Goal: Information Seeking & Learning: Learn about a topic

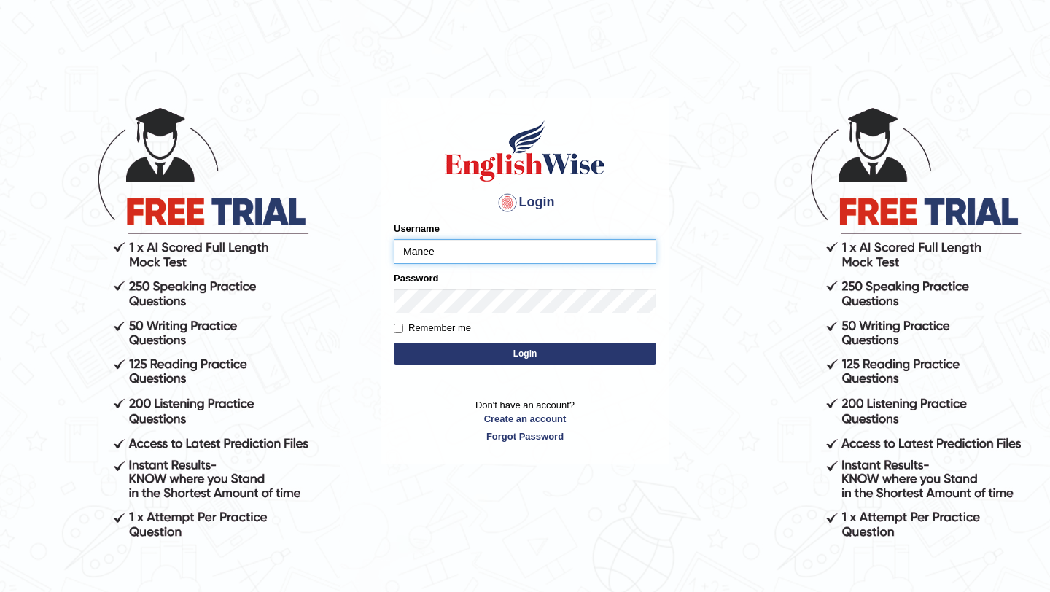
type input "Manee"
click at [394, 343] on button "Login" at bounding box center [525, 354] width 263 height 22
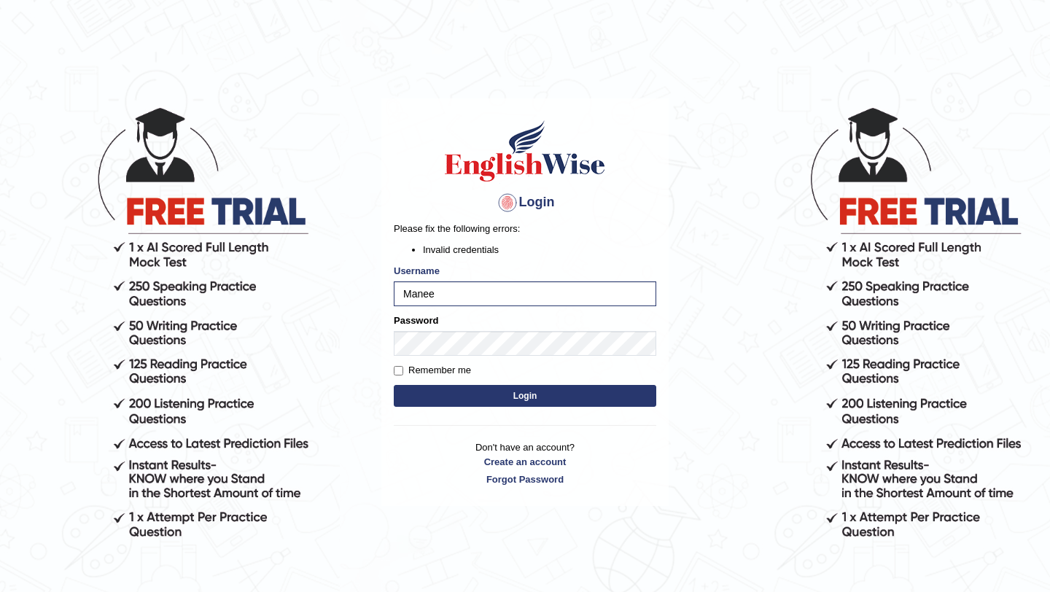
click at [515, 400] on button "Login" at bounding box center [525, 396] width 263 height 22
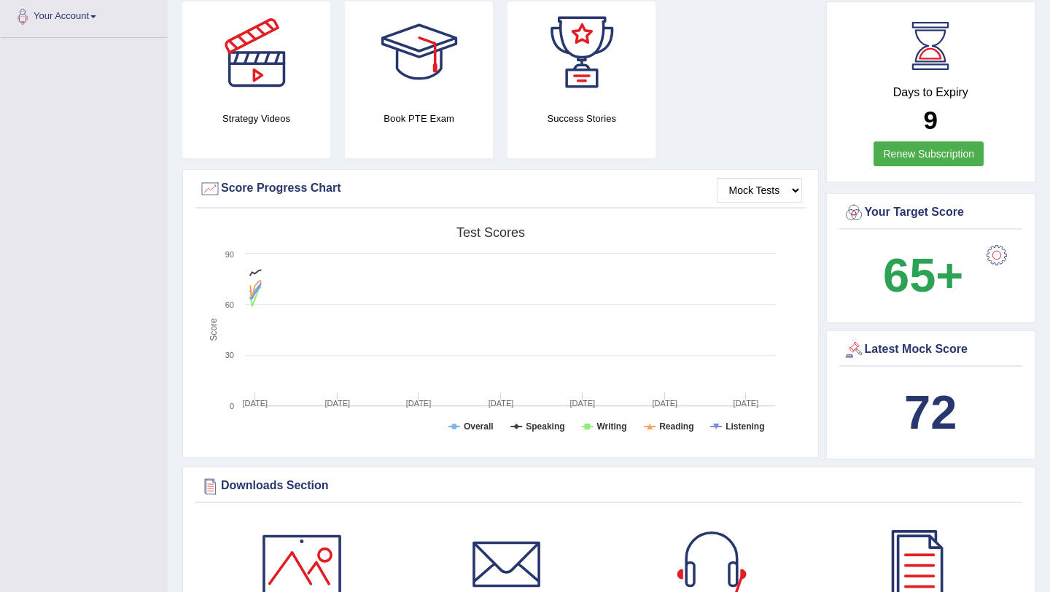
scroll to position [89, 0]
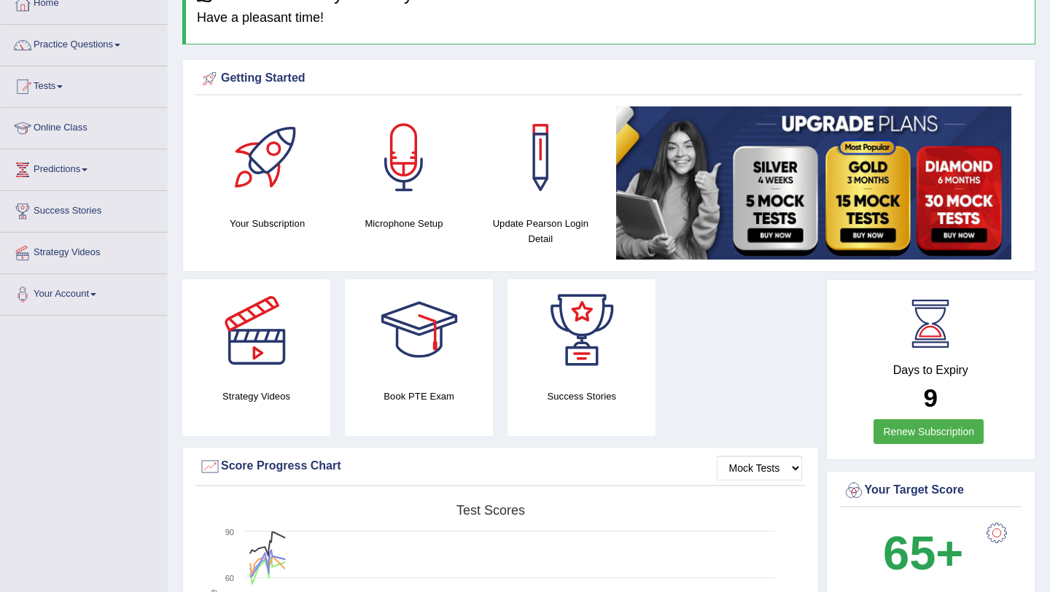
click at [706, 360] on div "Strategy Videos Book PTE Exam Success Stories" at bounding box center [500, 363] width 651 height 168
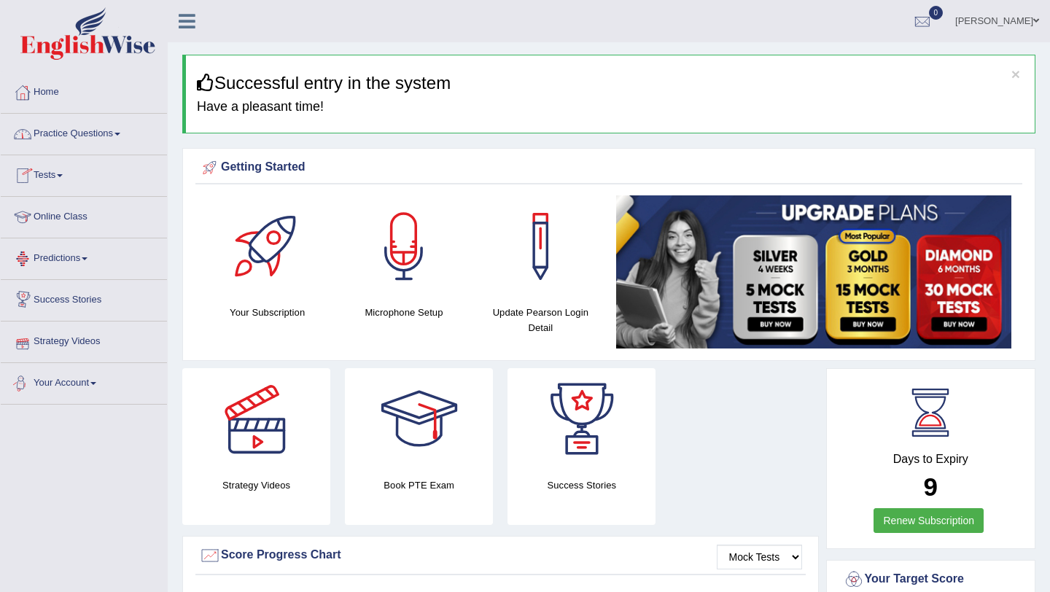
click at [71, 384] on link "Your Account" at bounding box center [84, 381] width 166 height 36
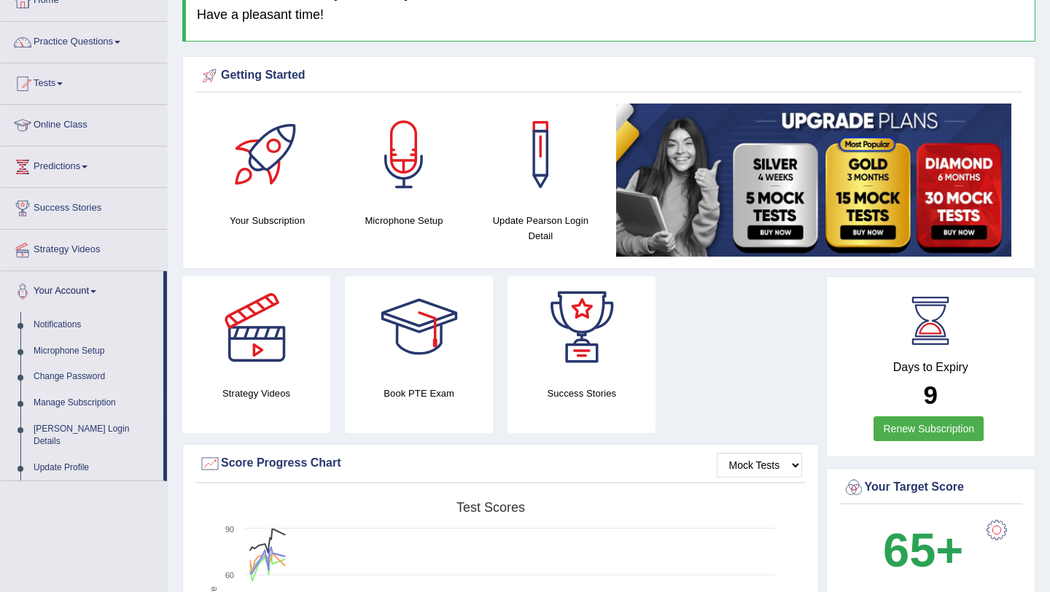
scroll to position [95, 0]
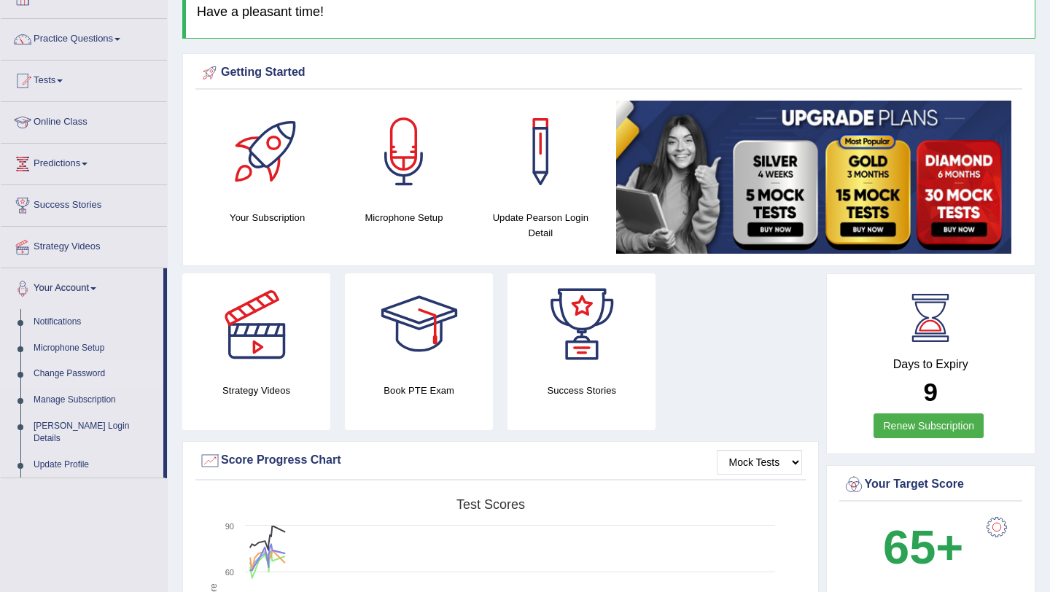
click at [88, 378] on link "Change Password" at bounding box center [95, 374] width 136 height 26
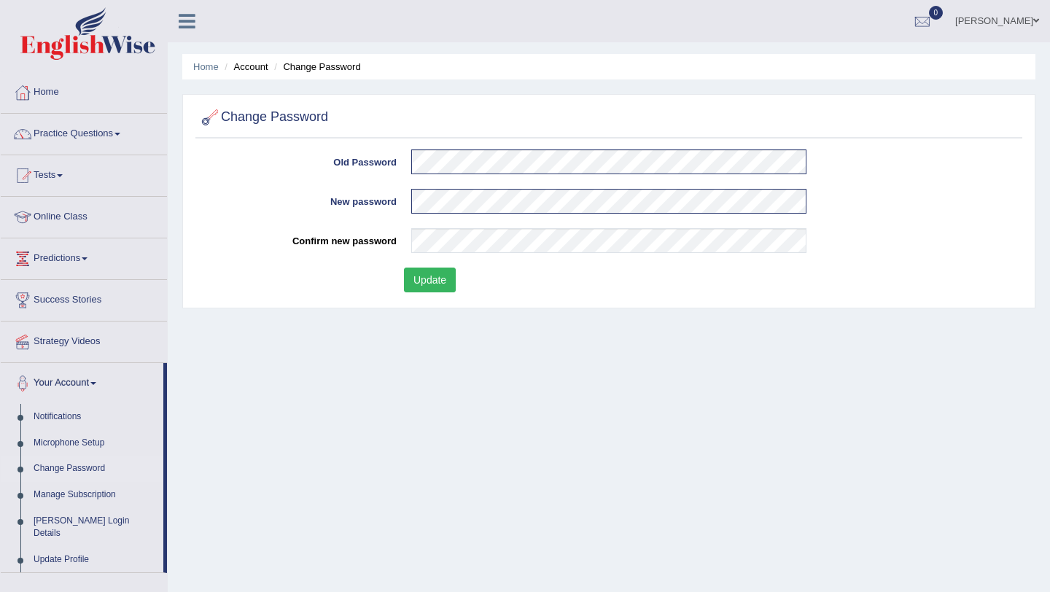
click at [435, 286] on button "Update" at bounding box center [430, 280] width 52 height 25
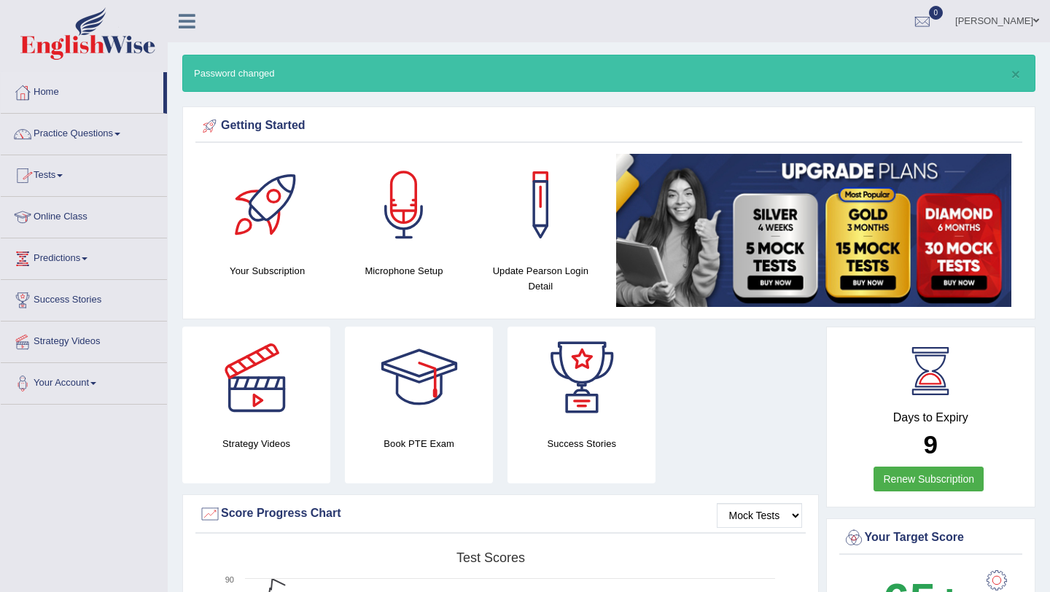
click at [57, 218] on link "Online Class" at bounding box center [84, 215] width 166 height 36
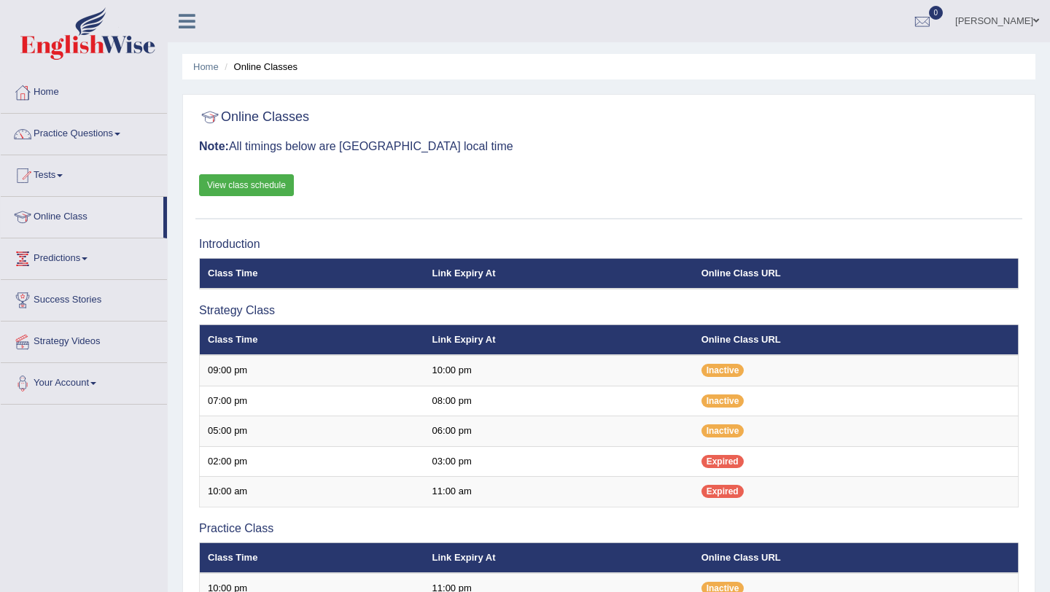
click at [258, 190] on link "View class schedule" at bounding box center [246, 185] width 95 height 22
click at [73, 136] on link "Practice Questions" at bounding box center [84, 132] width 166 height 36
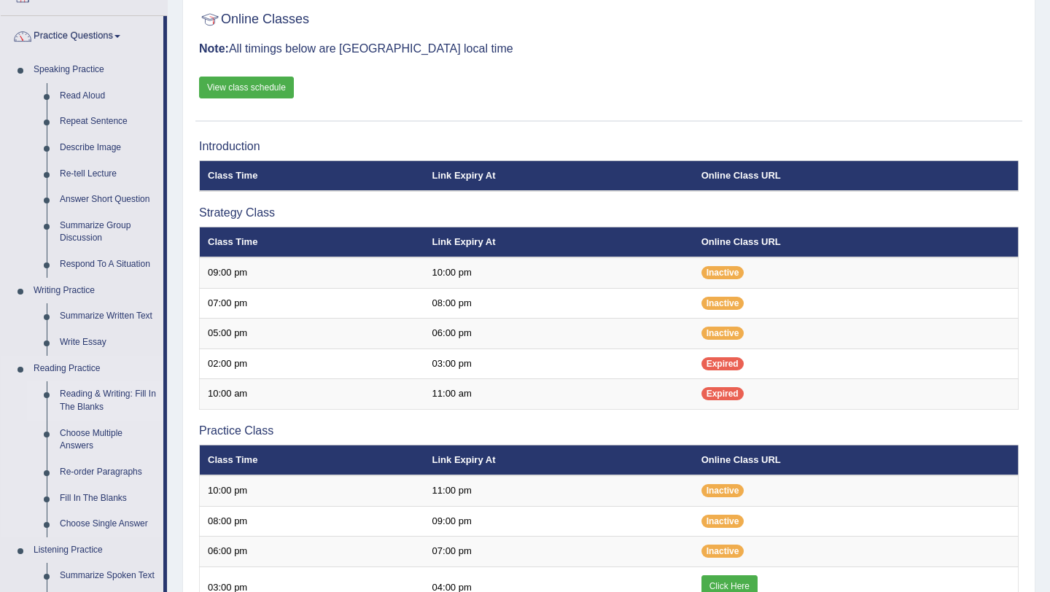
scroll to position [99, 0]
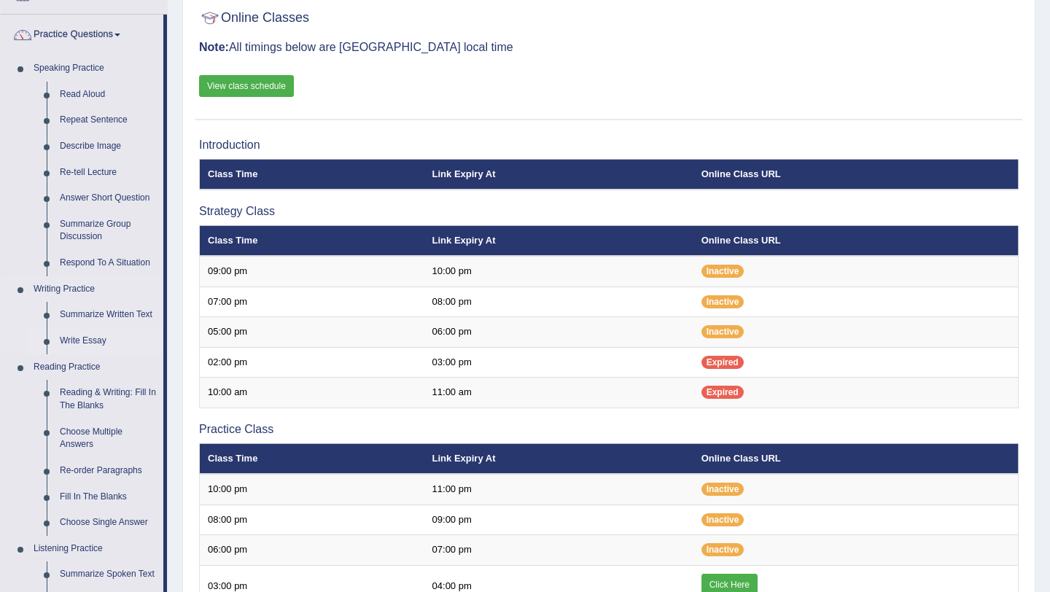
click at [93, 336] on link "Write Essay" at bounding box center [108, 341] width 110 height 26
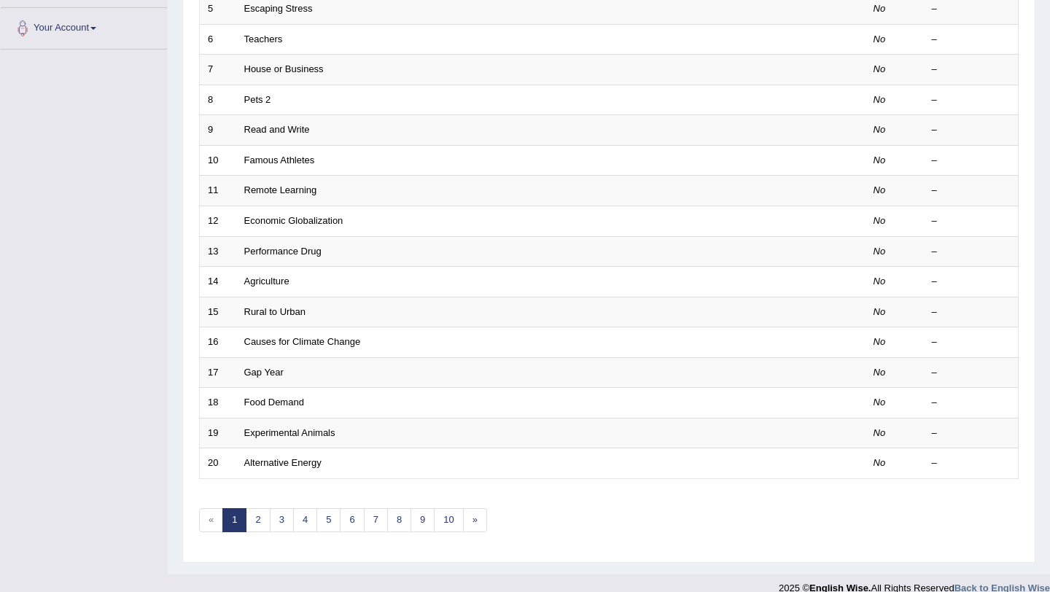
scroll to position [373, 0]
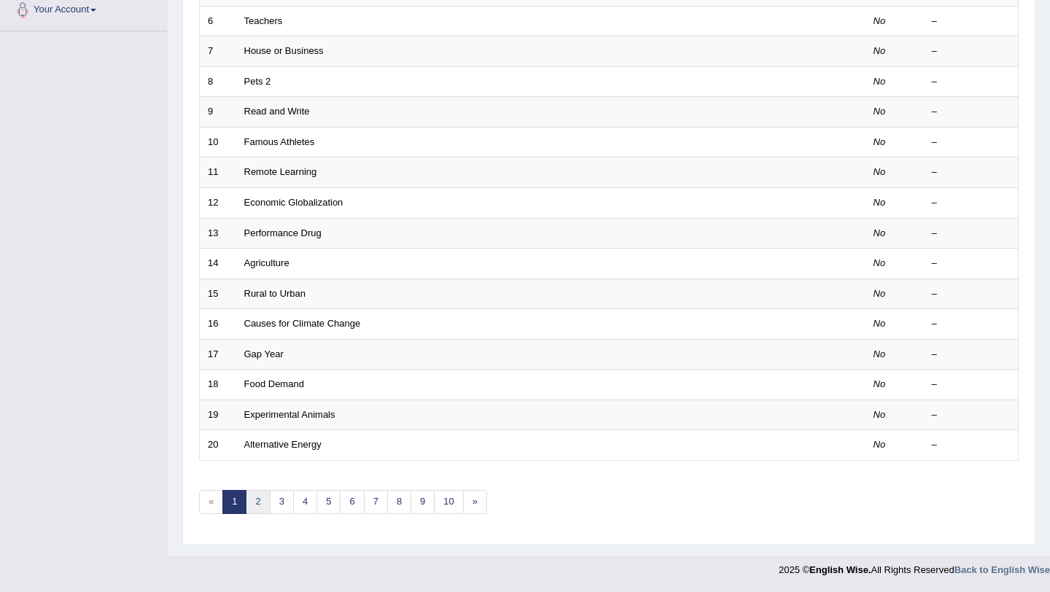
click at [257, 501] on link "2" at bounding box center [258, 502] width 24 height 24
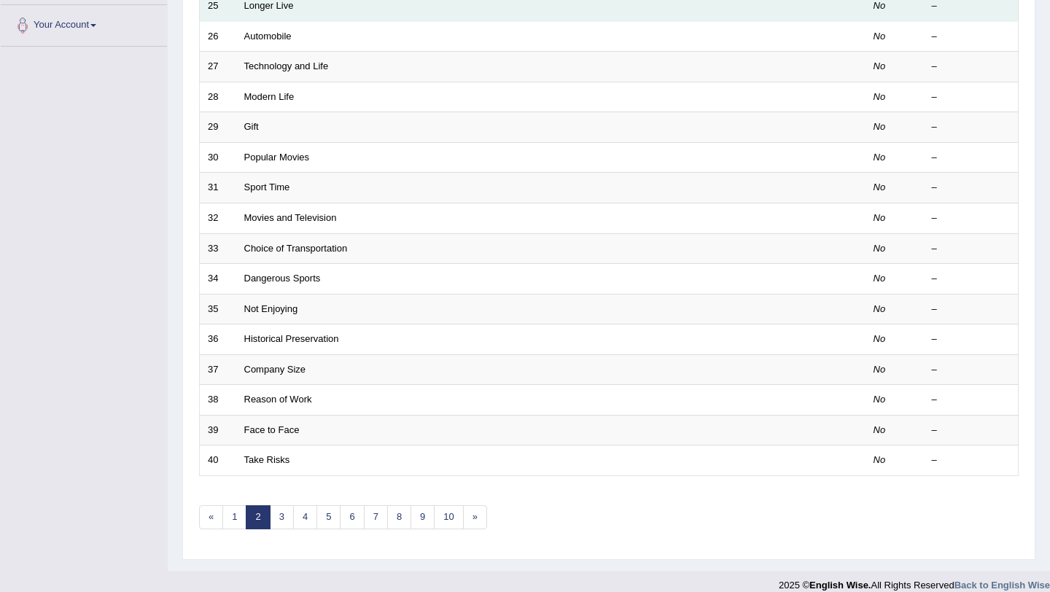
scroll to position [373, 0]
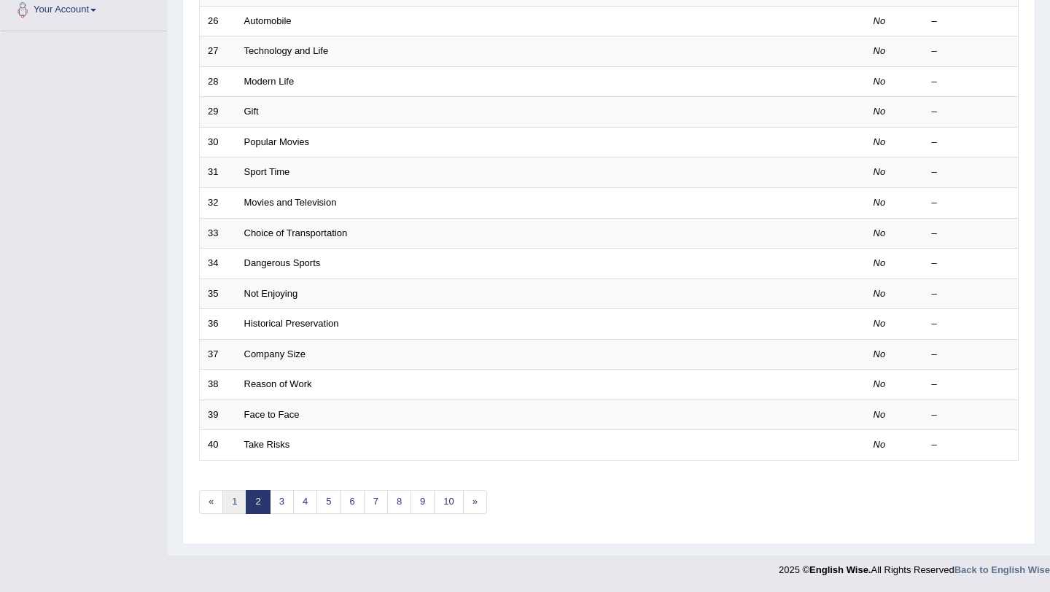
click at [233, 506] on link "1" at bounding box center [234, 502] width 24 height 24
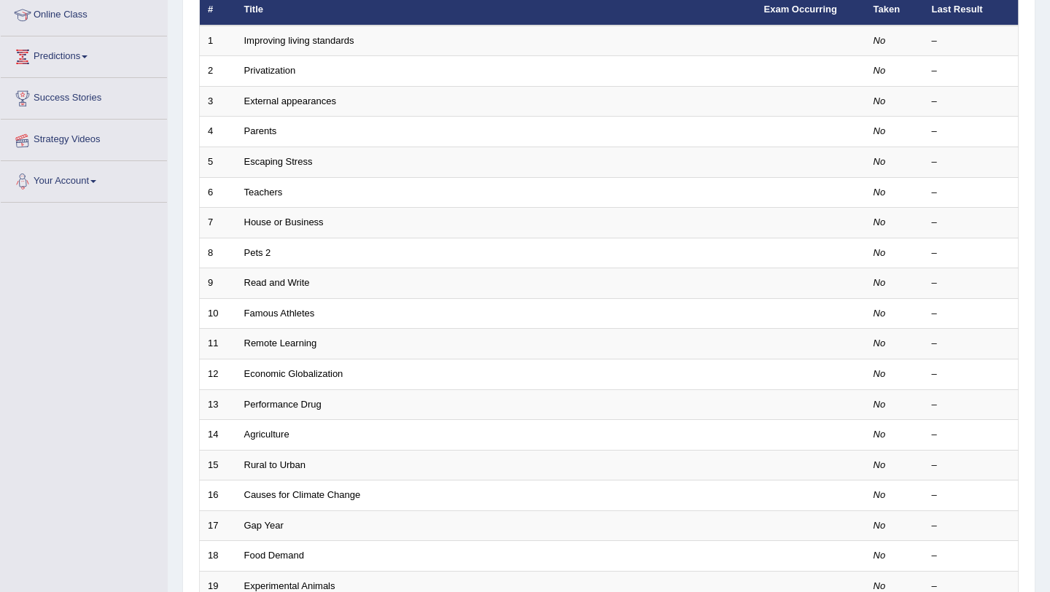
scroll to position [201, 0]
click at [71, 56] on link "Predictions" at bounding box center [84, 56] width 166 height 36
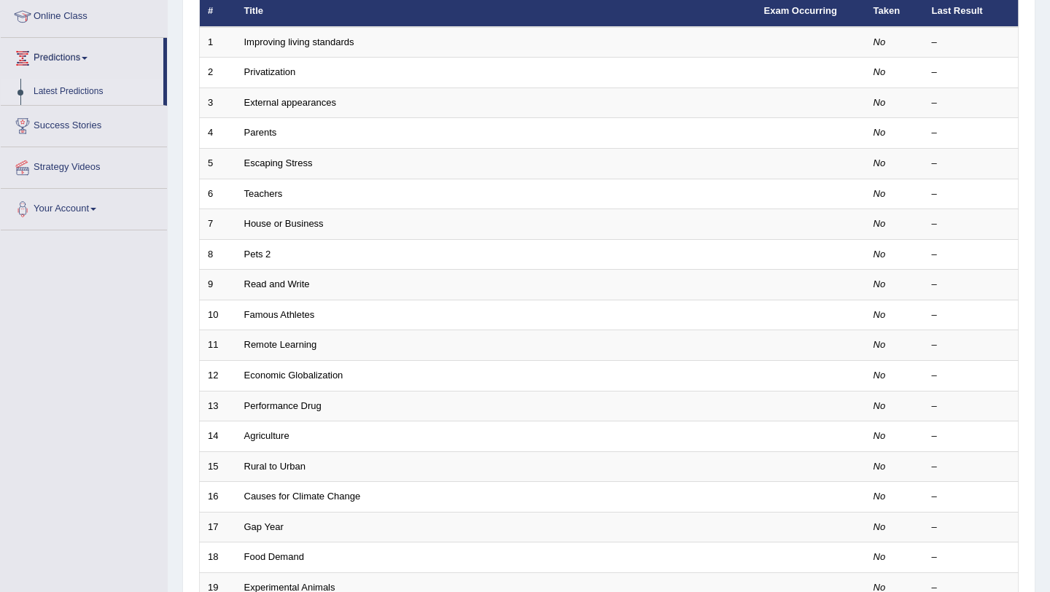
click at [80, 90] on link "Latest Predictions" at bounding box center [95, 92] width 136 height 26
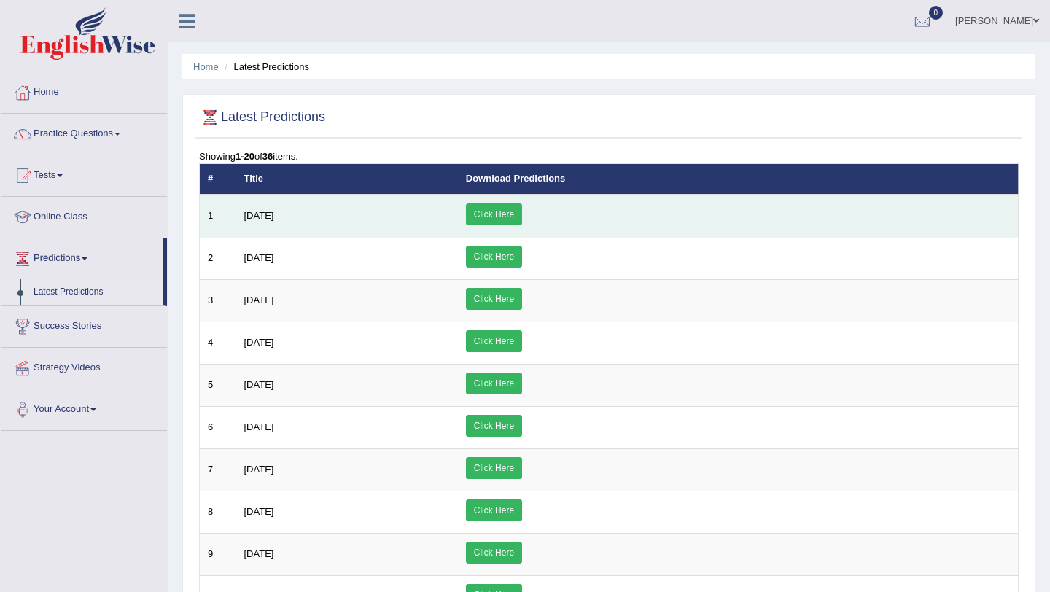
click at [522, 214] on link "Click Here" at bounding box center [494, 214] width 56 height 22
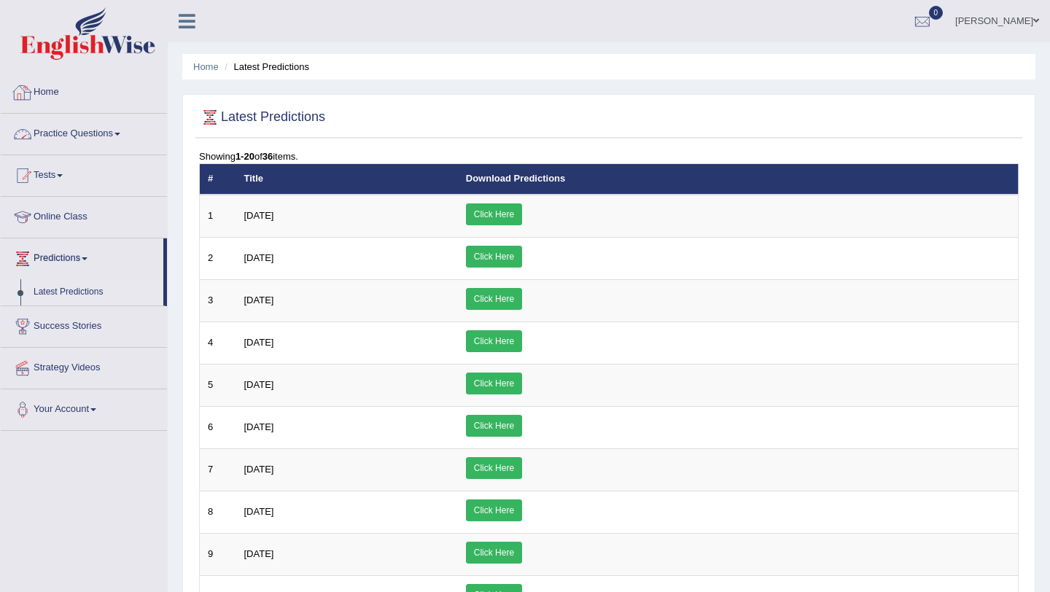
click at [61, 130] on link "Practice Questions" at bounding box center [84, 132] width 166 height 36
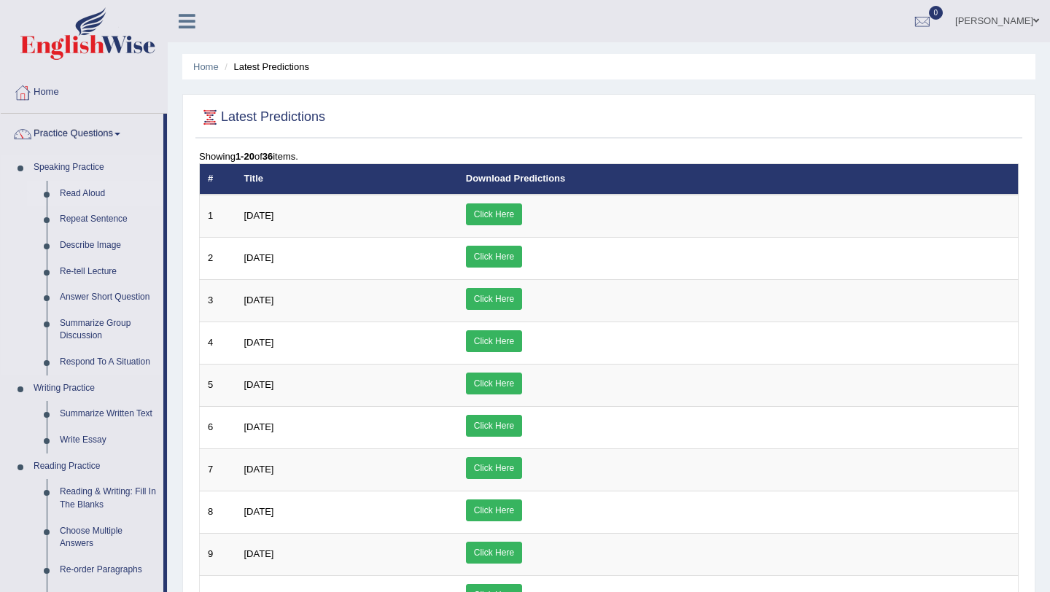
click at [82, 193] on link "Read Aloud" at bounding box center [108, 194] width 110 height 26
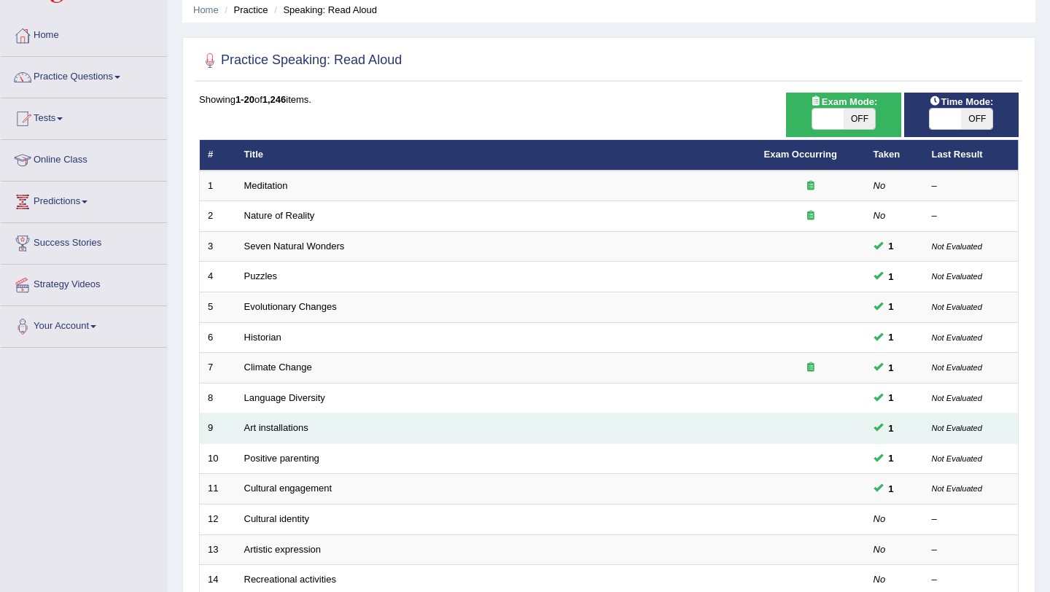
scroll to position [59, 0]
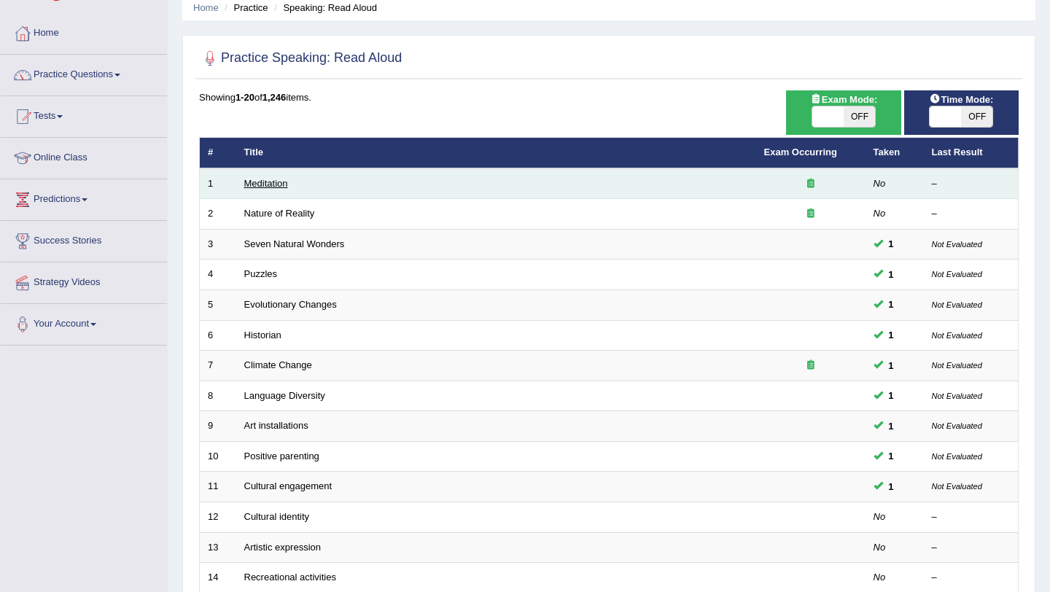
click at [281, 186] on link "Meditation" at bounding box center [266, 183] width 44 height 11
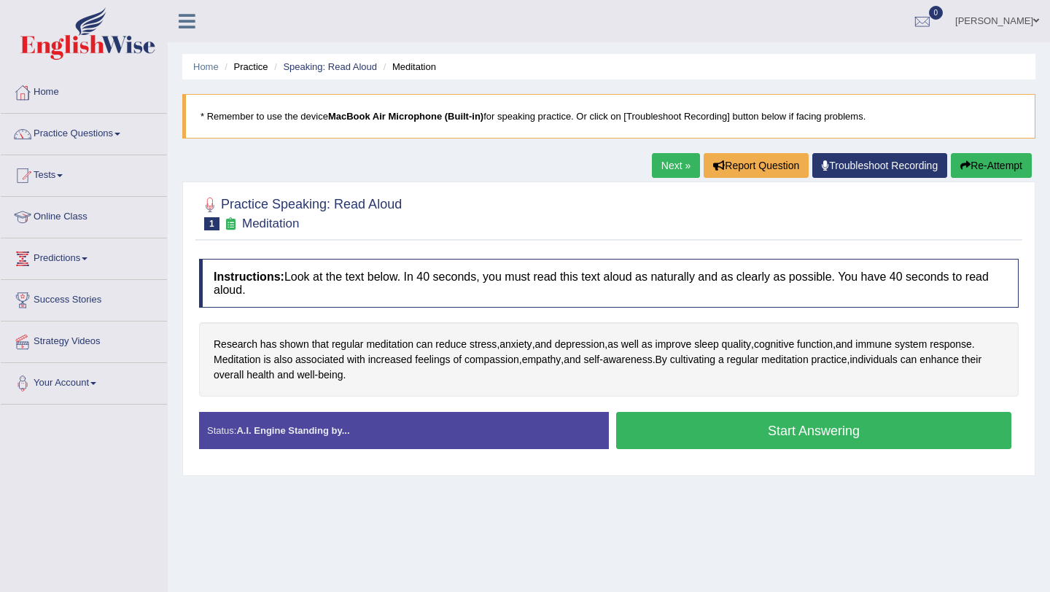
click at [804, 426] on button "Start Answering" at bounding box center [813, 430] width 395 height 37
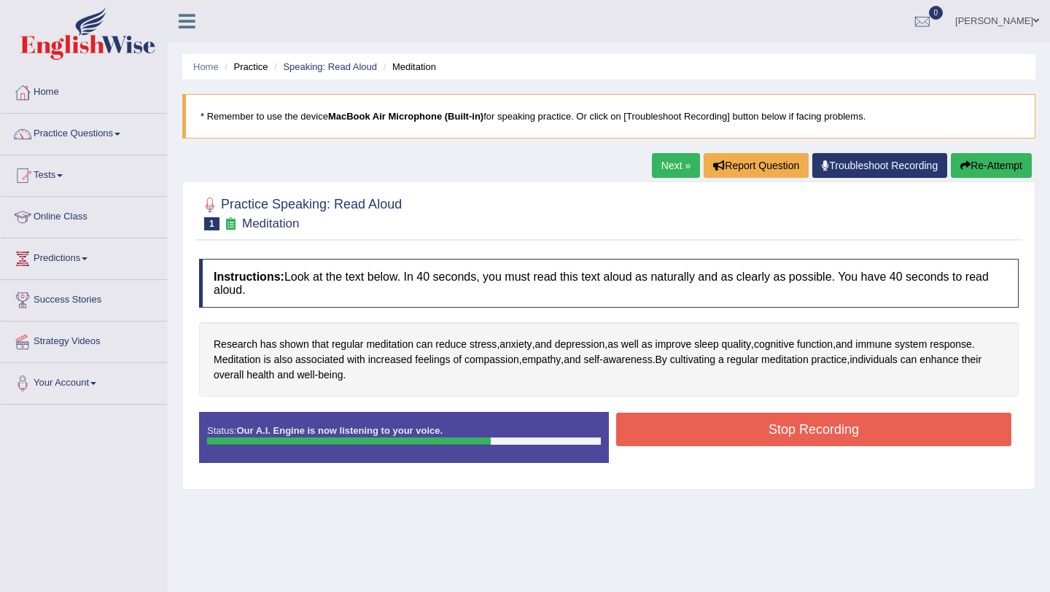
click at [742, 435] on button "Stop Recording" at bounding box center [813, 430] width 395 height 34
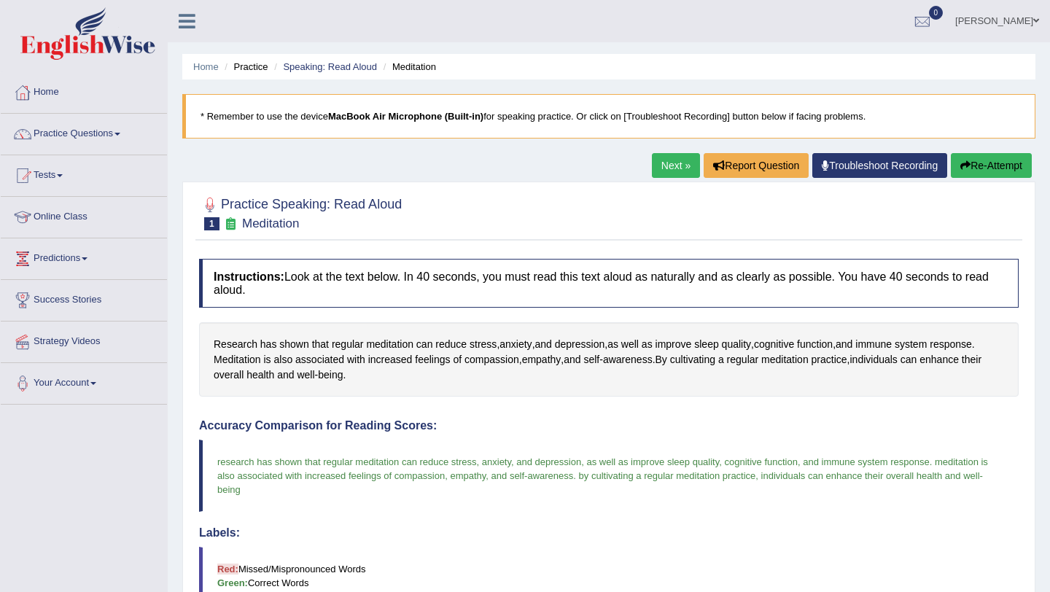
click at [660, 167] on link "Next »" at bounding box center [676, 165] width 48 height 25
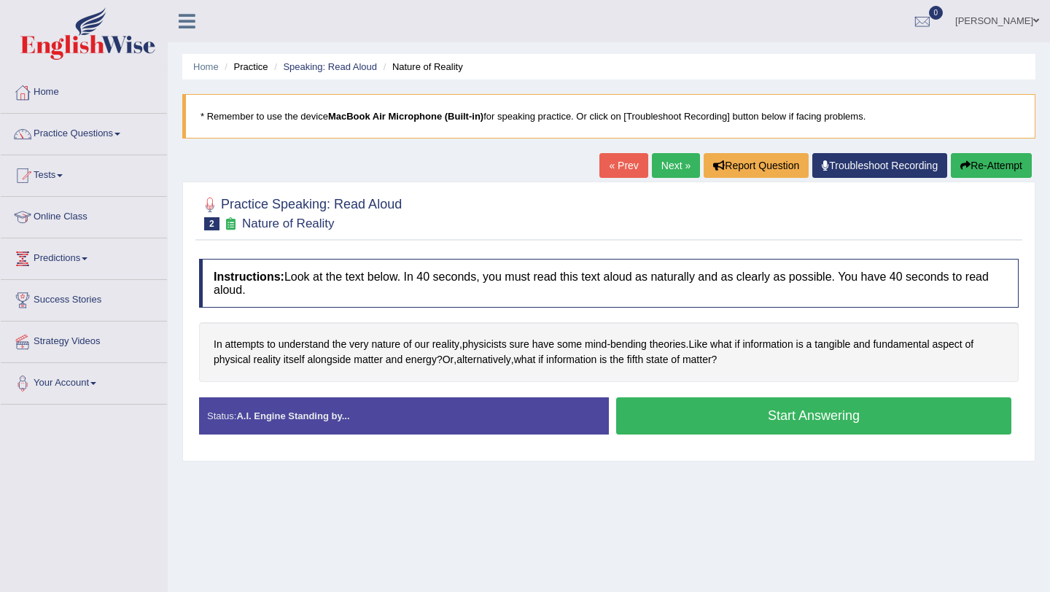
click at [744, 411] on button "Start Answering" at bounding box center [813, 415] width 395 height 37
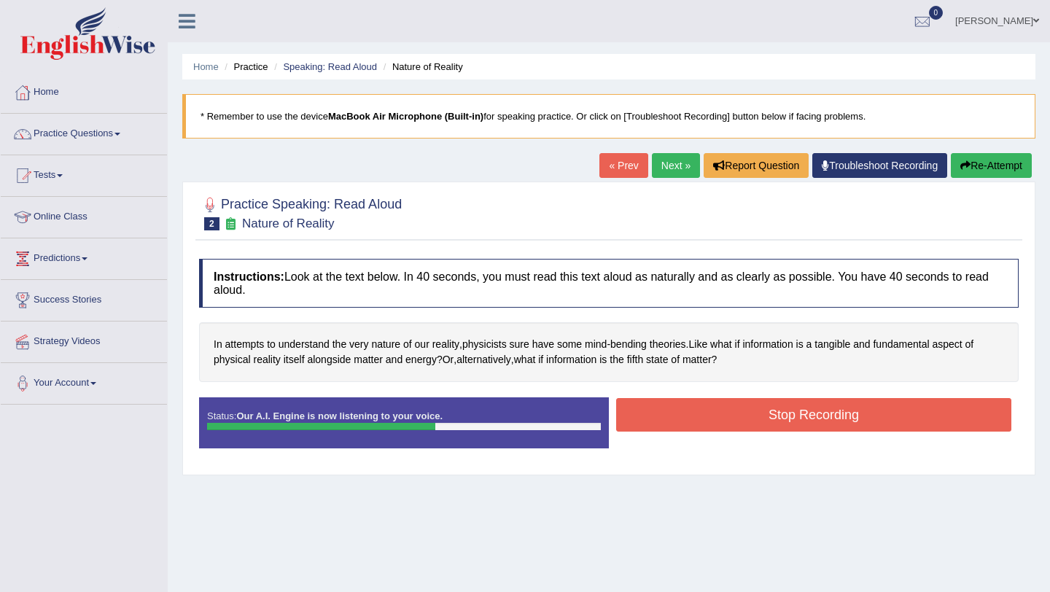
click at [795, 413] on button "Stop Recording" at bounding box center [813, 415] width 395 height 34
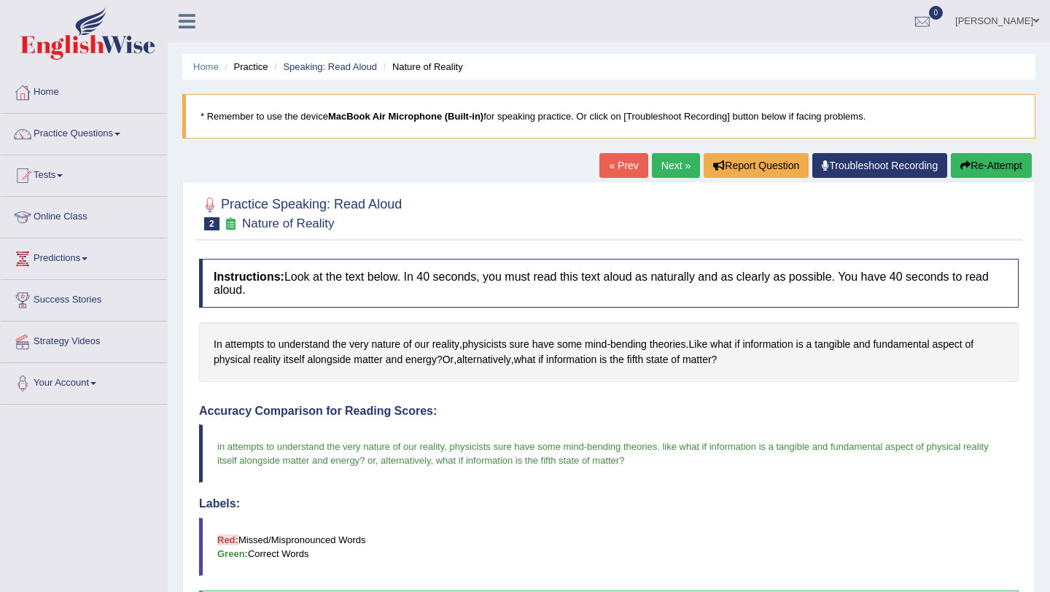
click at [997, 164] on button "Re-Attempt" at bounding box center [991, 165] width 81 height 25
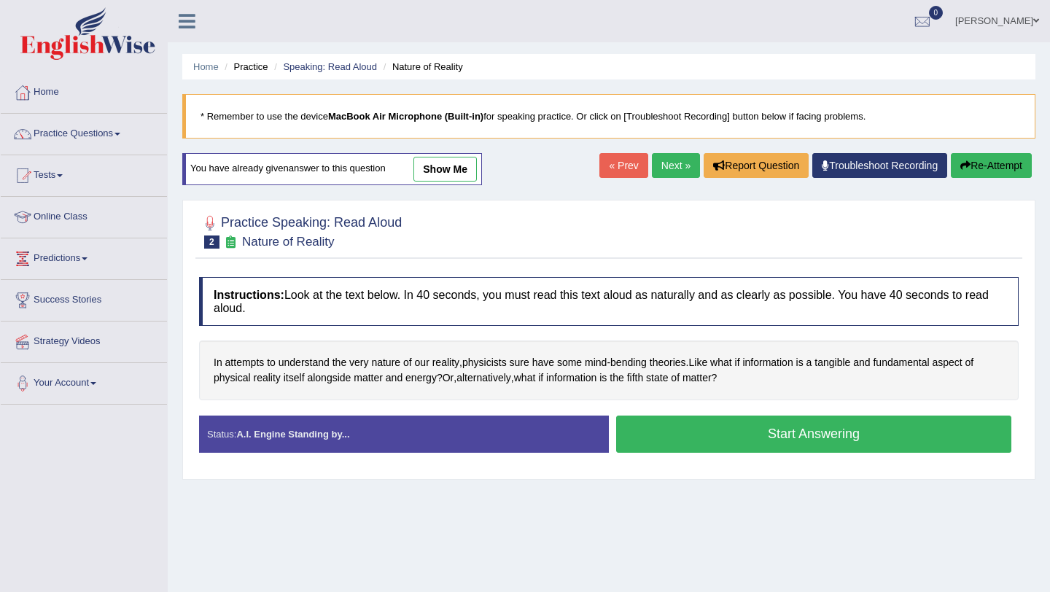
click at [707, 428] on button "Start Answering" at bounding box center [813, 434] width 395 height 37
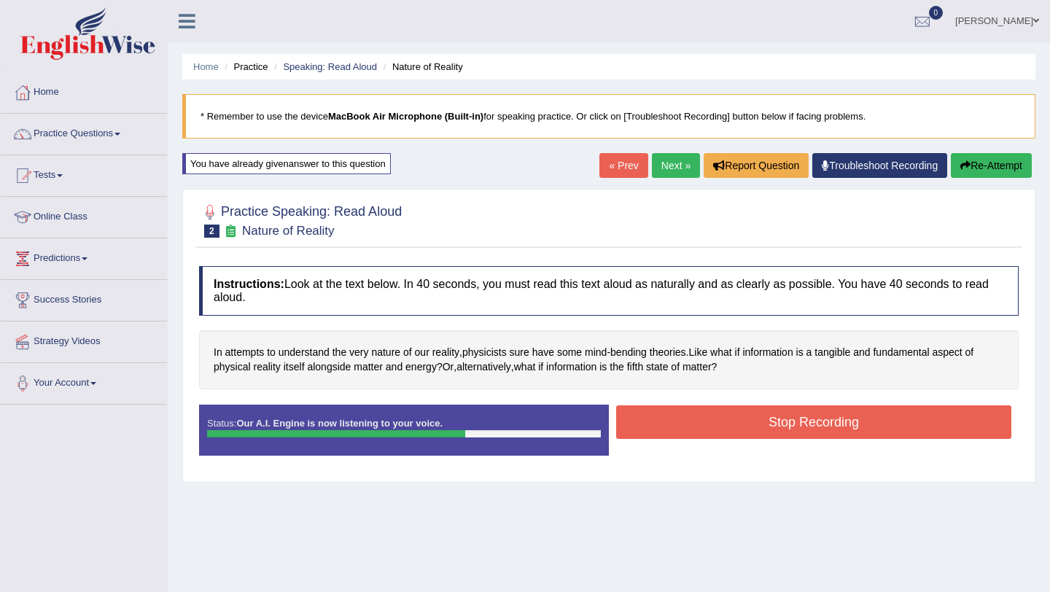
click at [746, 420] on button "Stop Recording" at bounding box center [813, 422] width 395 height 34
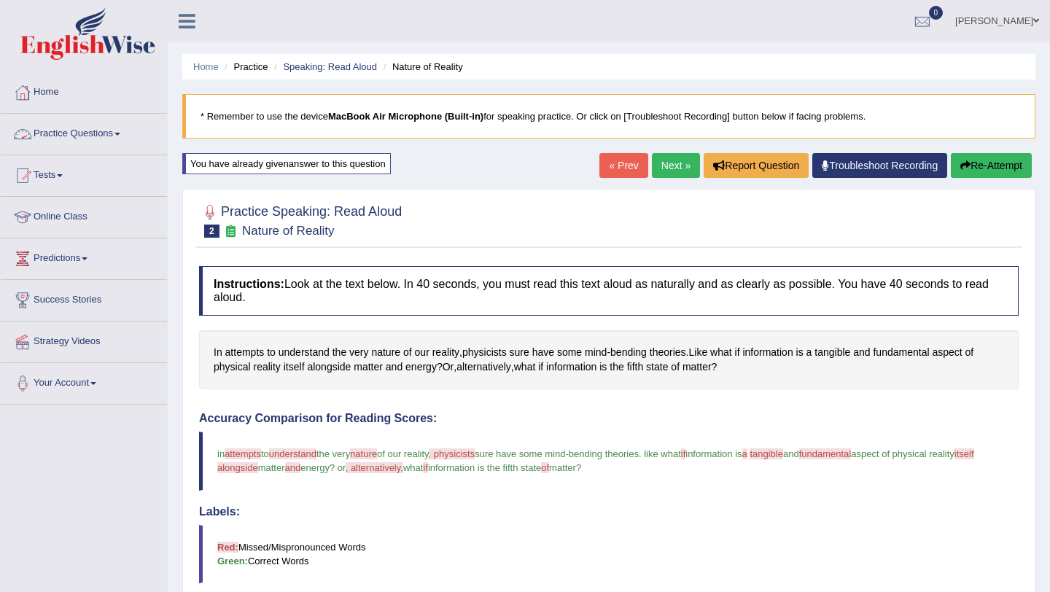
click at [85, 131] on link "Practice Questions" at bounding box center [84, 132] width 166 height 36
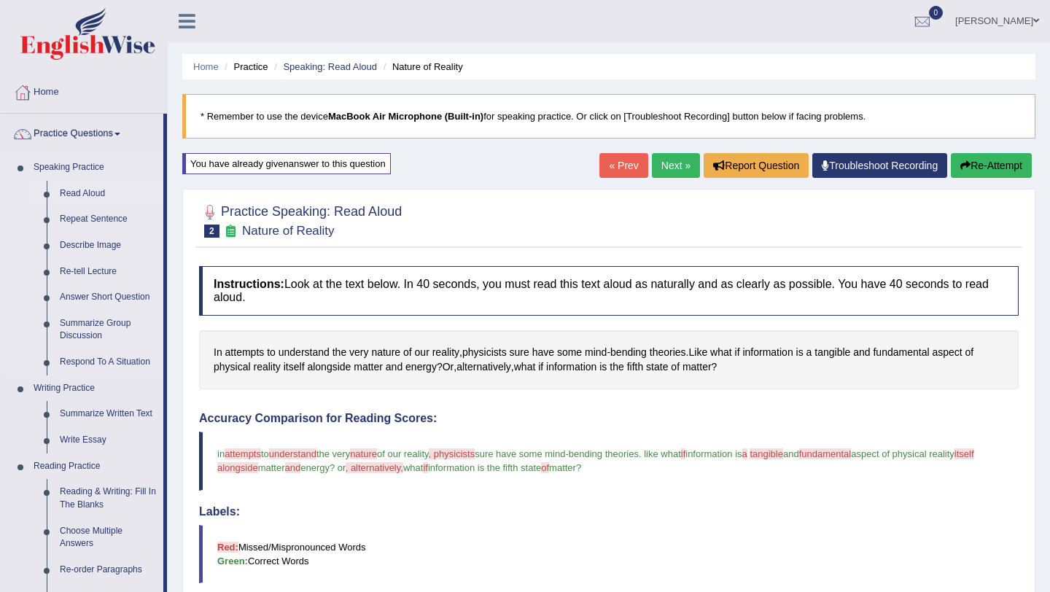
click at [90, 190] on link "Read Aloud" at bounding box center [108, 194] width 110 height 26
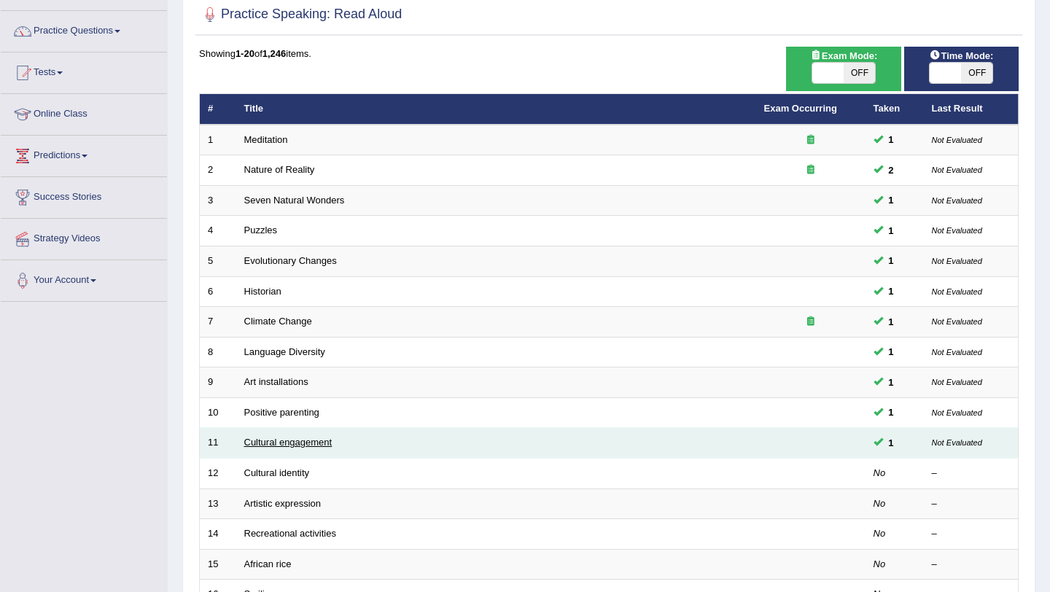
scroll to position [373, 0]
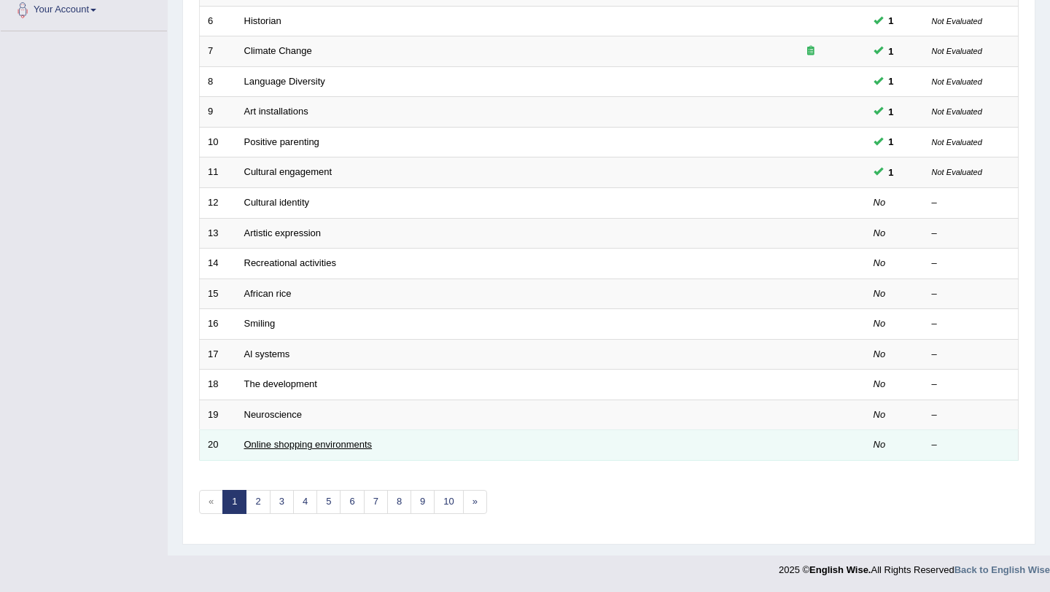
click at [268, 443] on link "Online shopping environments" at bounding box center [308, 444] width 128 height 11
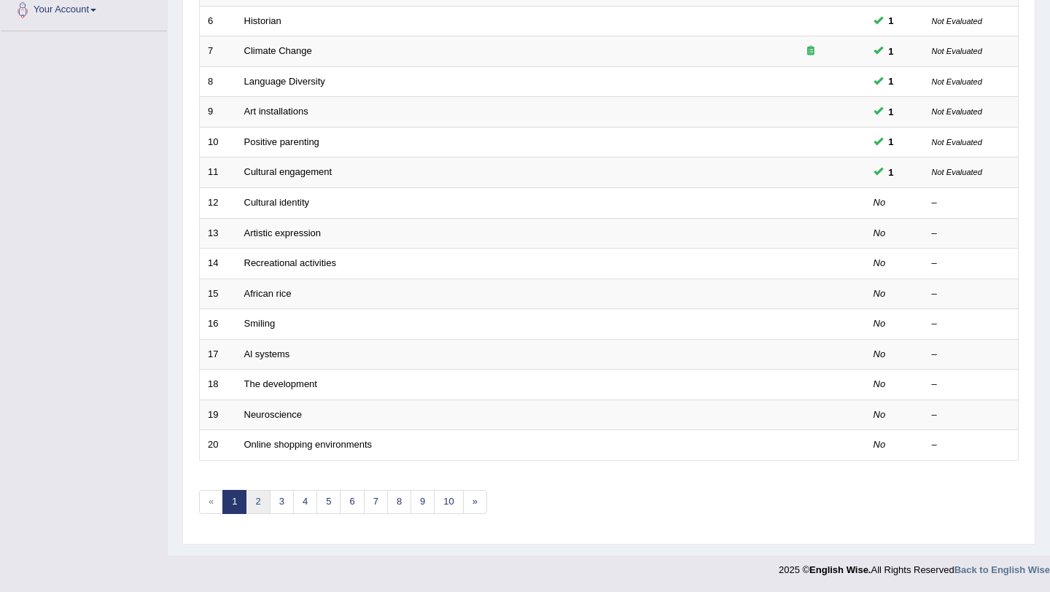
click at [257, 500] on link "2" at bounding box center [258, 502] width 24 height 24
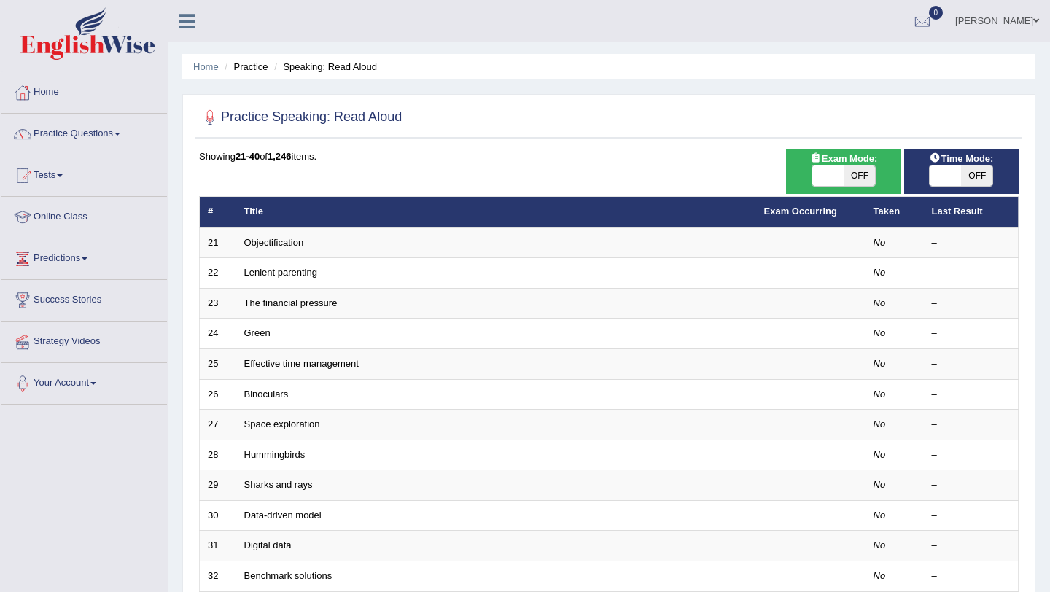
scroll to position [373, 0]
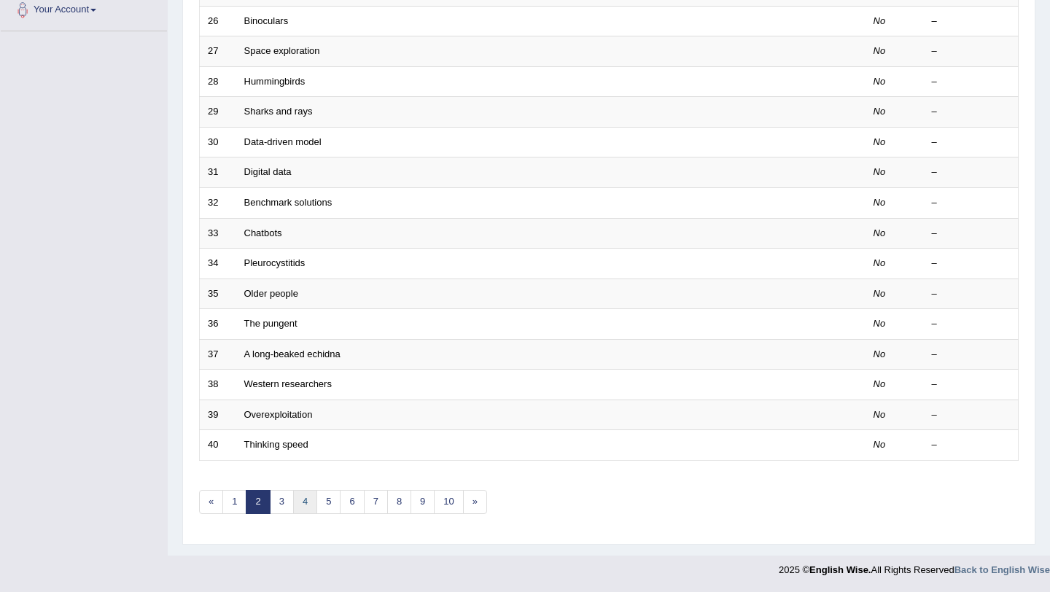
click at [301, 498] on link "4" at bounding box center [305, 502] width 24 height 24
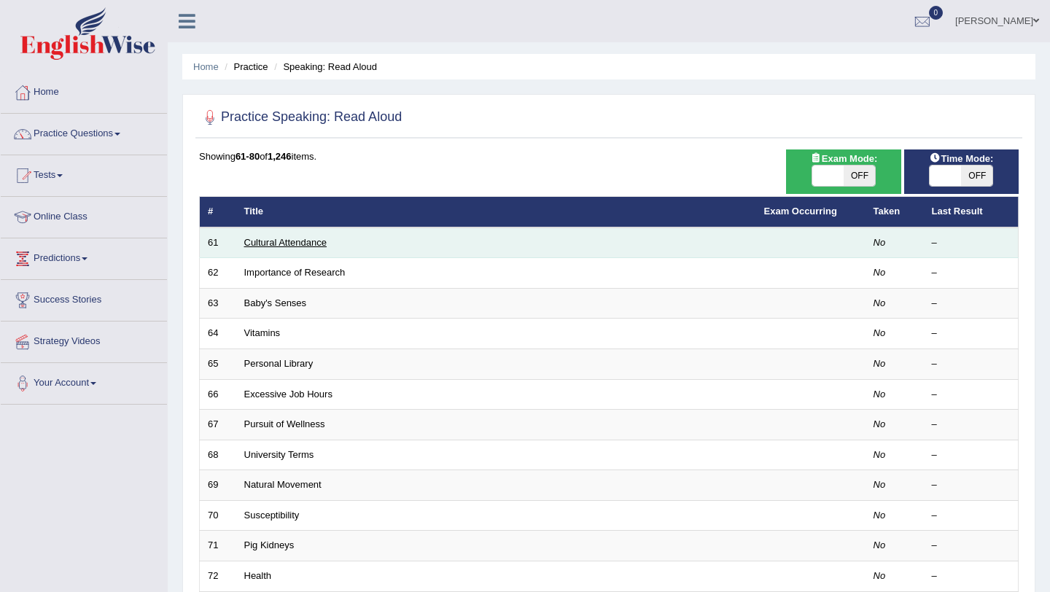
click at [268, 244] on link "Cultural Attendance" at bounding box center [285, 242] width 82 height 11
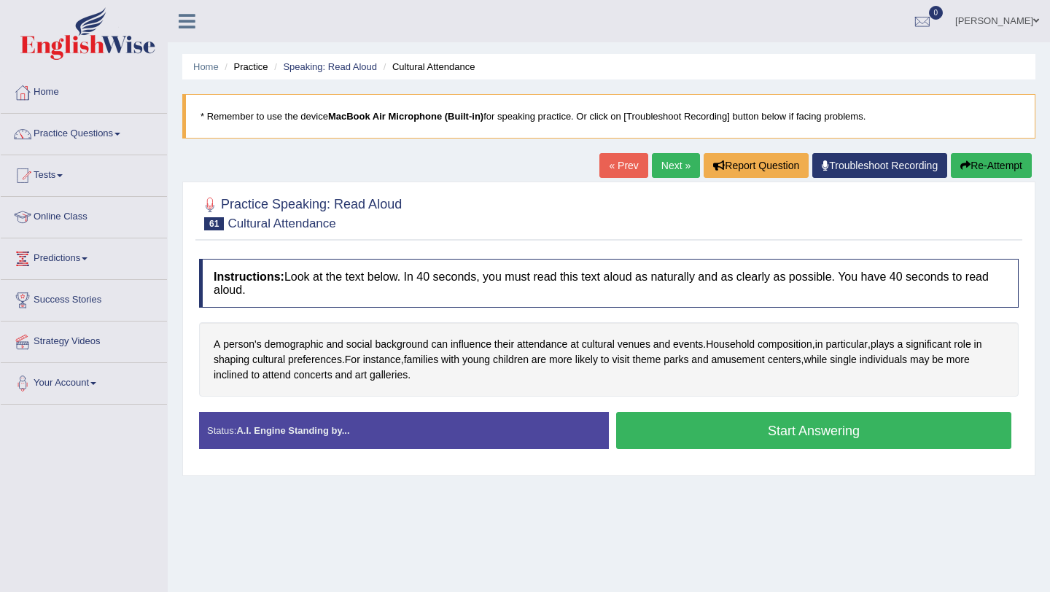
click at [755, 415] on button "Start Answering" at bounding box center [813, 430] width 395 height 37
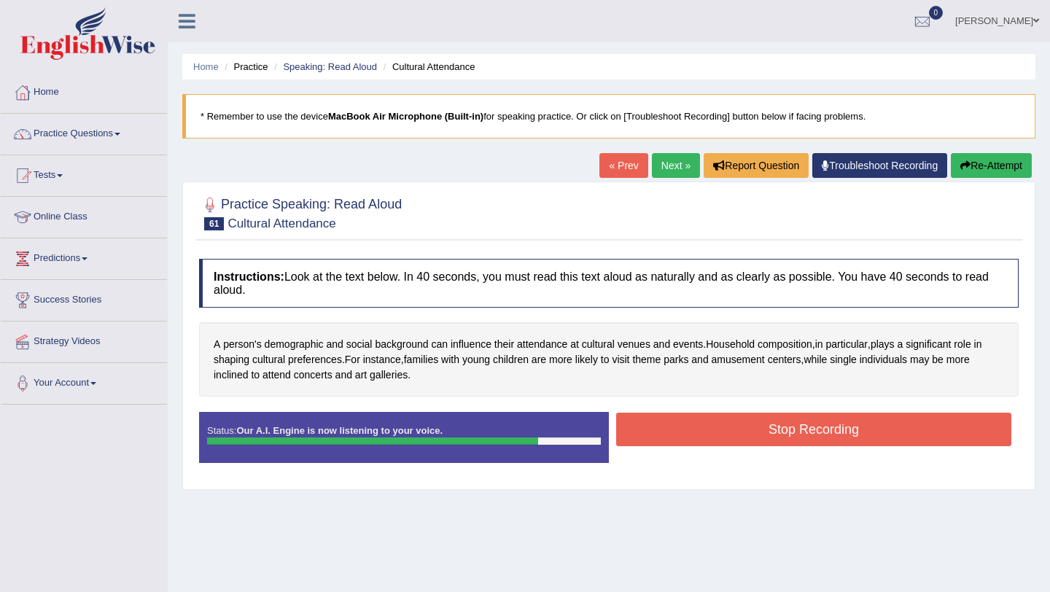
click at [667, 427] on button "Stop Recording" at bounding box center [813, 430] width 395 height 34
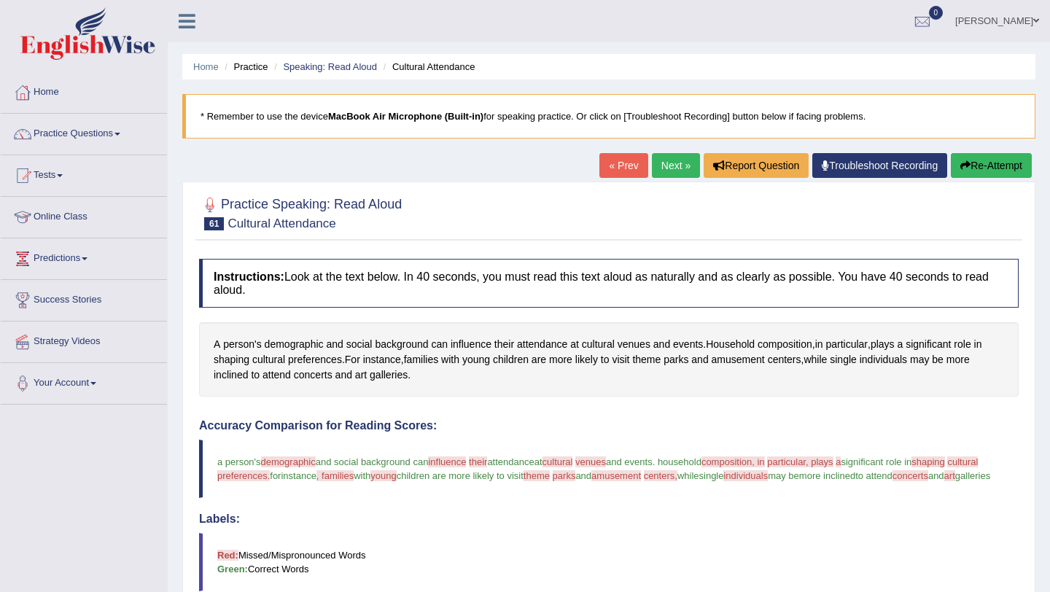
click at [671, 157] on link "Next »" at bounding box center [676, 165] width 48 height 25
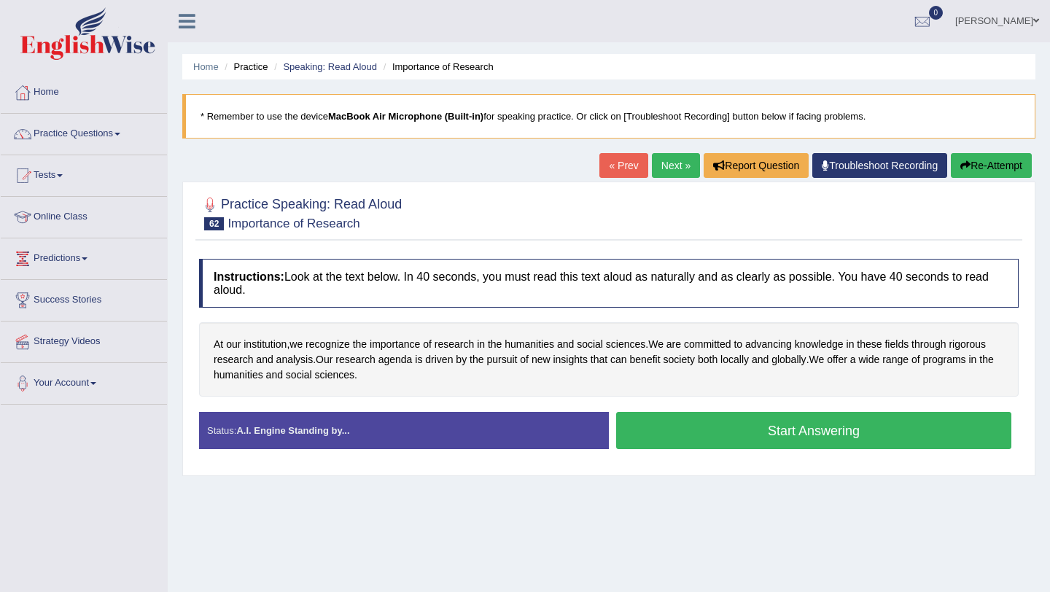
click at [850, 427] on button "Start Answering" at bounding box center [813, 430] width 395 height 37
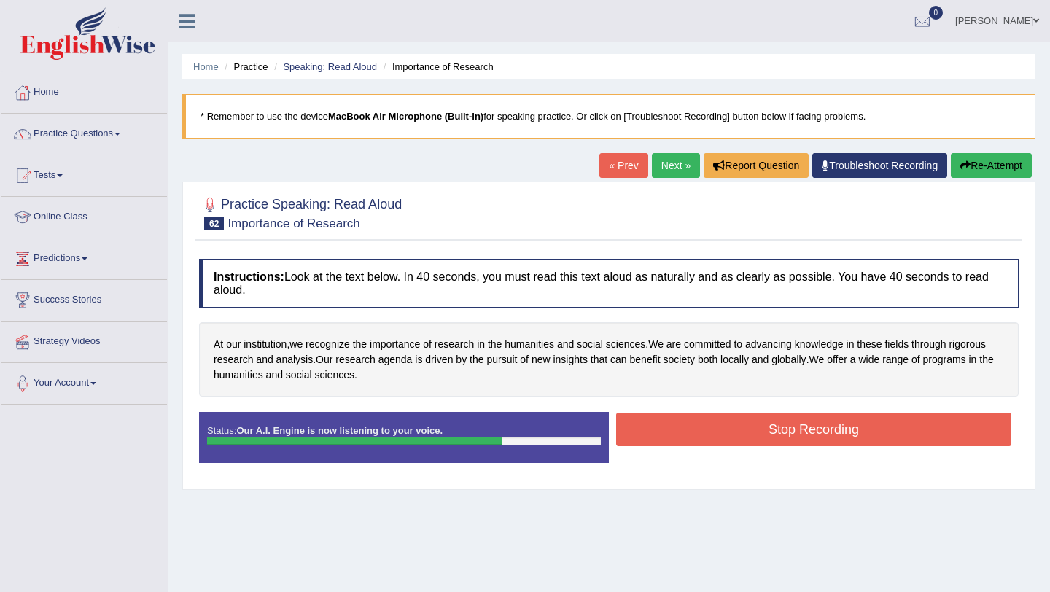
click at [734, 430] on button "Stop Recording" at bounding box center [813, 430] width 395 height 34
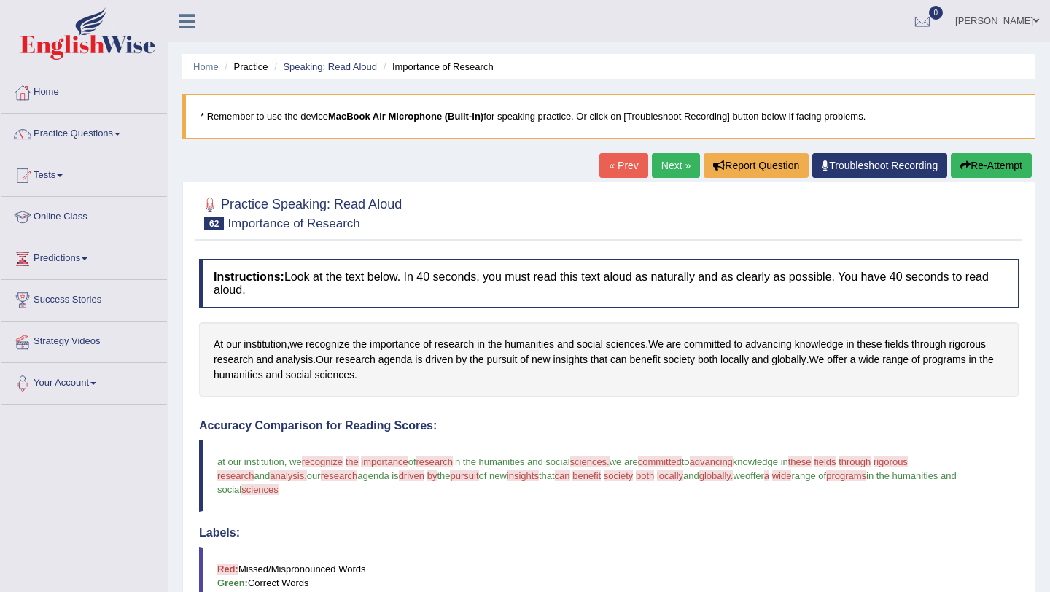
click at [676, 165] on link "Next »" at bounding box center [676, 165] width 48 height 25
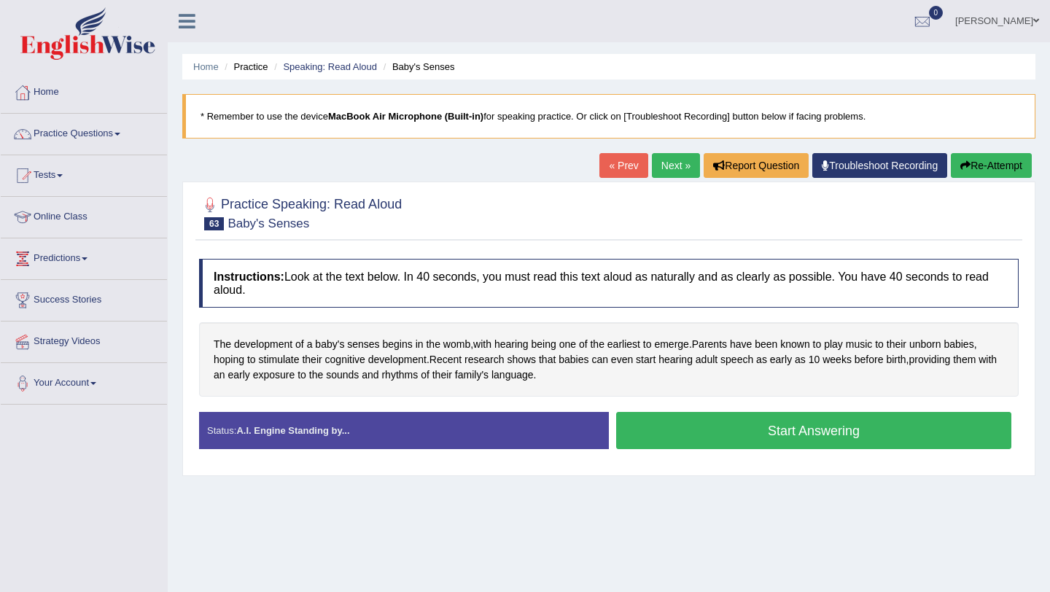
click at [761, 435] on button "Start Answering" at bounding box center [813, 430] width 395 height 37
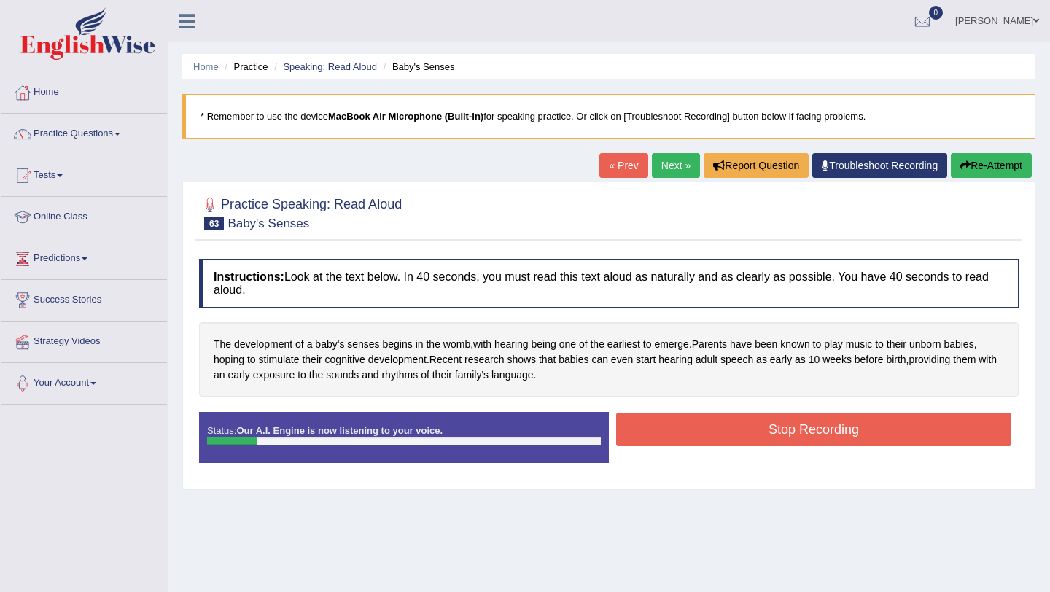
click at [741, 430] on button "Stop Recording" at bounding box center [813, 430] width 395 height 34
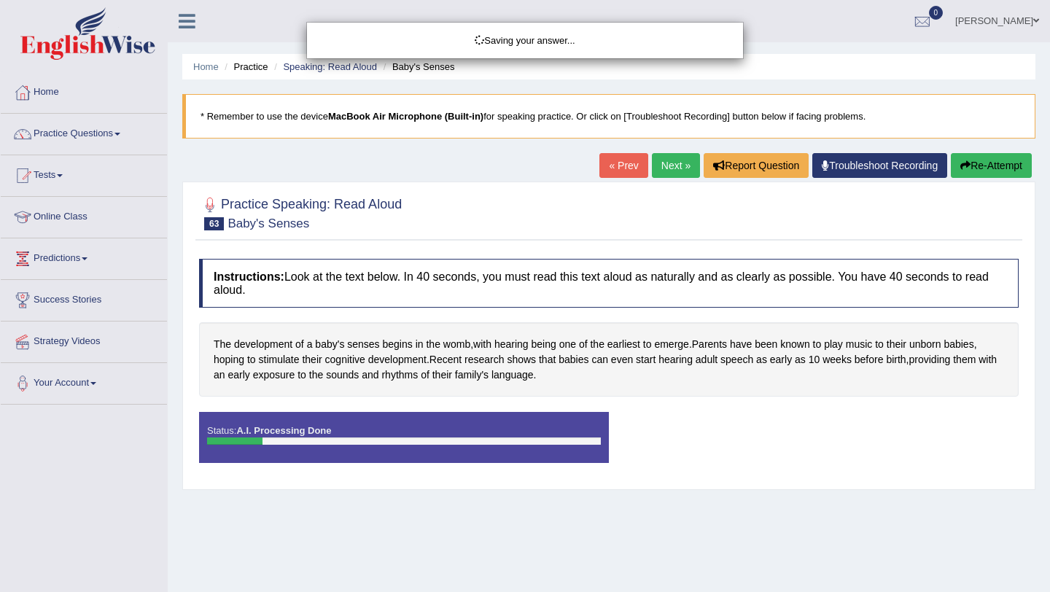
click at [972, 165] on div "Saving your answer..." at bounding box center [525, 296] width 1050 height 592
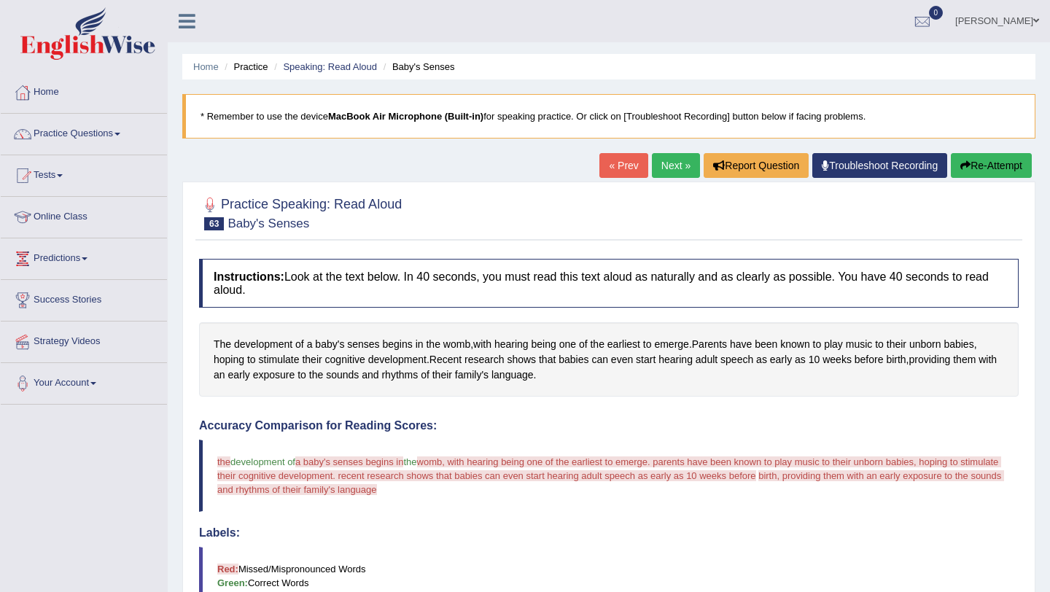
click at [972, 165] on button "Re-Attempt" at bounding box center [991, 165] width 81 height 25
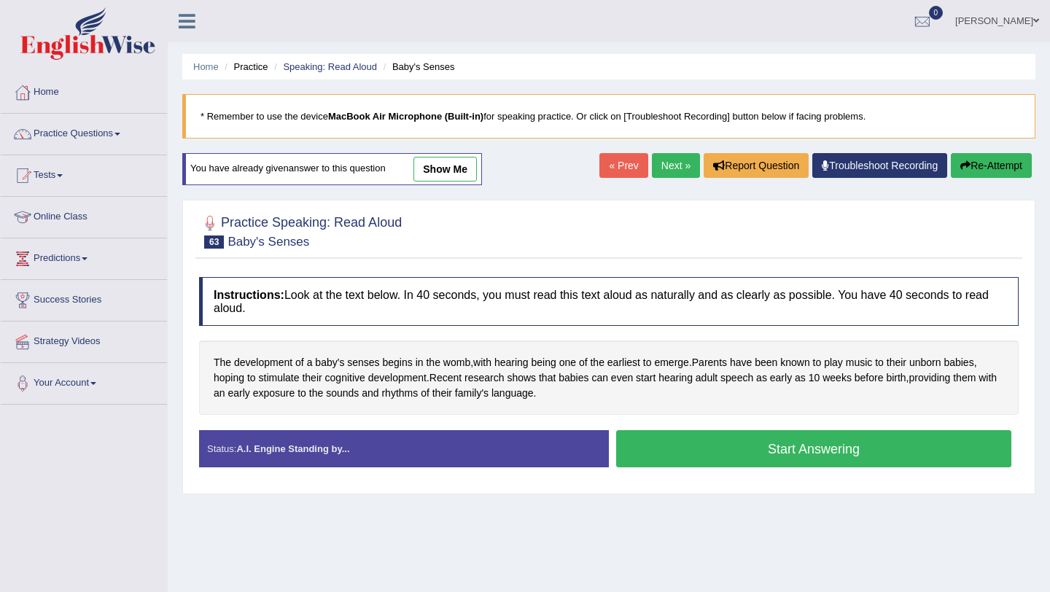
click at [665, 445] on button "Start Answering" at bounding box center [813, 448] width 395 height 37
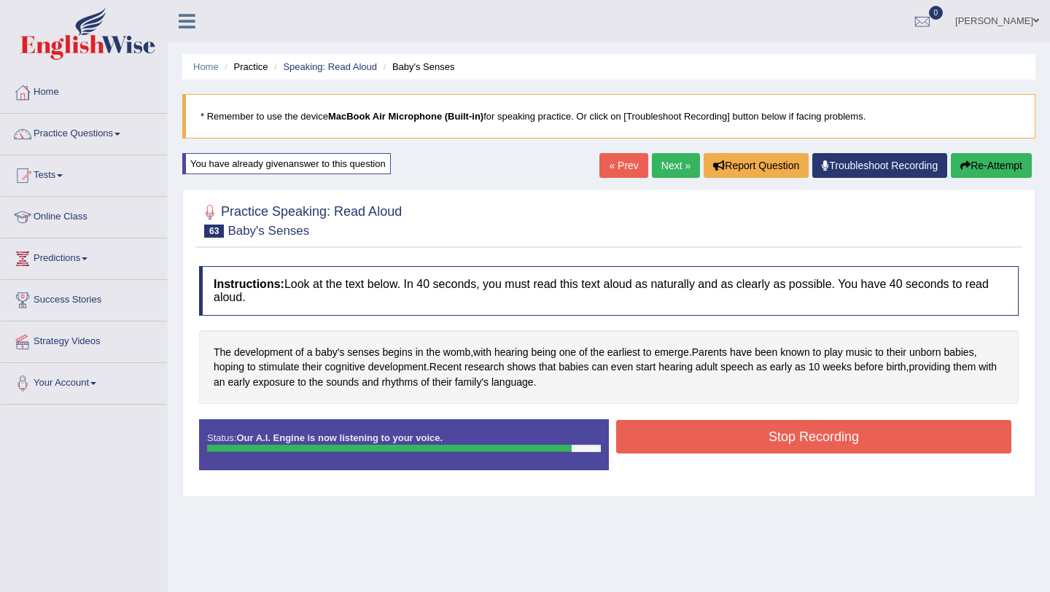
click at [653, 434] on button "Stop Recording" at bounding box center [813, 437] width 395 height 34
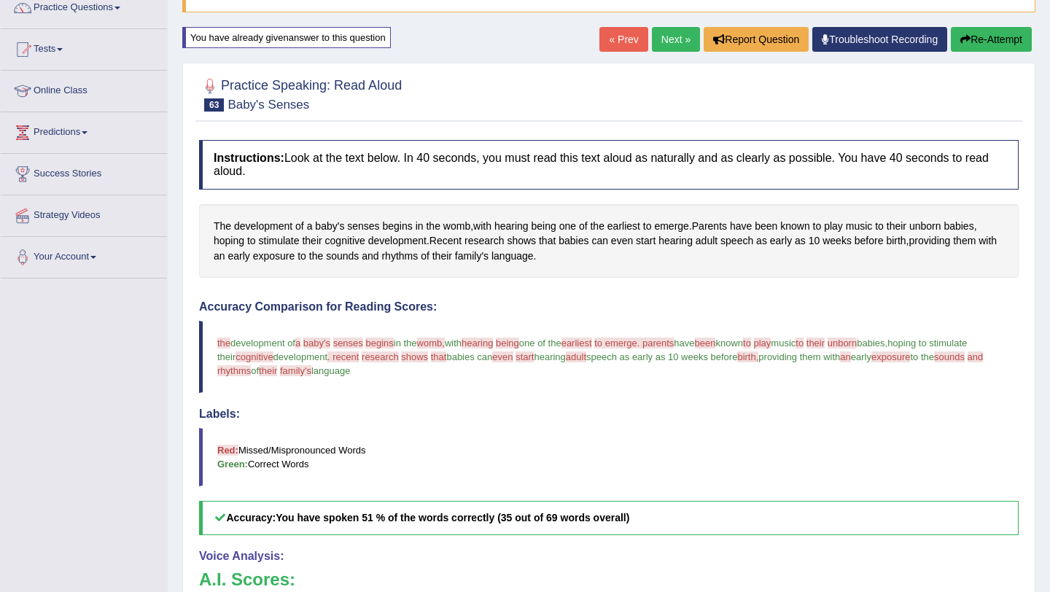
scroll to position [97, 0]
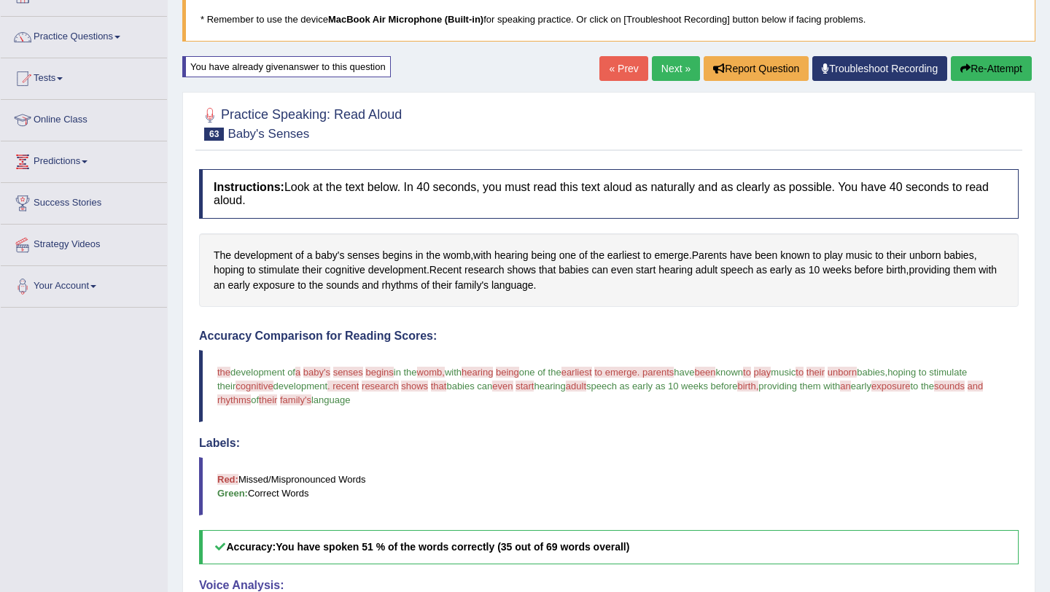
click at [659, 60] on link "Next »" at bounding box center [676, 68] width 48 height 25
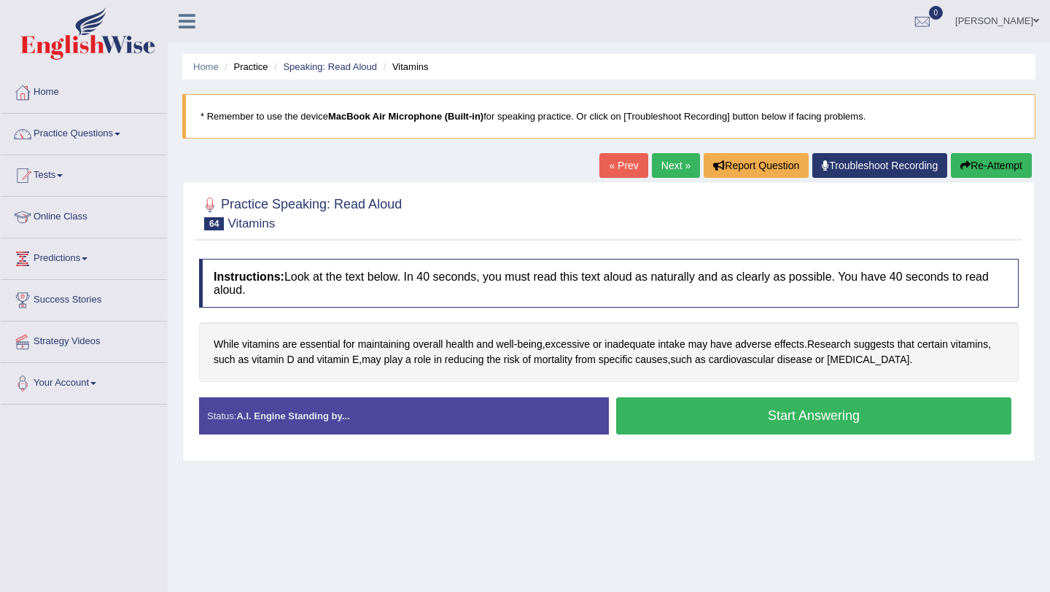
click at [713, 423] on button "Start Answering" at bounding box center [813, 415] width 395 height 37
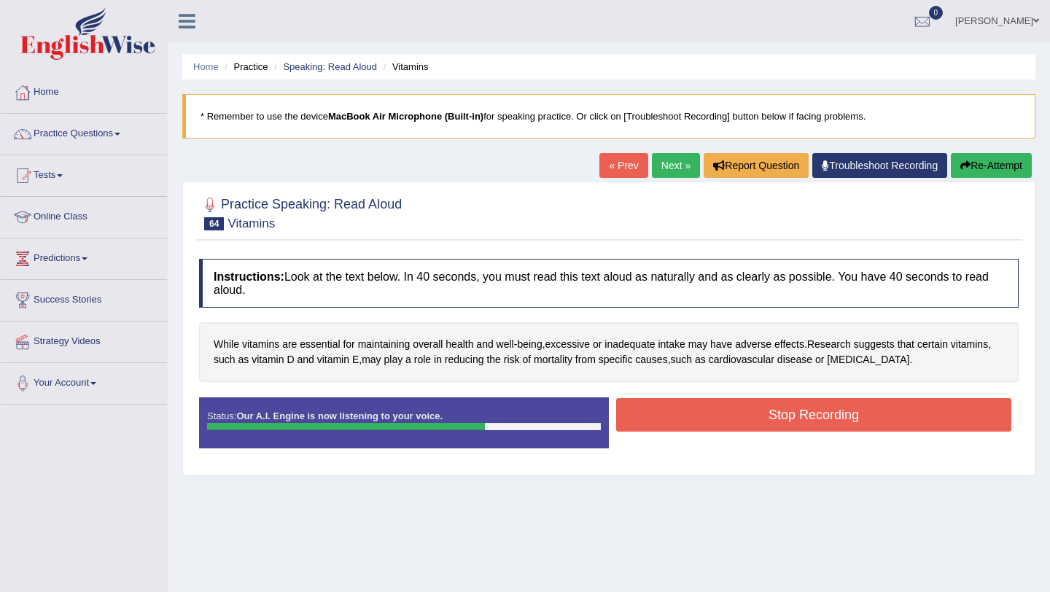
click at [804, 420] on button "Stop Recording" at bounding box center [813, 415] width 395 height 34
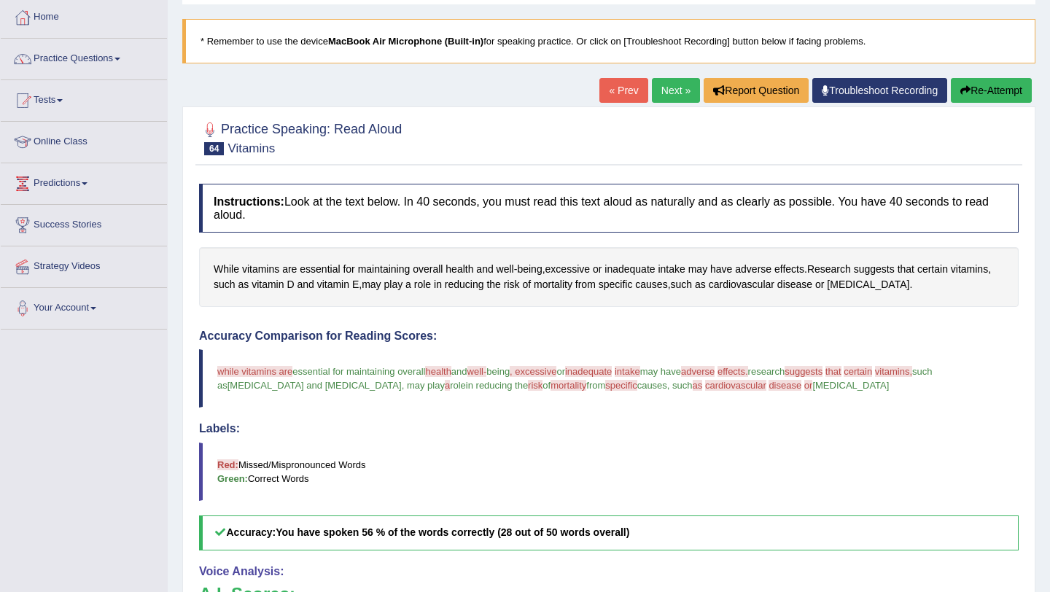
scroll to position [91, 0]
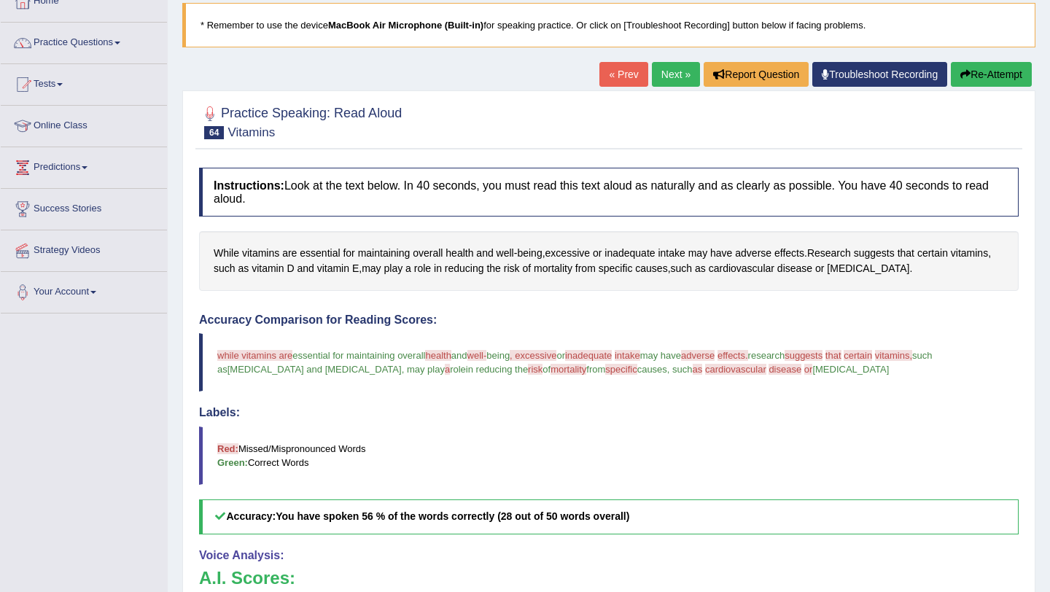
click at [672, 74] on link "Next »" at bounding box center [676, 74] width 48 height 25
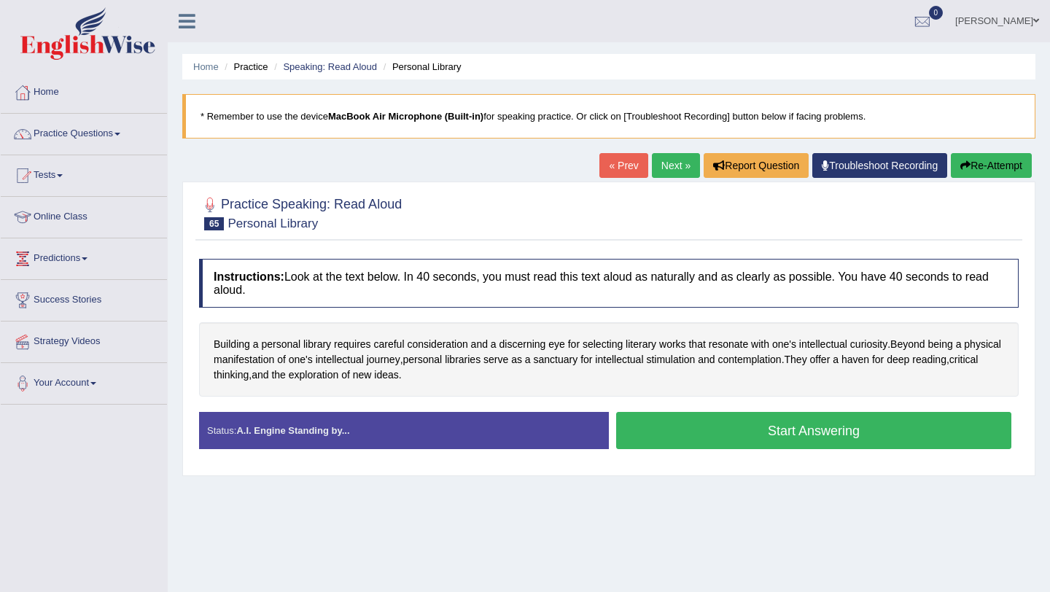
click at [708, 422] on button "Start Answering" at bounding box center [813, 430] width 395 height 37
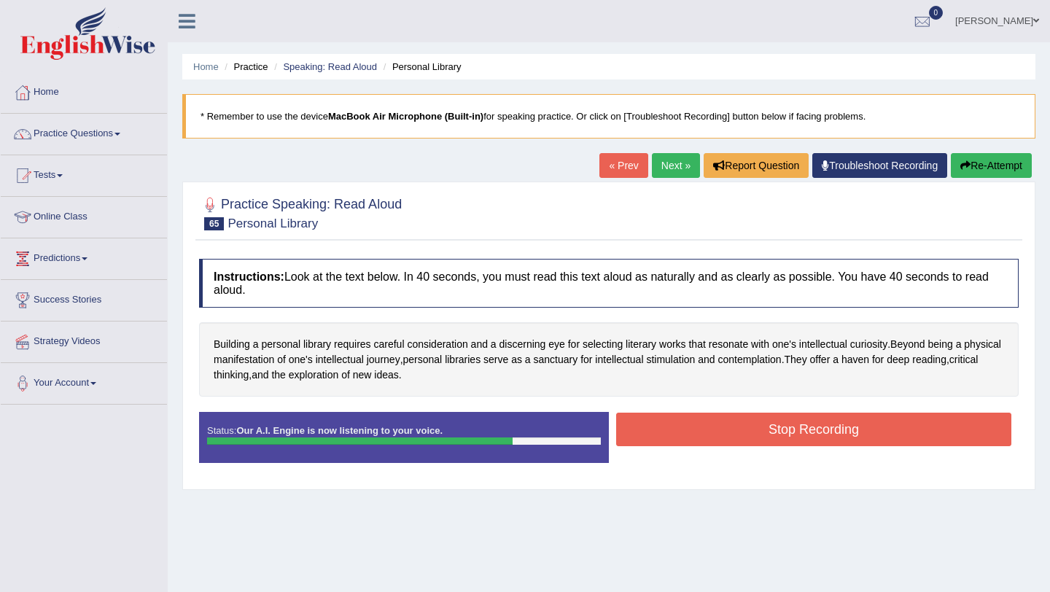
click at [651, 437] on button "Stop Recording" at bounding box center [813, 430] width 395 height 34
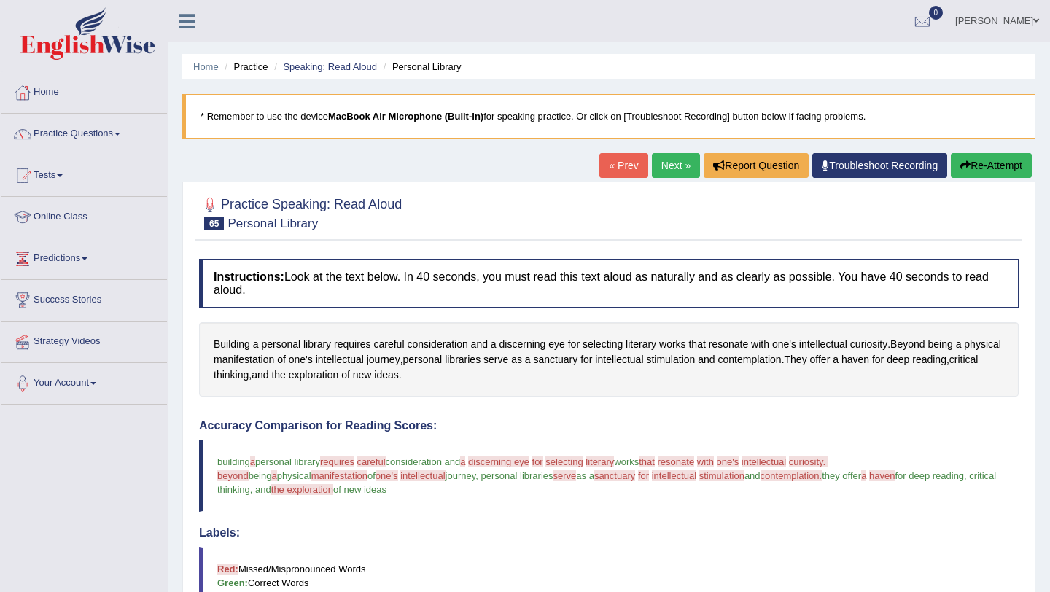
click at [678, 171] on link "Next »" at bounding box center [676, 165] width 48 height 25
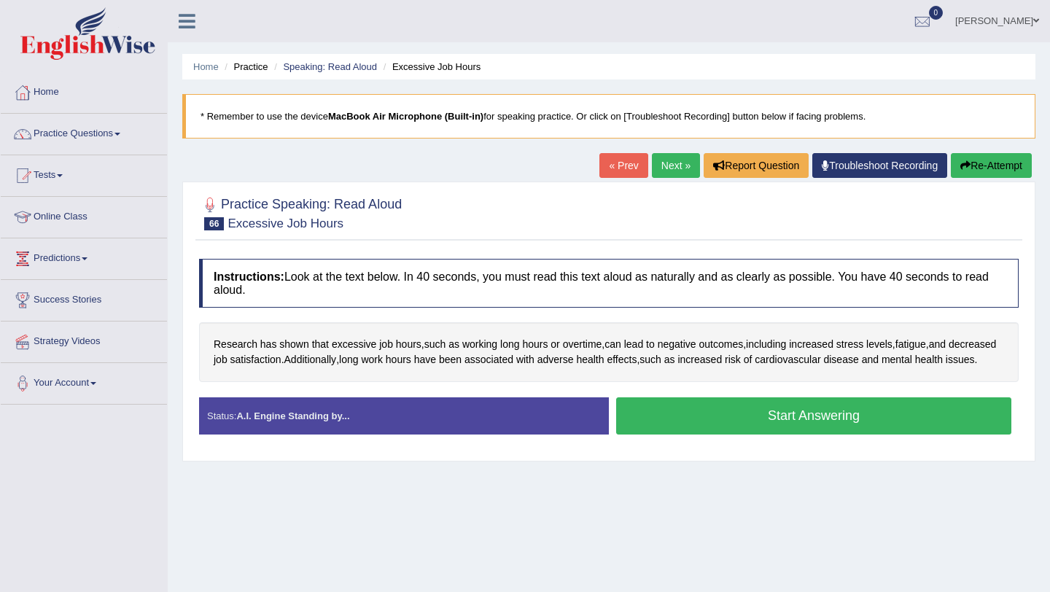
click at [688, 435] on button "Start Answering" at bounding box center [813, 415] width 395 height 37
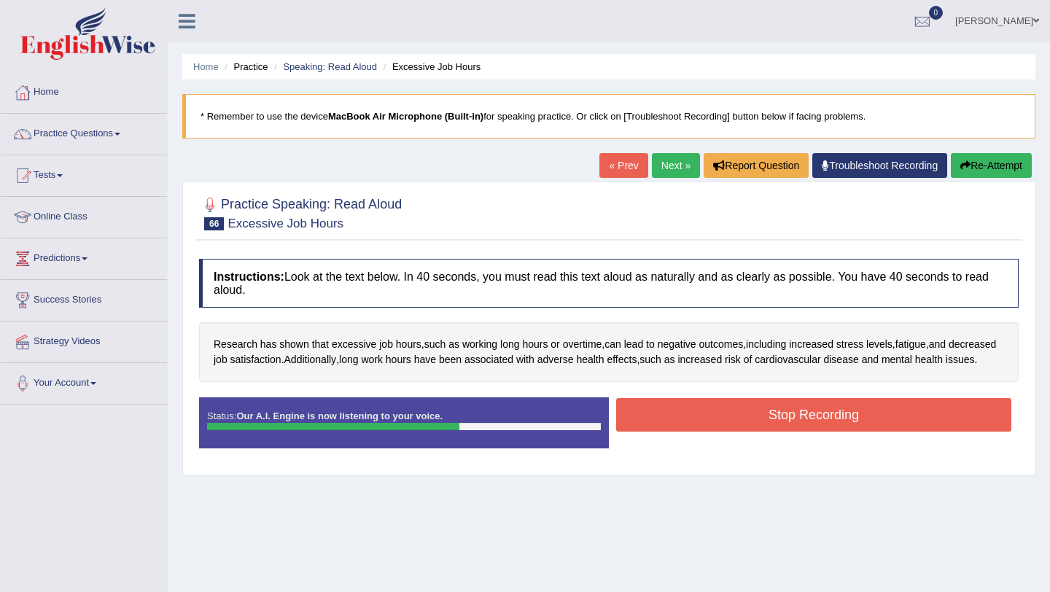
click at [720, 420] on button "Stop Recording" at bounding box center [813, 415] width 395 height 34
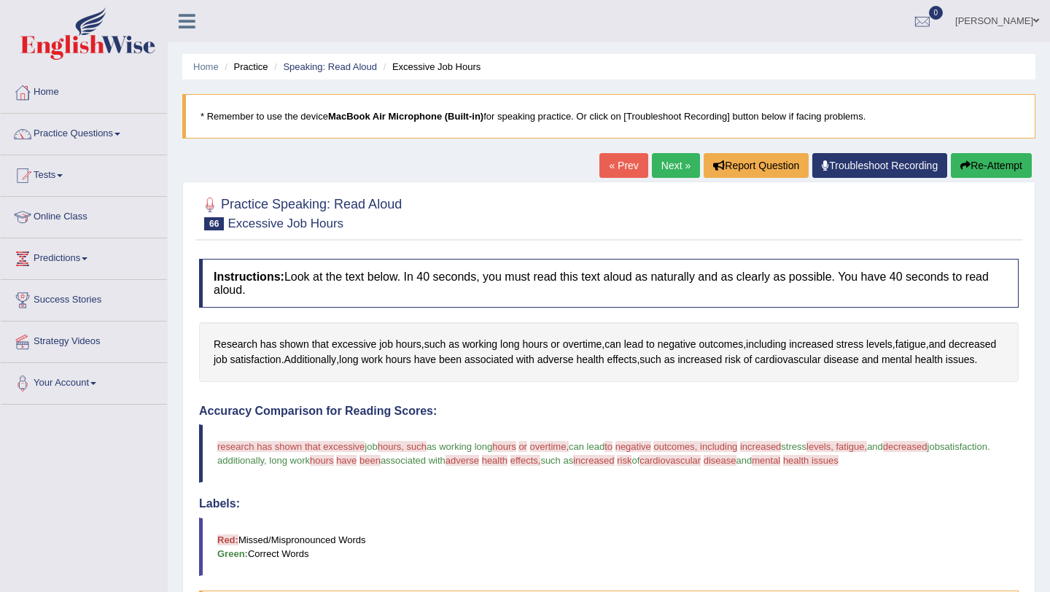
click at [661, 174] on link "Next »" at bounding box center [676, 165] width 48 height 25
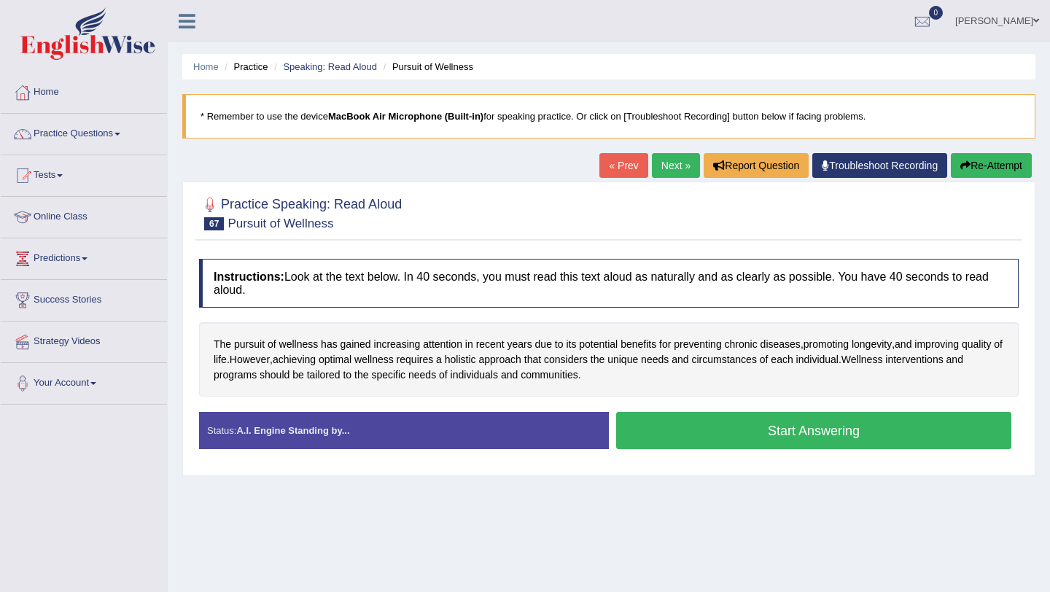
click at [714, 427] on button "Start Answering" at bounding box center [813, 430] width 395 height 37
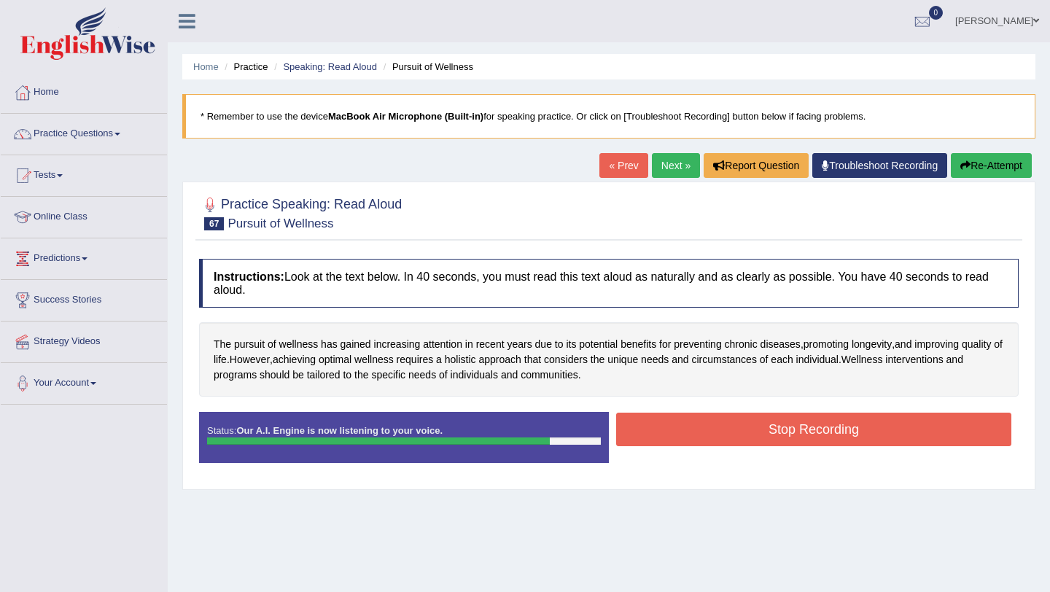
click at [653, 431] on button "Stop Recording" at bounding box center [813, 430] width 395 height 34
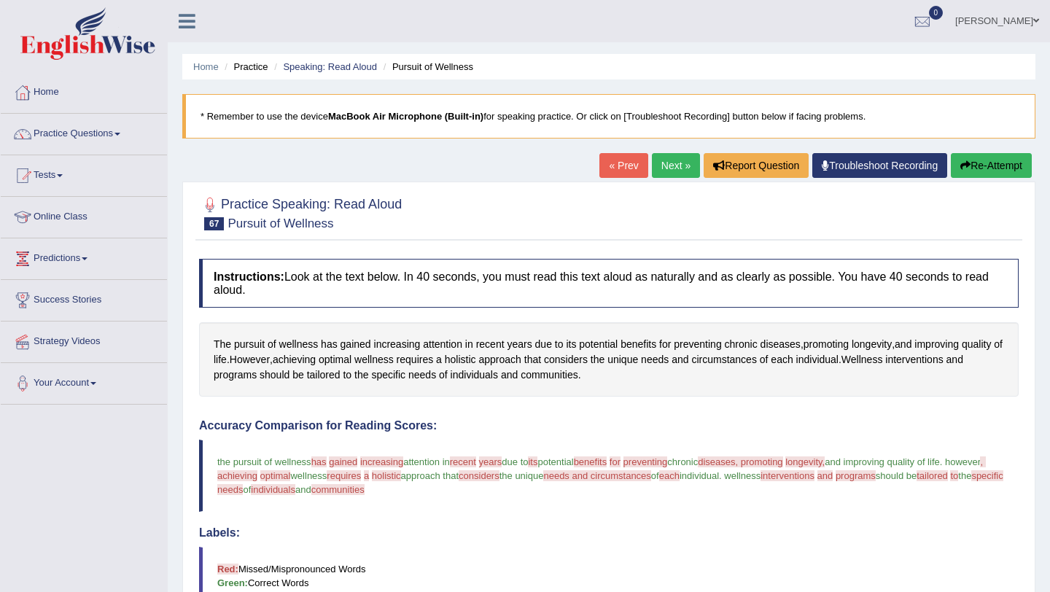
click at [669, 168] on link "Next »" at bounding box center [676, 165] width 48 height 25
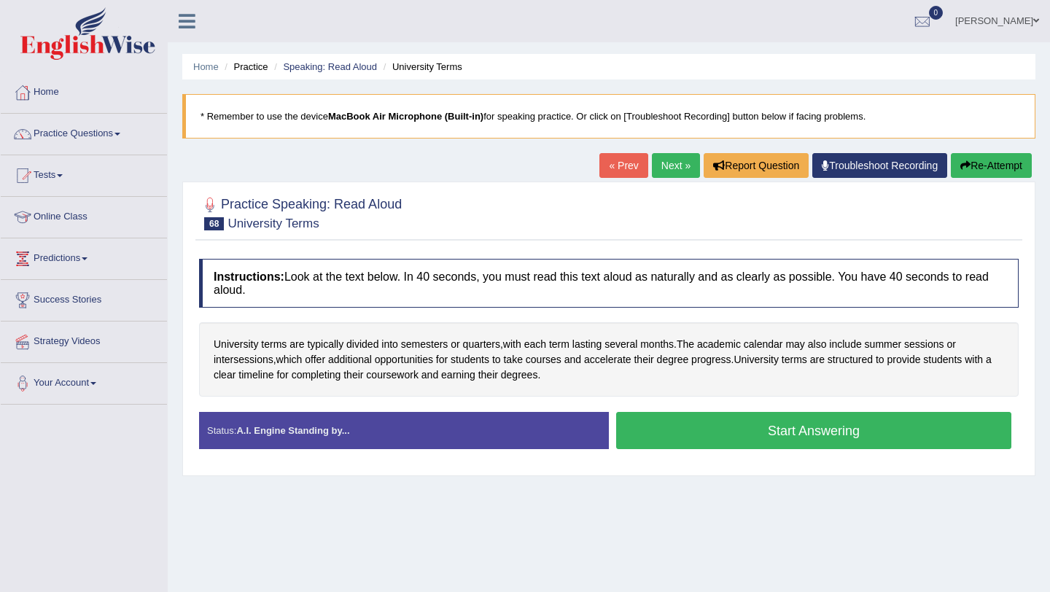
click at [723, 432] on button "Start Answering" at bounding box center [813, 430] width 395 height 37
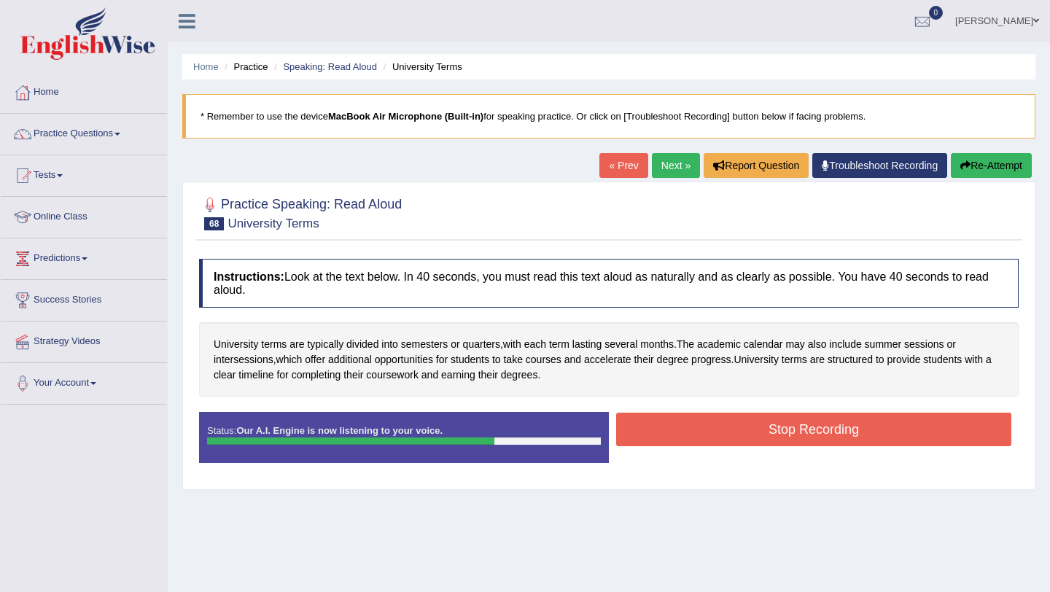
click at [696, 424] on button "Stop Recording" at bounding box center [813, 430] width 395 height 34
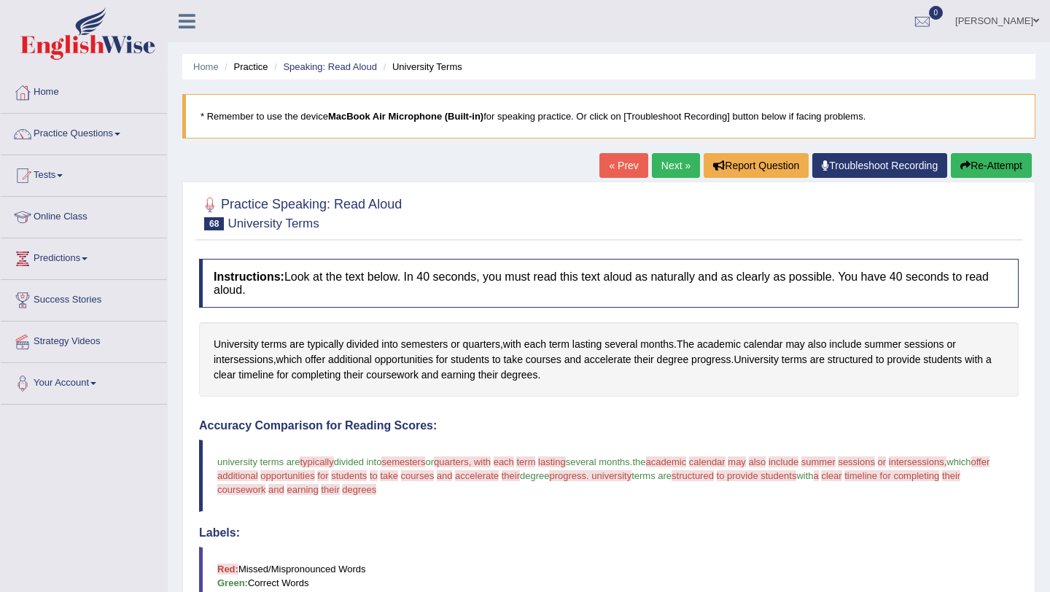
click at [660, 165] on link "Next »" at bounding box center [676, 165] width 48 height 25
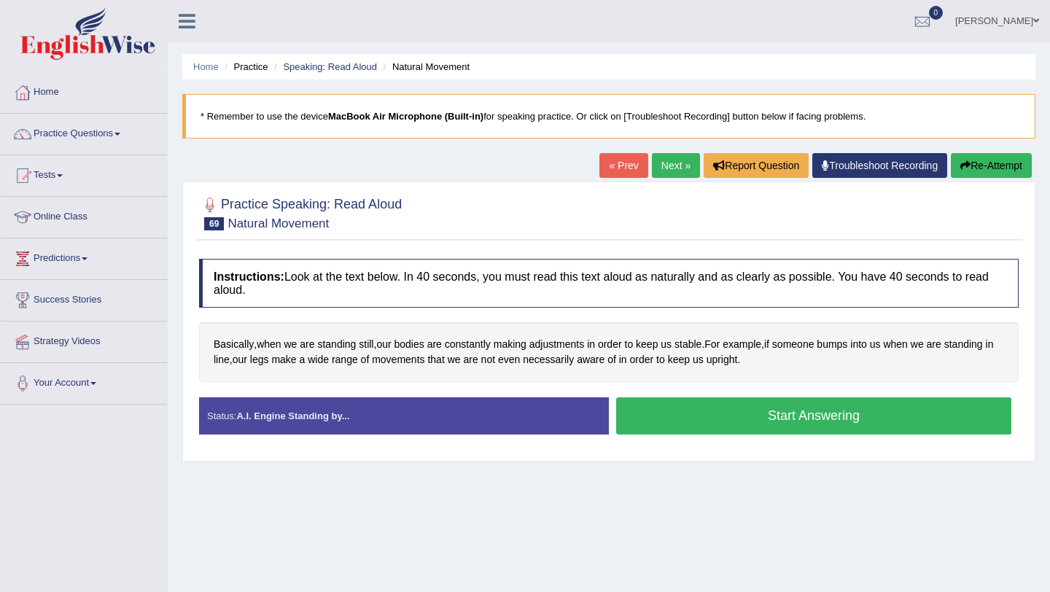
click at [671, 407] on button "Start Answering" at bounding box center [813, 415] width 395 height 37
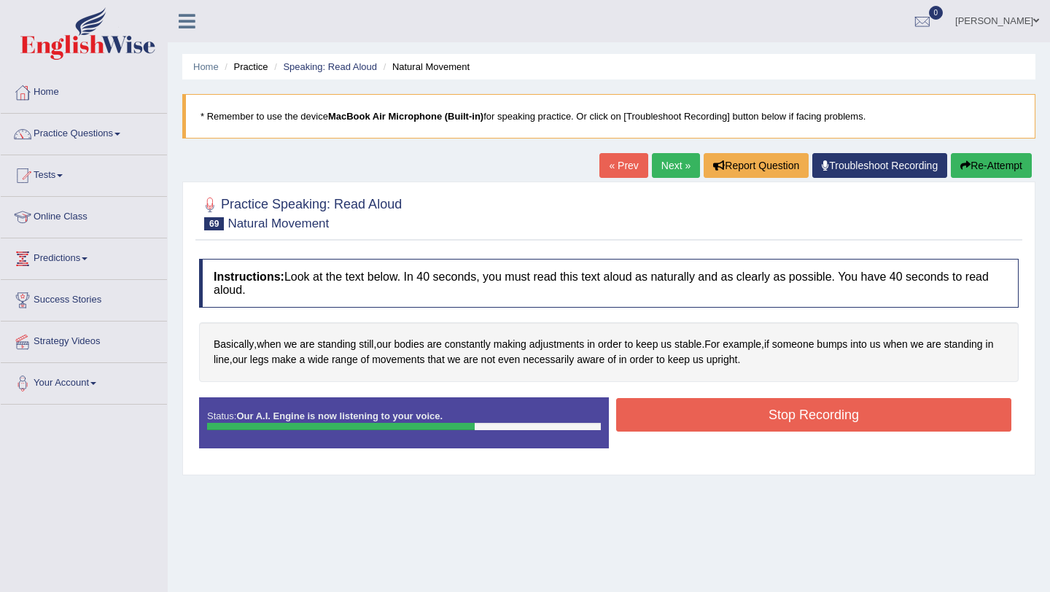
click at [695, 415] on button "Stop Recording" at bounding box center [813, 415] width 395 height 34
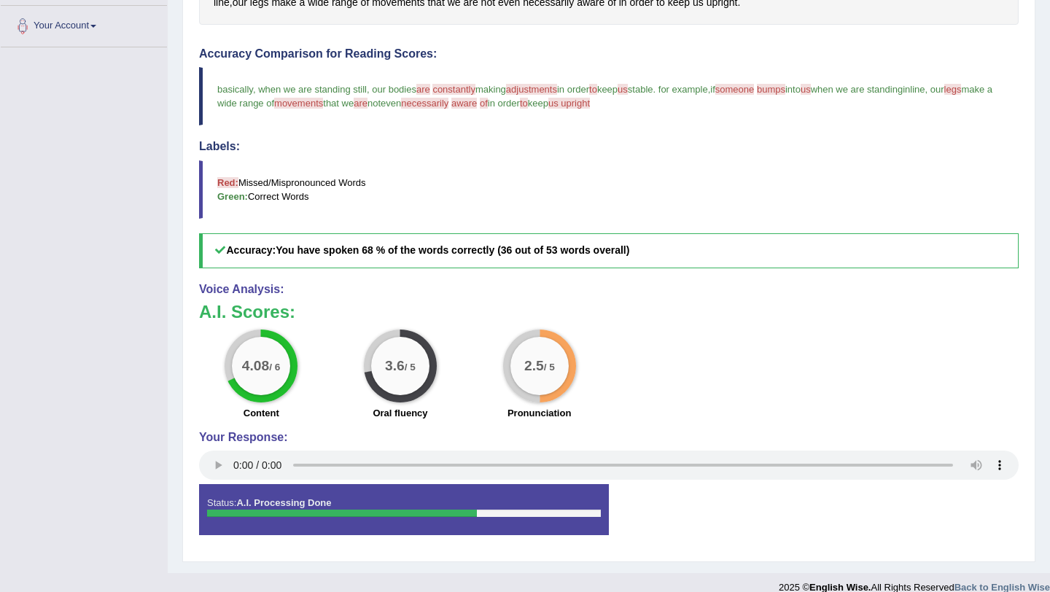
scroll to position [375, 0]
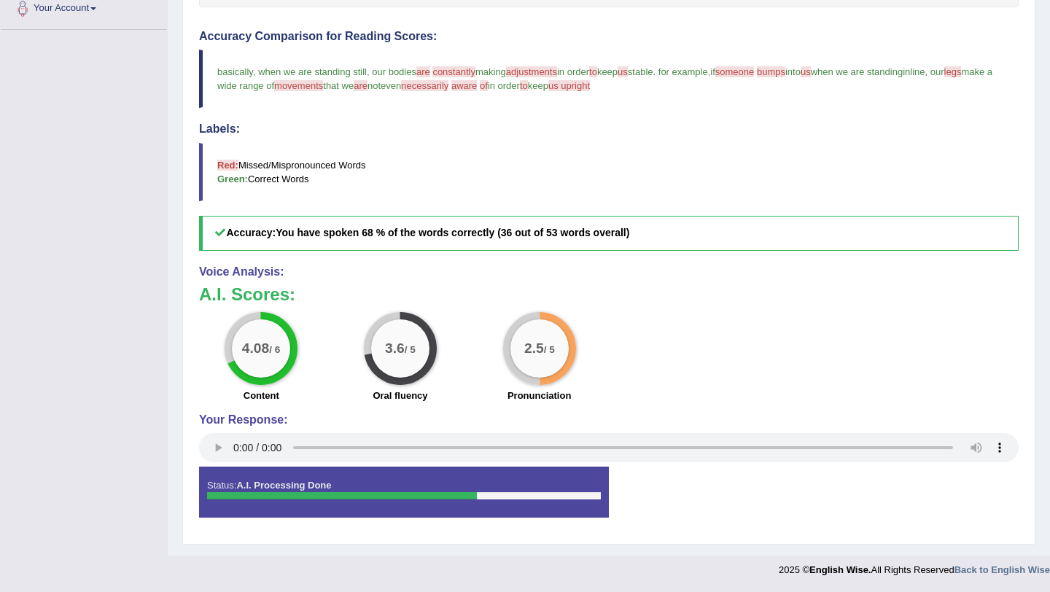
drag, startPoint x: 791, startPoint y: 502, endPoint x: 791, endPoint y: 518, distance: 15.3
click at [791, 518] on div "Status: A.I. Processing Done Start Answering Stop Recording" at bounding box center [609, 500] width 820 height 66
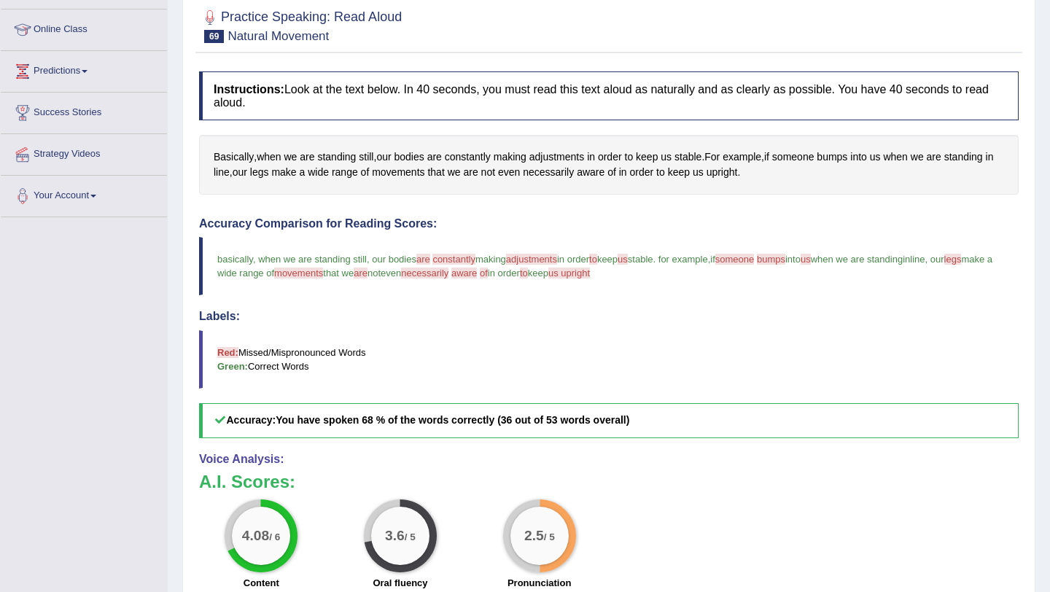
scroll to position [0, 0]
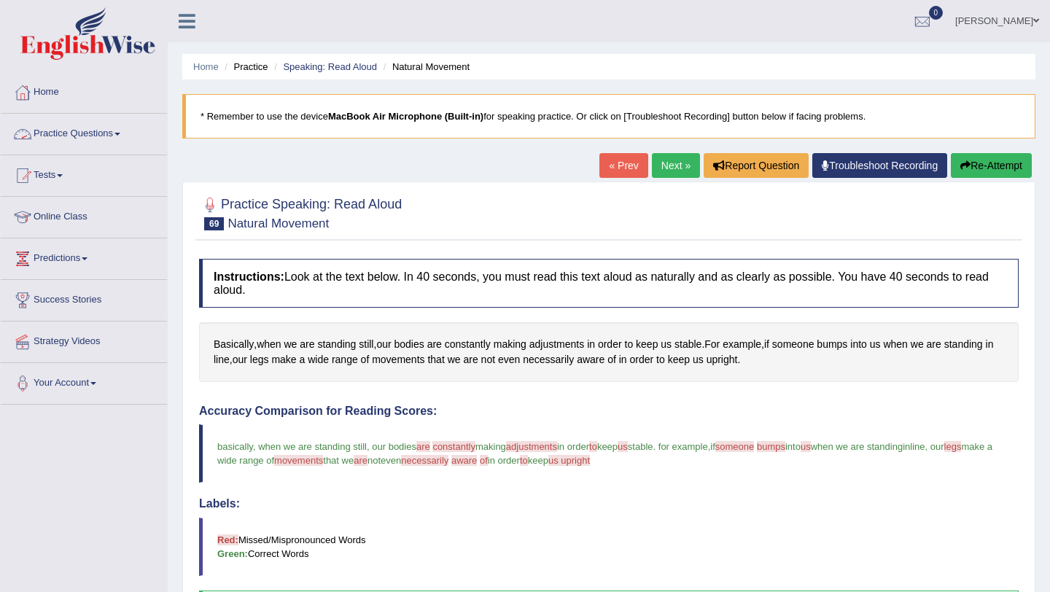
click at [134, 134] on link "Practice Questions" at bounding box center [84, 132] width 166 height 36
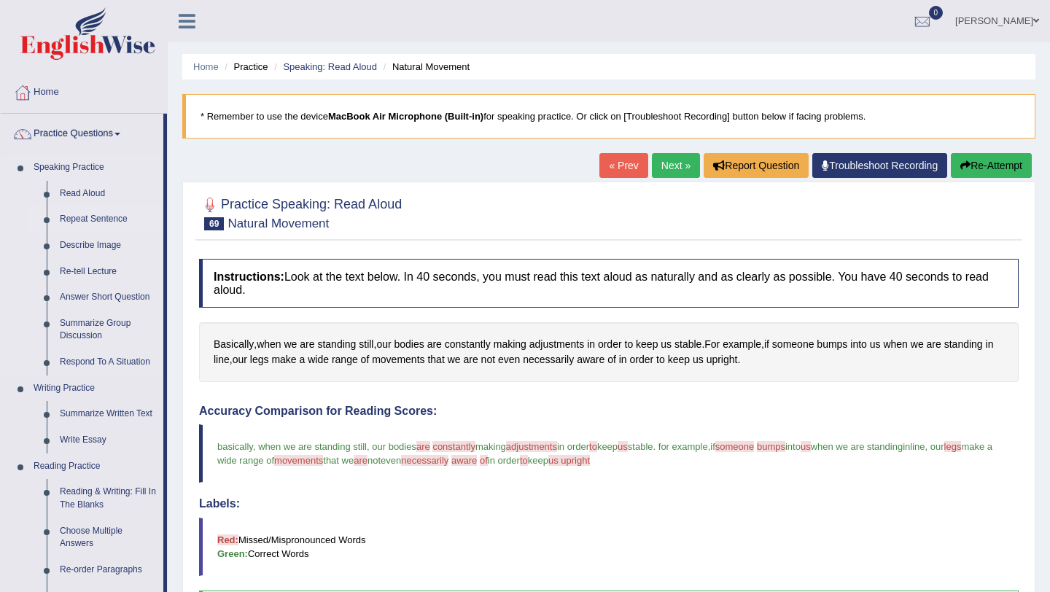
click at [120, 216] on link "Repeat Sentence" at bounding box center [108, 219] width 110 height 26
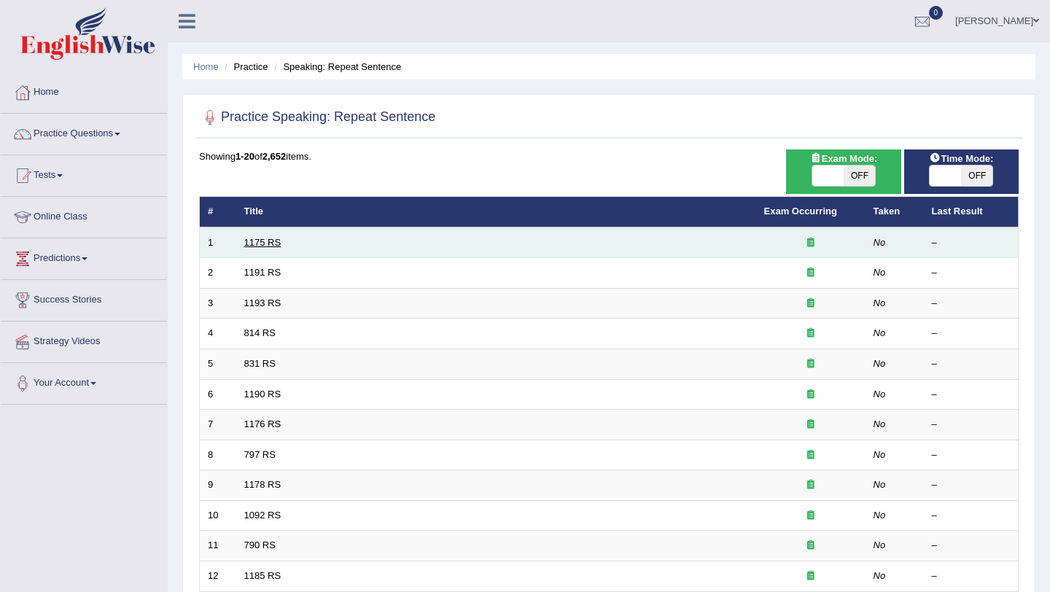
click at [269, 248] on link "1175 RS" at bounding box center [262, 242] width 37 height 11
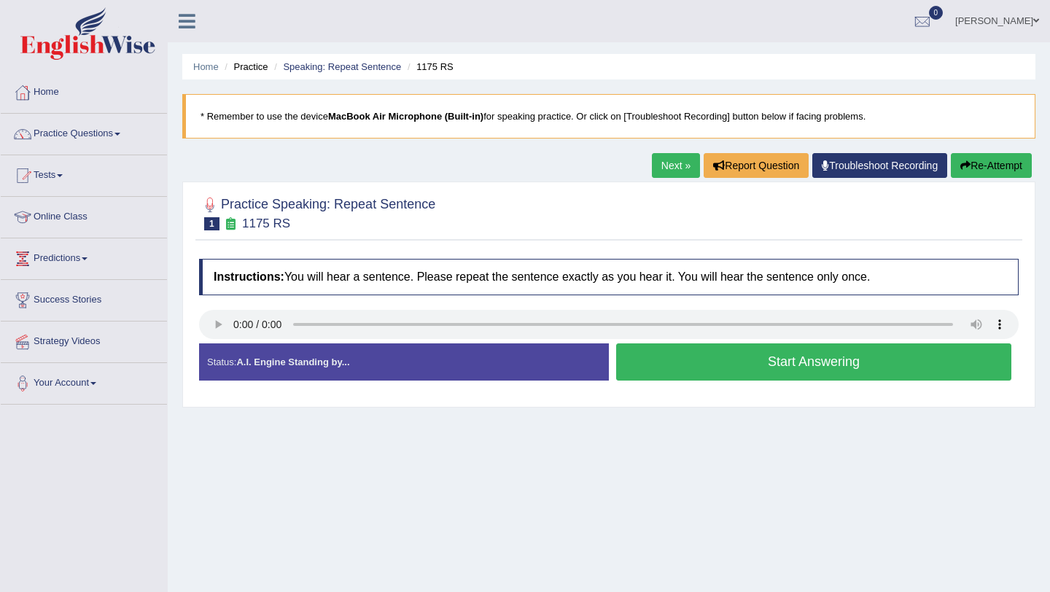
click at [745, 351] on button "Start Answering" at bounding box center [813, 361] width 395 height 37
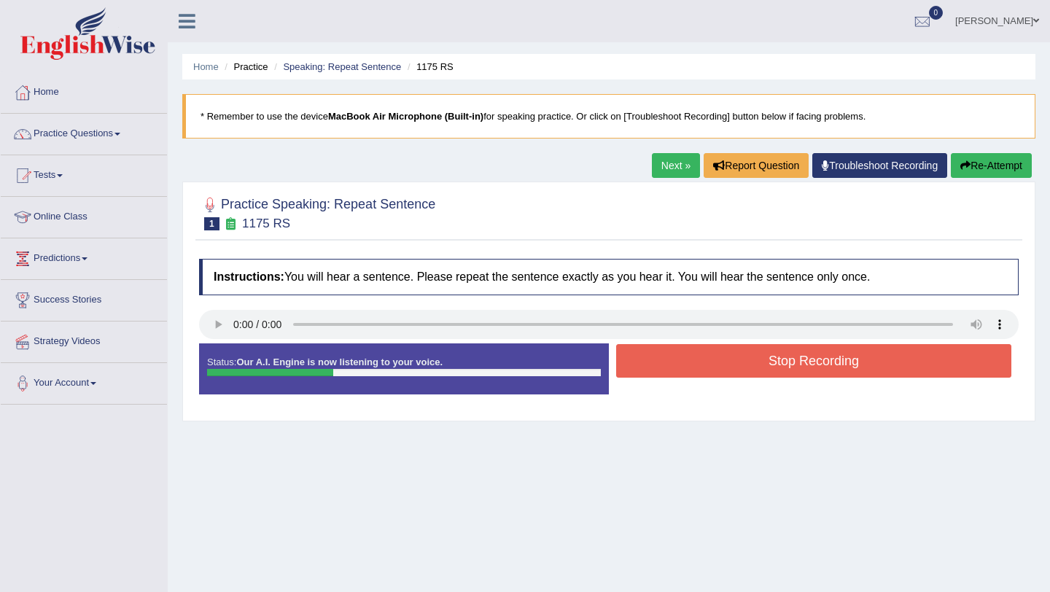
click at [745, 351] on button "Stop Recording" at bounding box center [813, 361] width 395 height 34
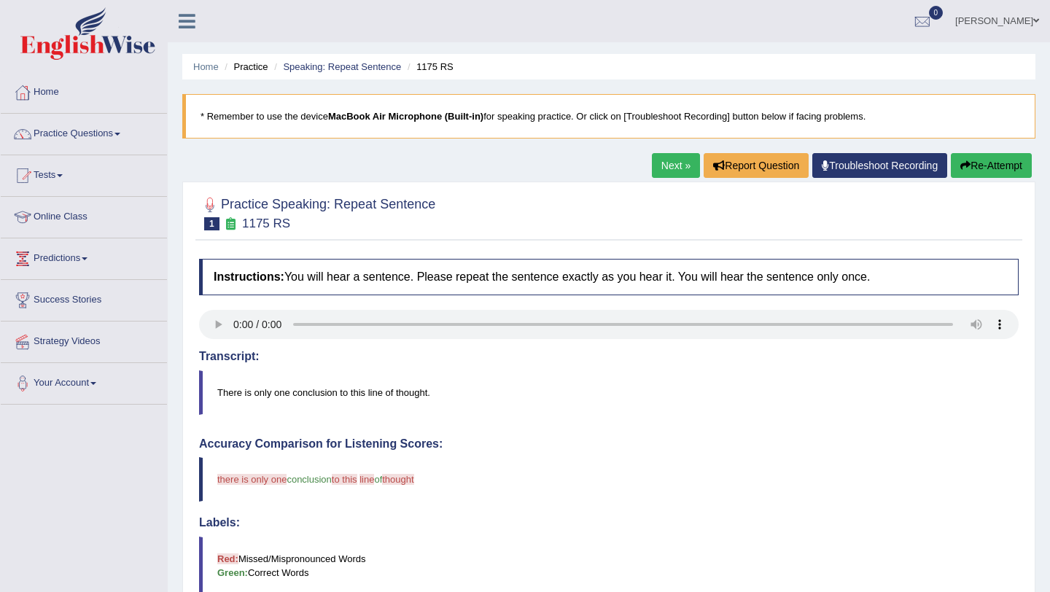
click at [661, 160] on link "Next »" at bounding box center [676, 165] width 48 height 25
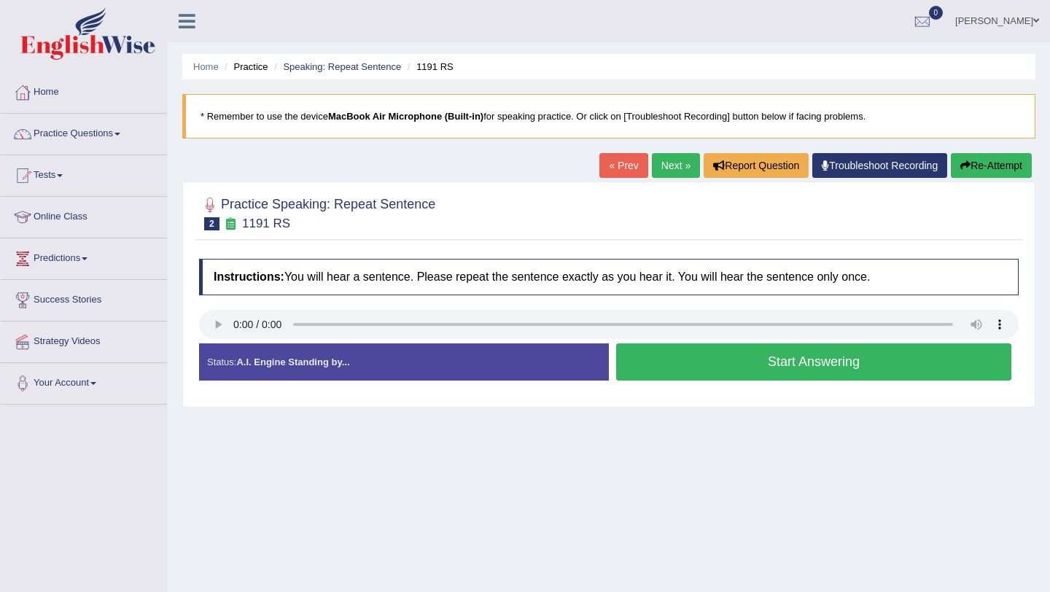
click at [684, 166] on link "Next »" at bounding box center [676, 165] width 48 height 25
click at [661, 363] on button "Start Answering" at bounding box center [813, 361] width 395 height 37
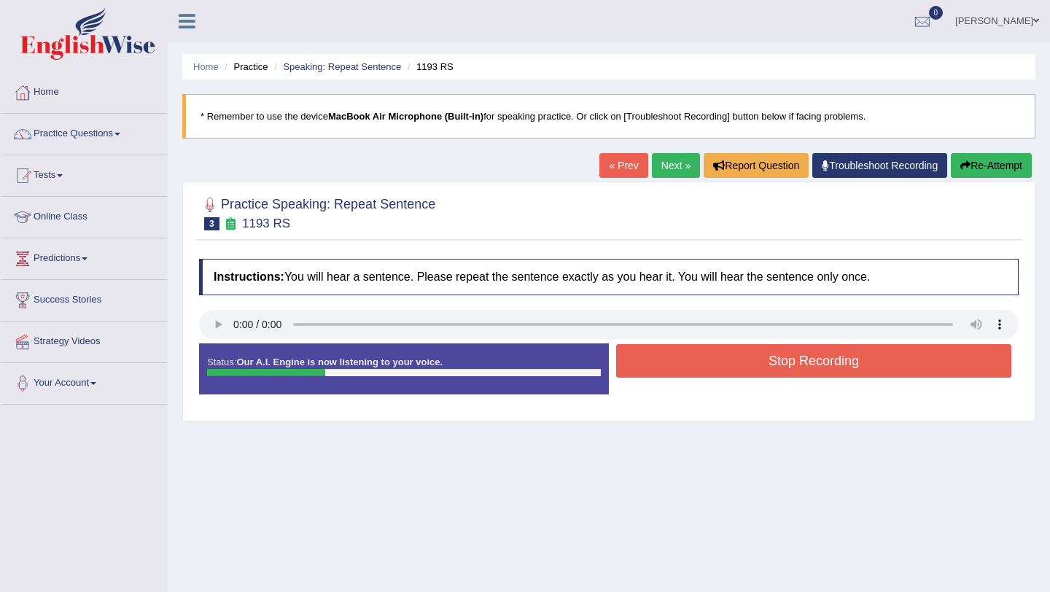
click at [661, 363] on button "Stop Recording" at bounding box center [813, 361] width 395 height 34
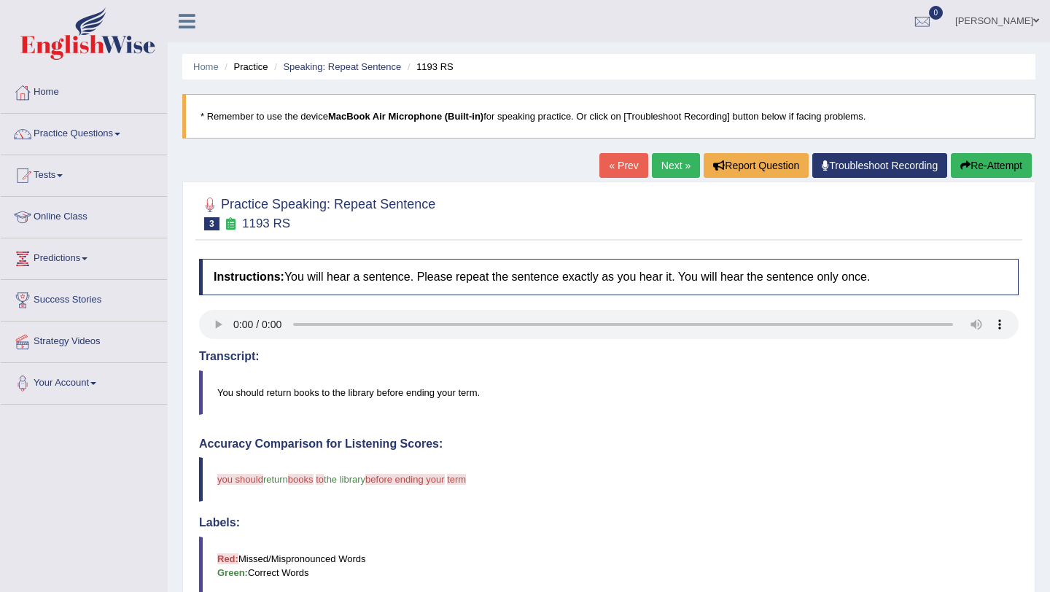
click at [672, 171] on link "Next »" at bounding box center [676, 165] width 48 height 25
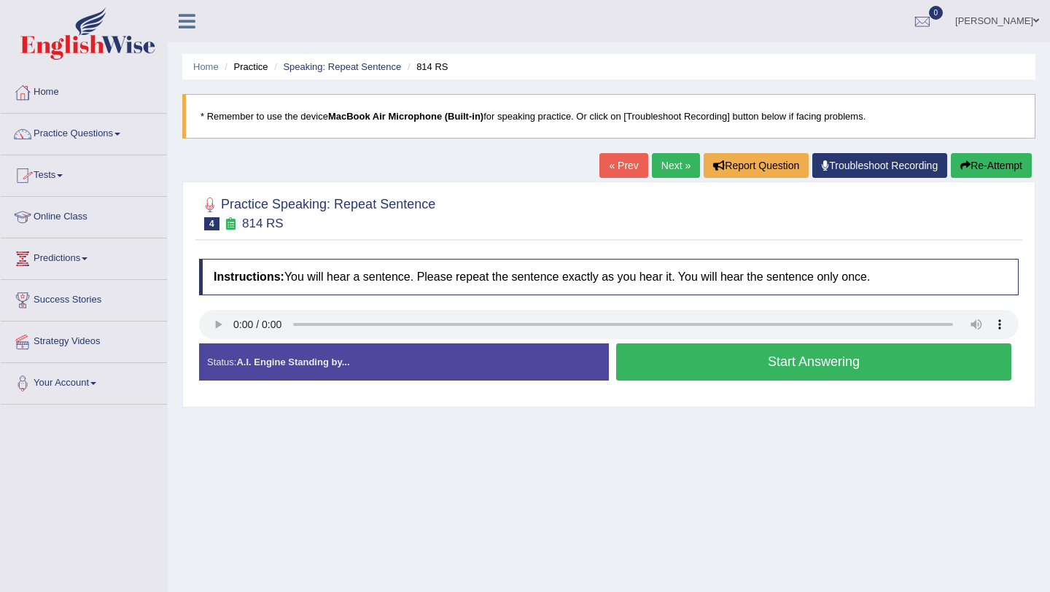
click at [63, 178] on link "Tests" at bounding box center [84, 173] width 166 height 36
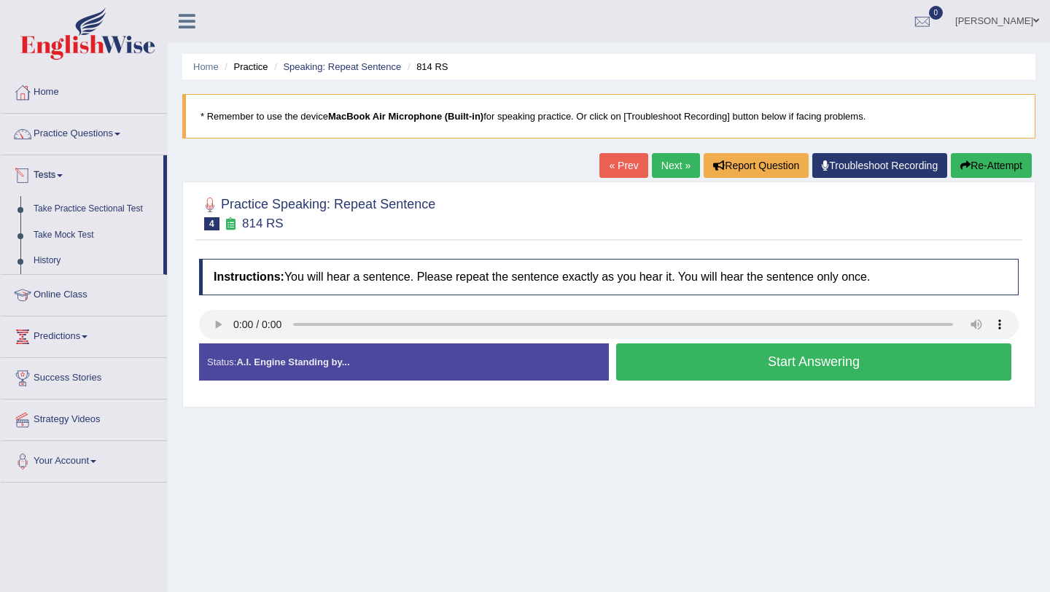
click at [63, 174] on span at bounding box center [60, 175] width 6 height 3
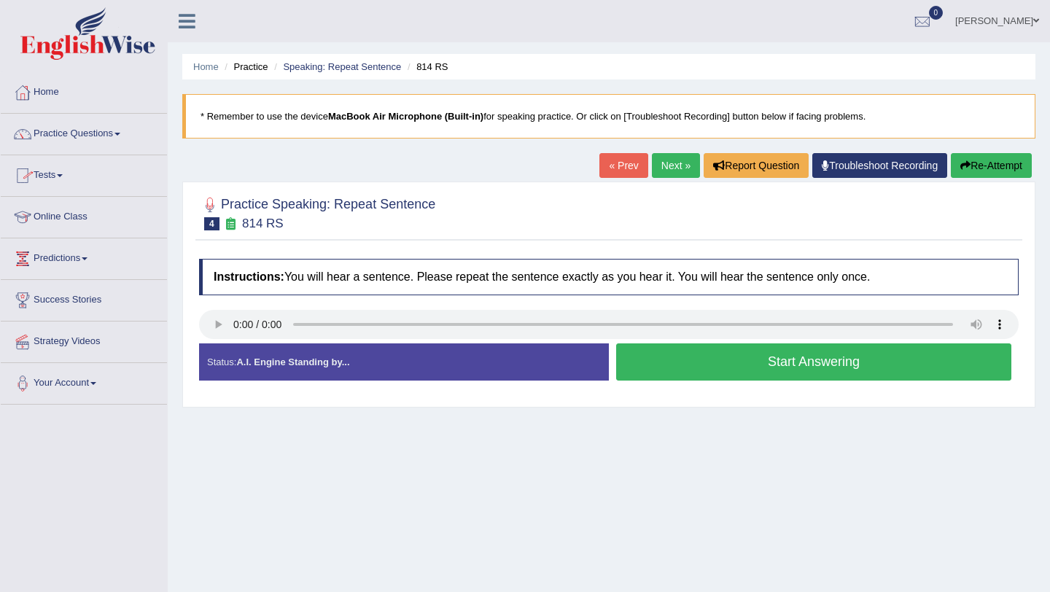
click at [63, 174] on span at bounding box center [60, 175] width 6 height 3
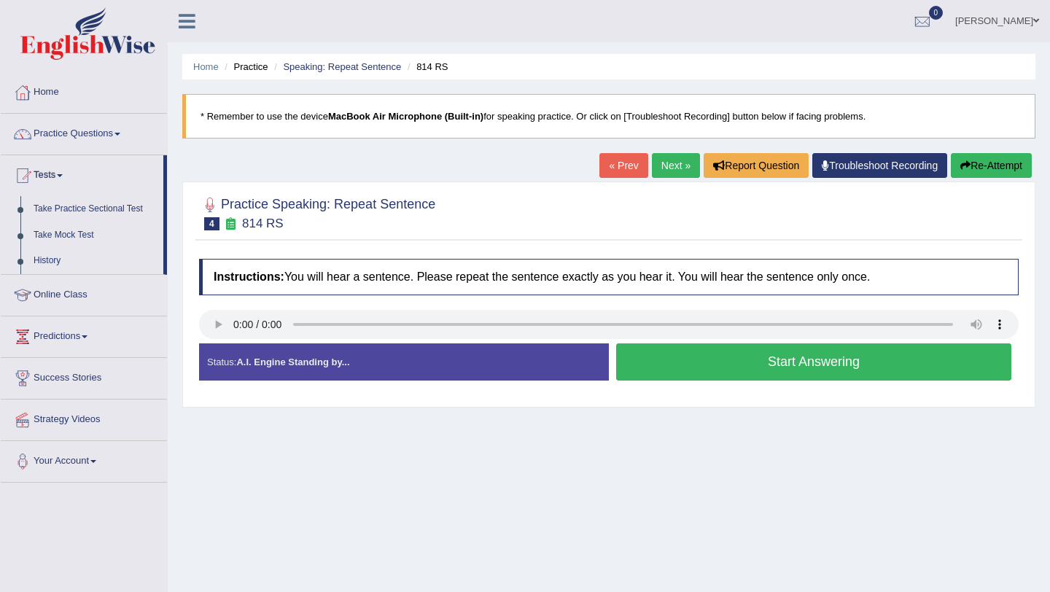
click at [63, 174] on span at bounding box center [60, 175] width 6 height 3
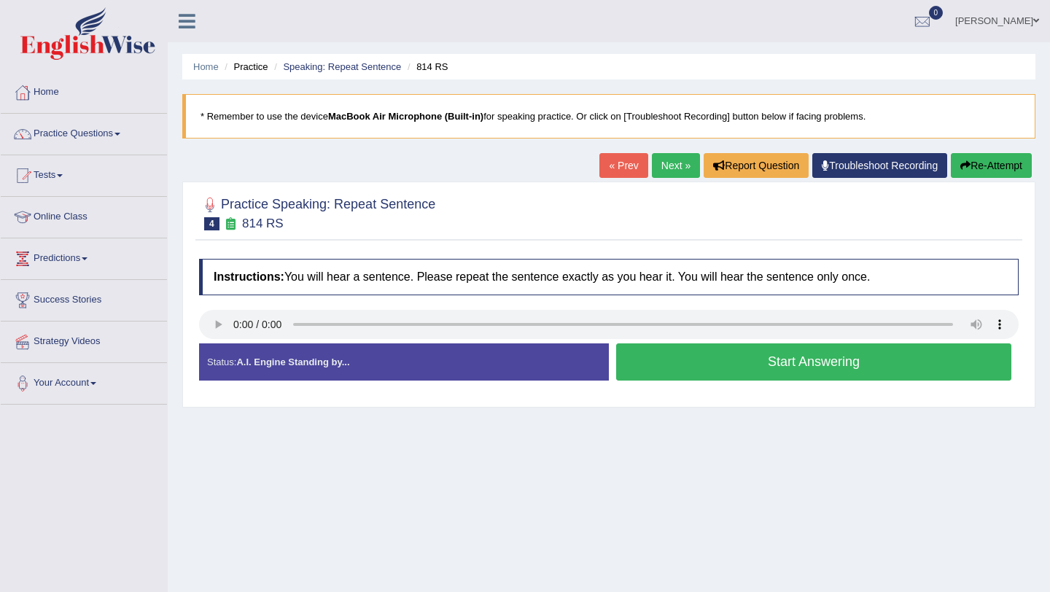
click at [63, 174] on span at bounding box center [60, 175] width 6 height 3
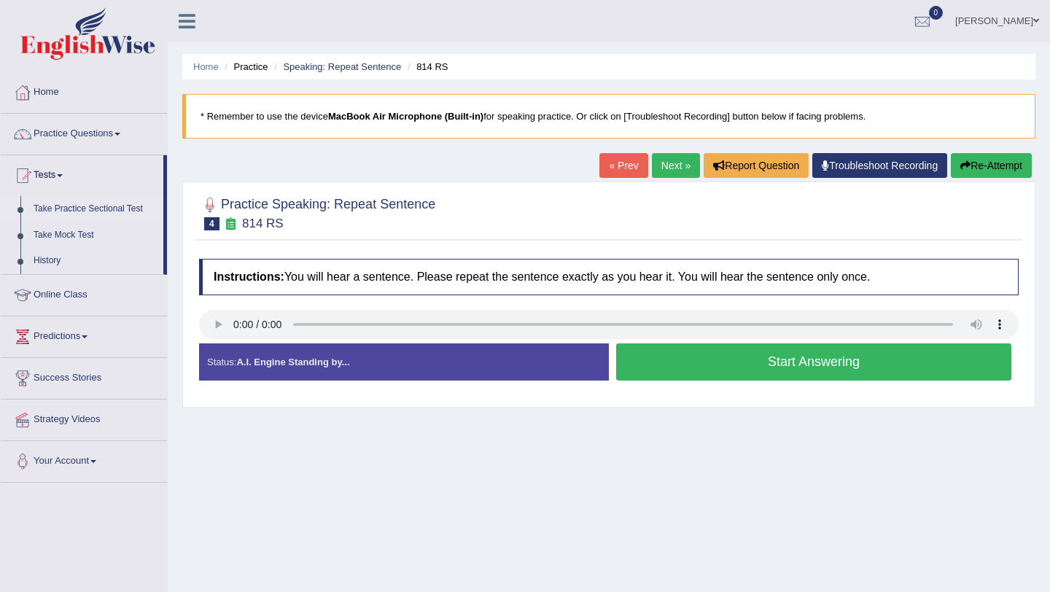
click at [67, 208] on link "Take Practice Sectional Test" at bounding box center [95, 209] width 136 height 26
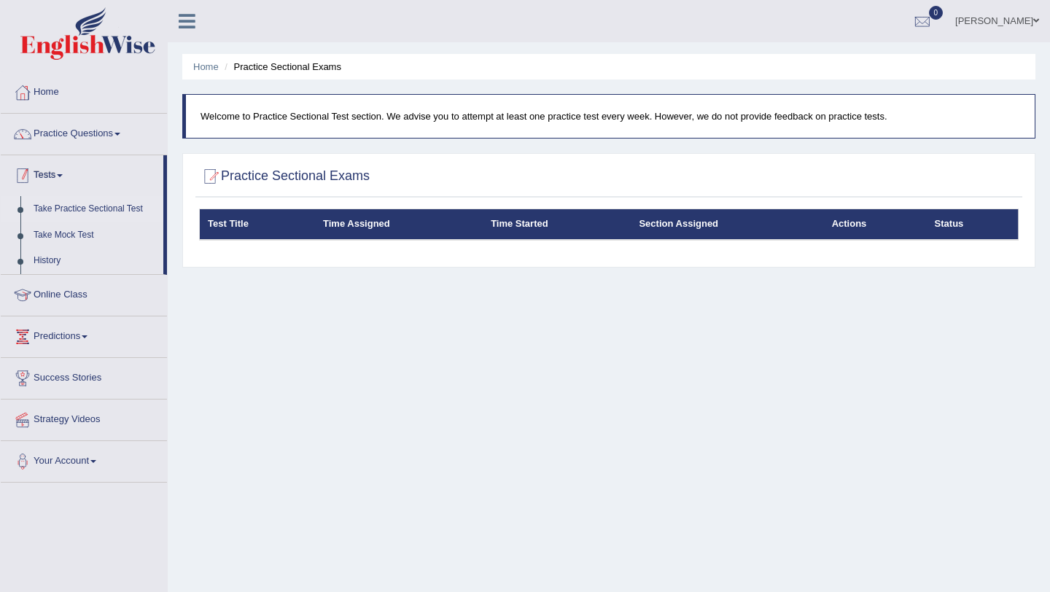
click at [62, 176] on link "Tests" at bounding box center [82, 173] width 163 height 36
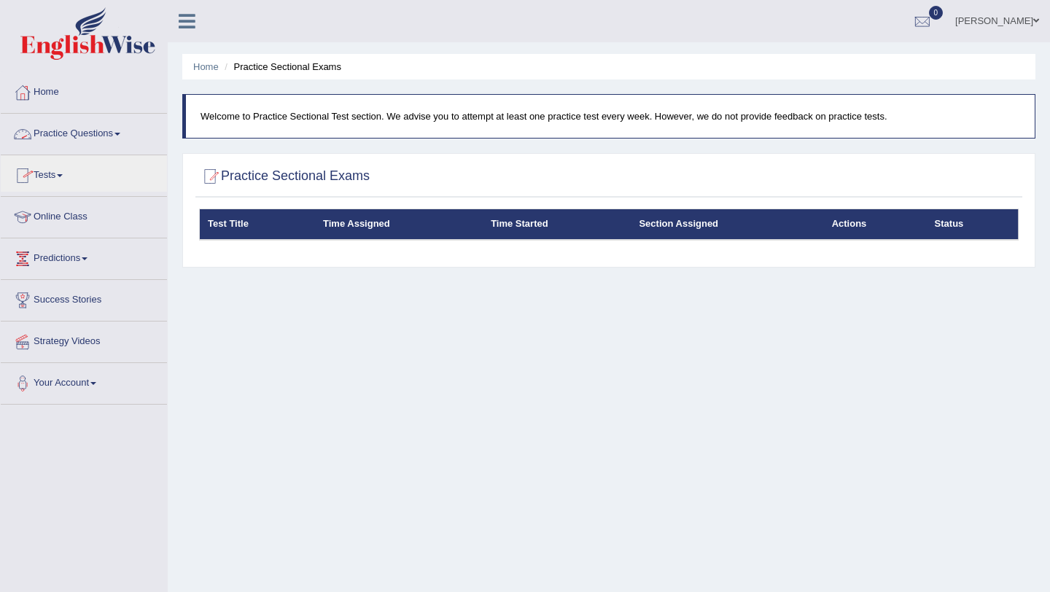
click at [120, 134] on span at bounding box center [117, 134] width 6 height 3
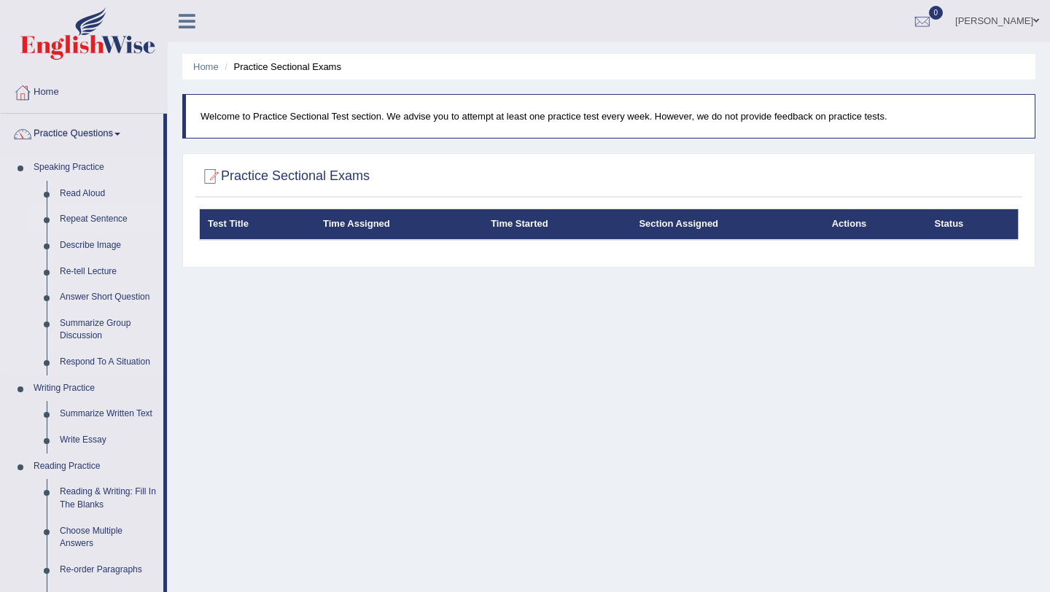
click at [98, 214] on link "Repeat Sentence" at bounding box center [108, 219] width 110 height 26
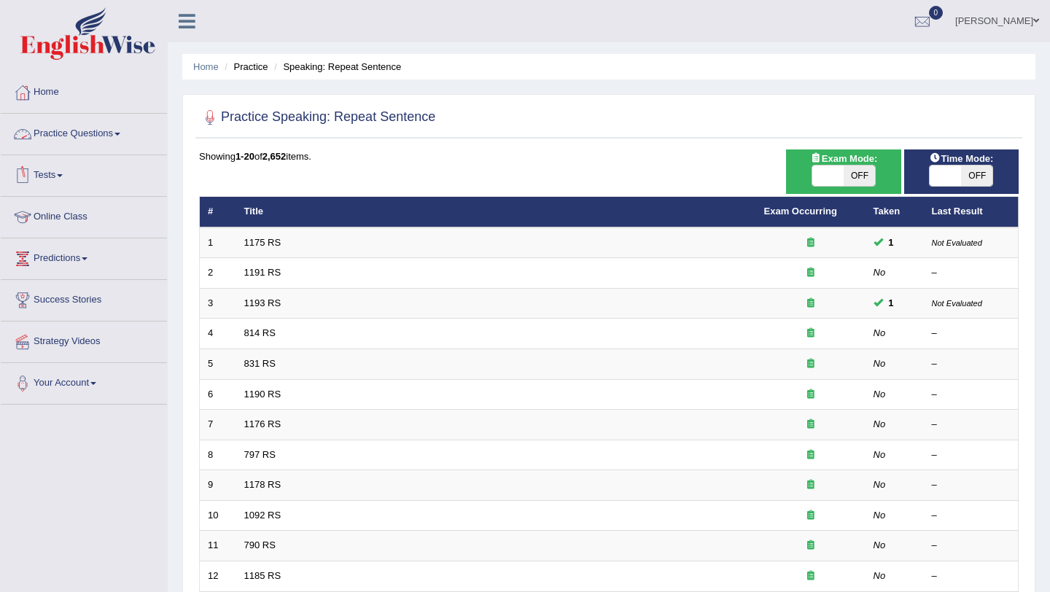
click at [120, 133] on span at bounding box center [117, 134] width 6 height 3
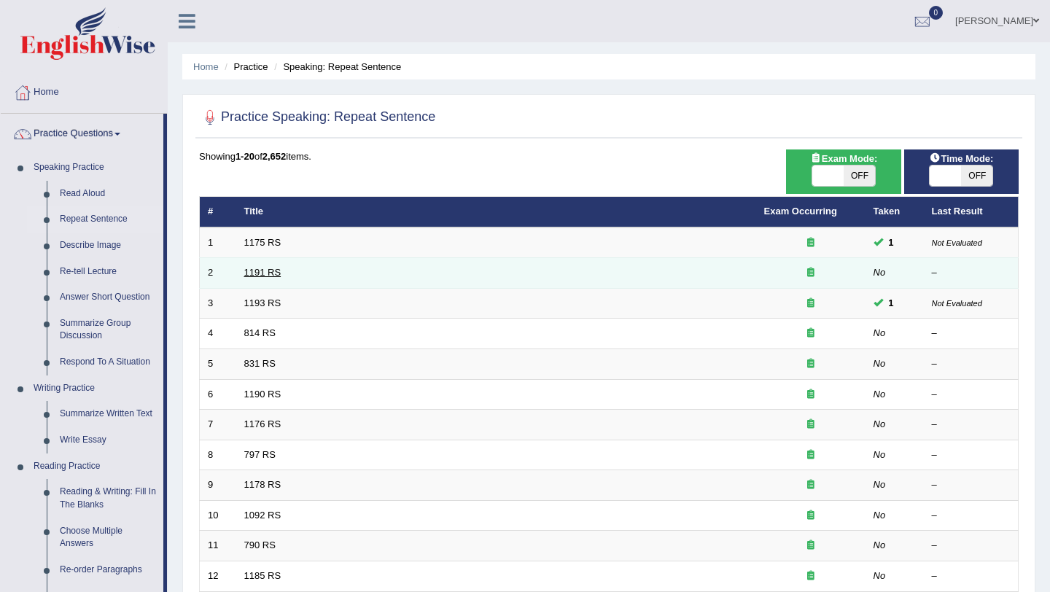
click at [273, 273] on link "1191 RS" at bounding box center [262, 272] width 37 height 11
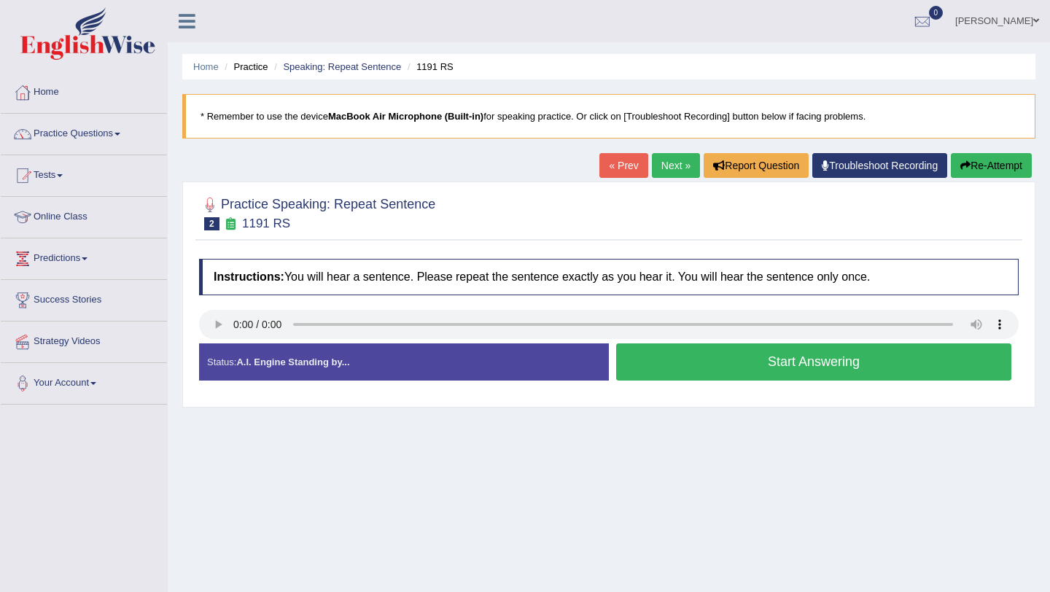
click at [772, 363] on button "Start Answering" at bounding box center [813, 361] width 395 height 37
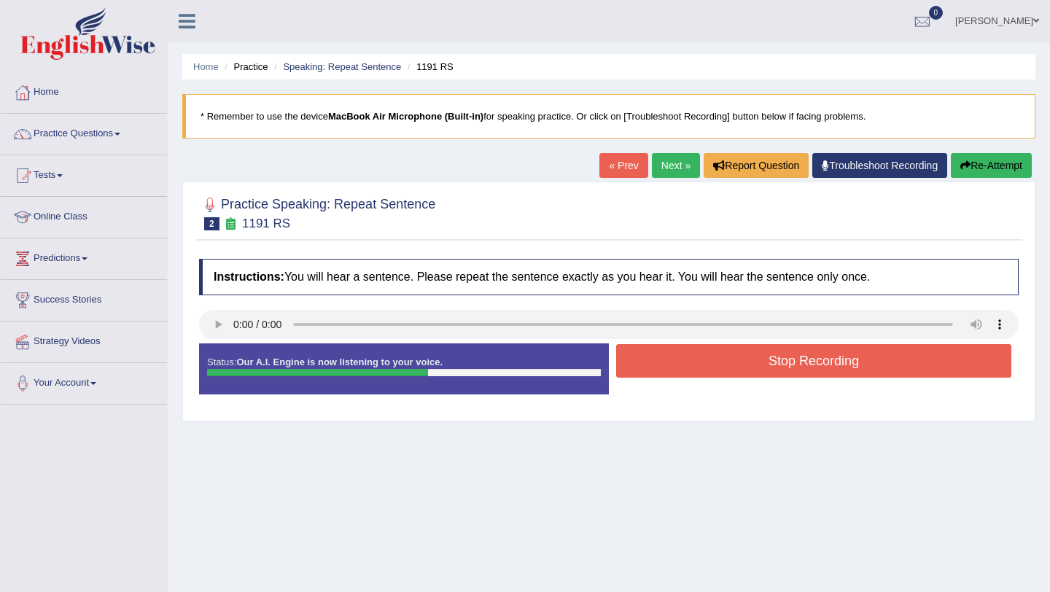
click at [772, 363] on button "Stop Recording" at bounding box center [813, 361] width 395 height 34
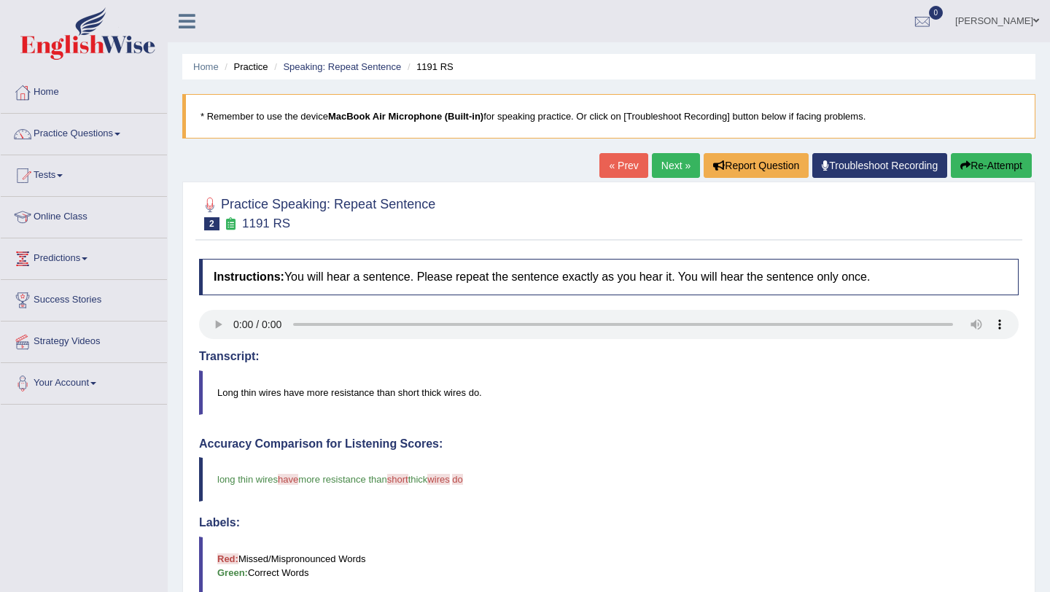
click at [672, 166] on link "Next »" at bounding box center [676, 165] width 48 height 25
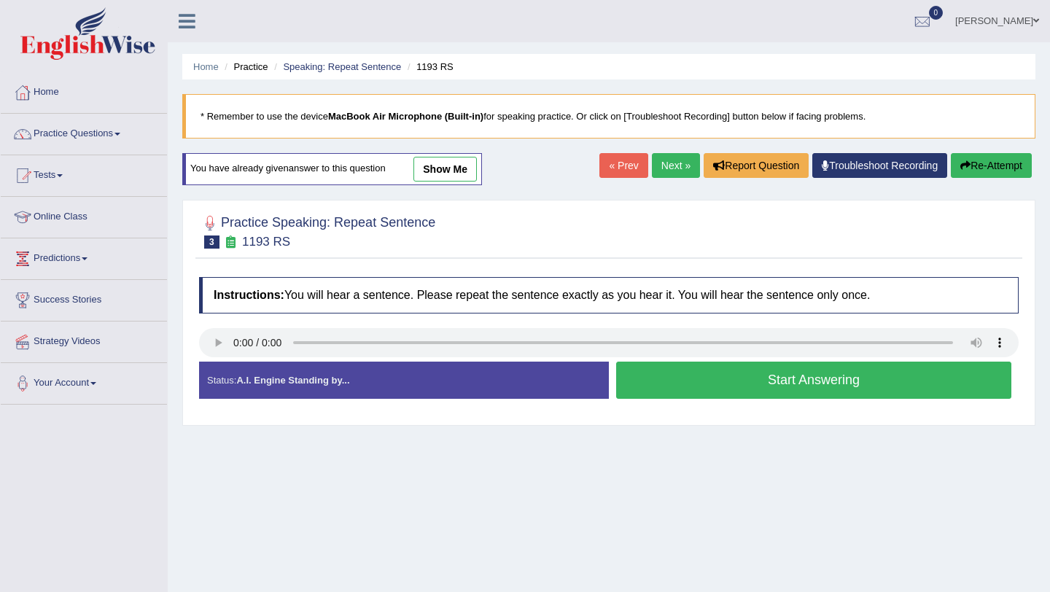
click at [801, 382] on button "Start Answering" at bounding box center [813, 380] width 395 height 37
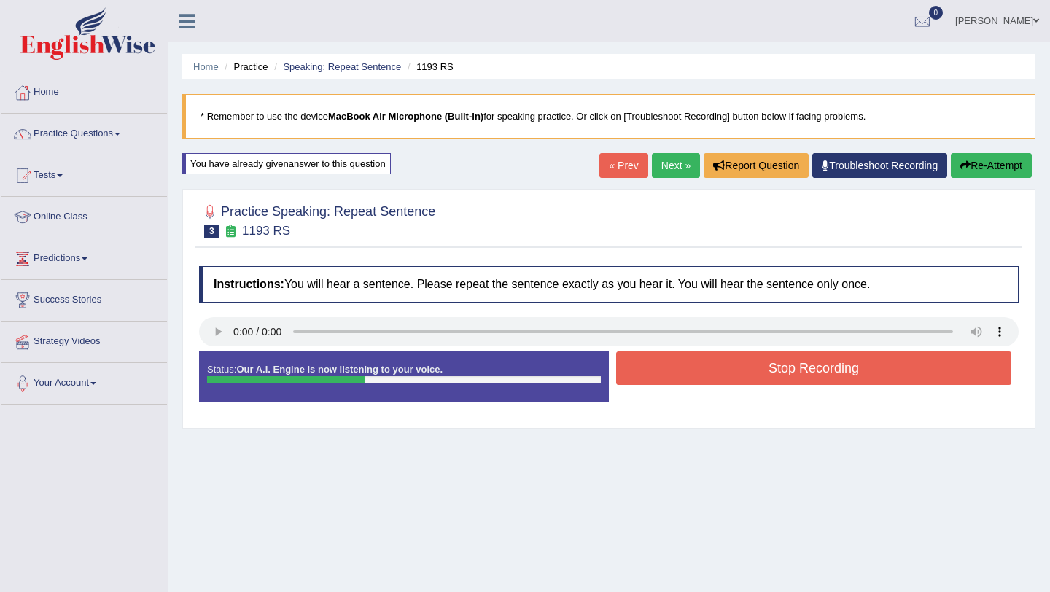
click at [786, 369] on button "Stop Recording" at bounding box center [813, 368] width 395 height 34
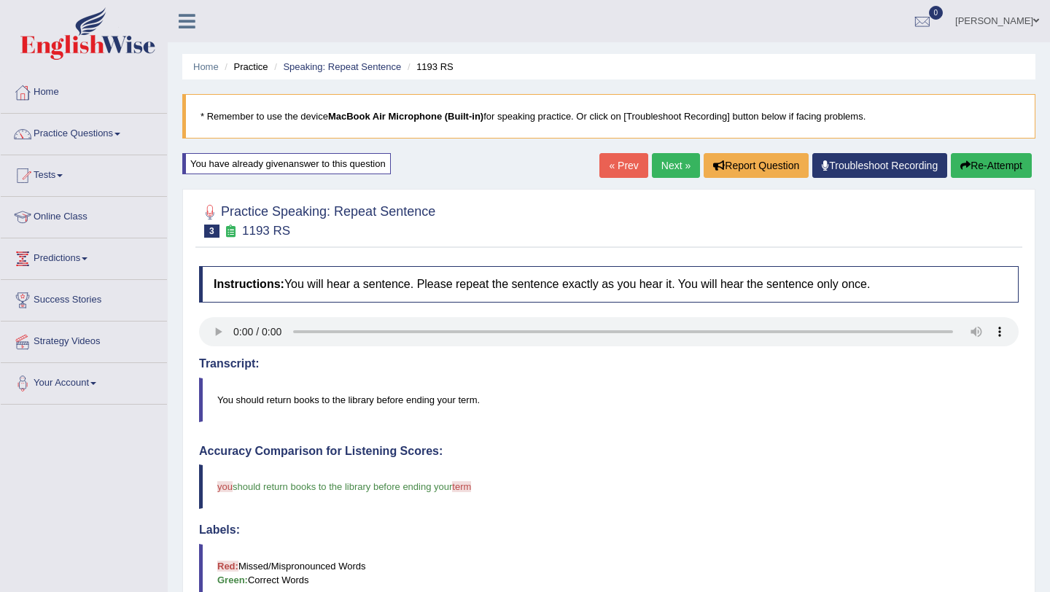
click at [675, 163] on link "Next »" at bounding box center [676, 165] width 48 height 25
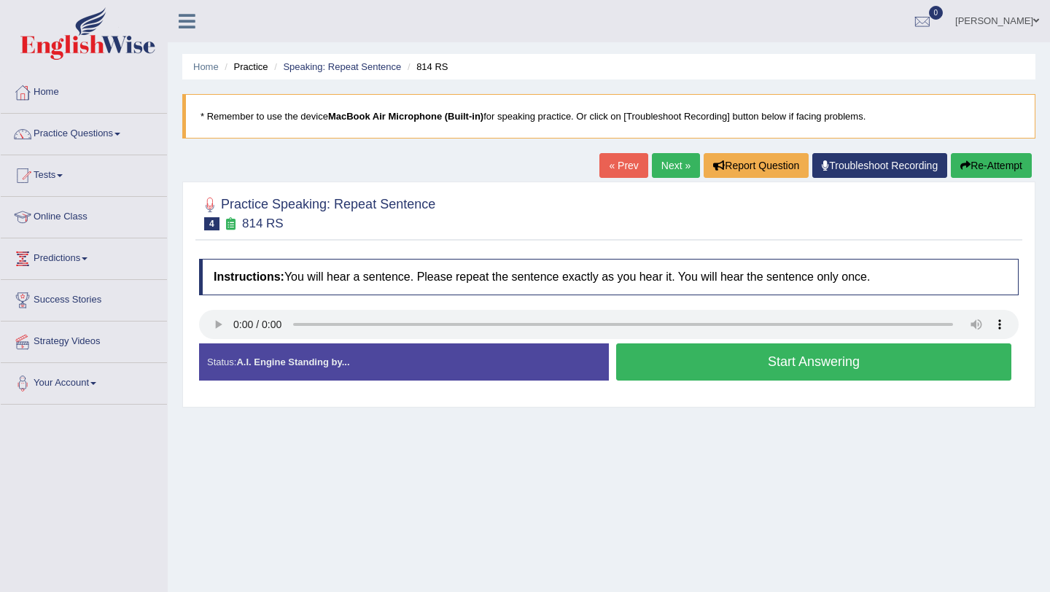
click at [764, 364] on button "Start Answering" at bounding box center [813, 361] width 395 height 37
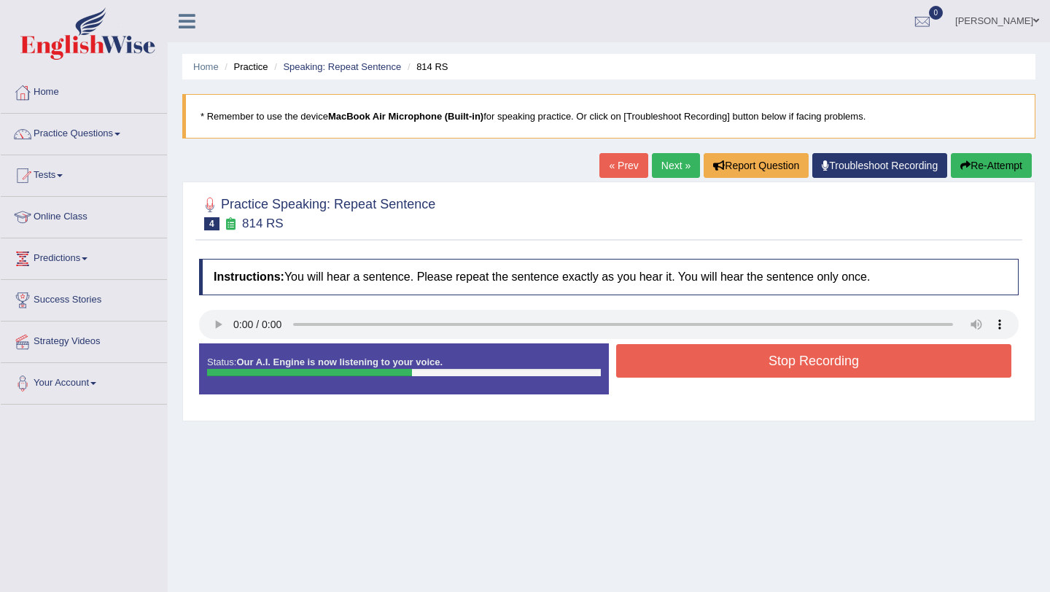
click at [764, 364] on button "Stop Recording" at bounding box center [813, 361] width 395 height 34
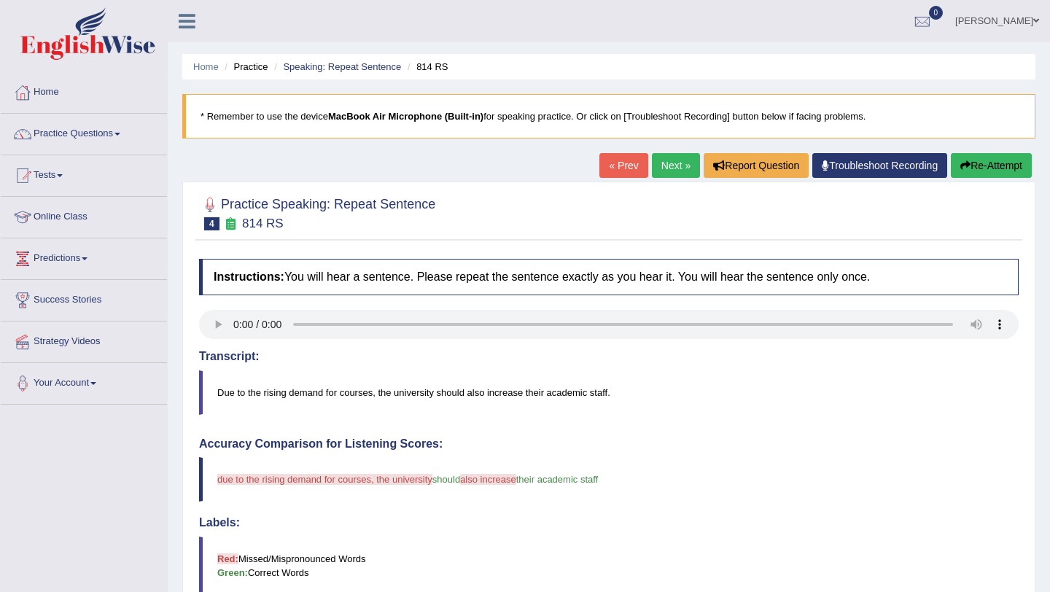
click at [667, 164] on link "Next »" at bounding box center [676, 165] width 48 height 25
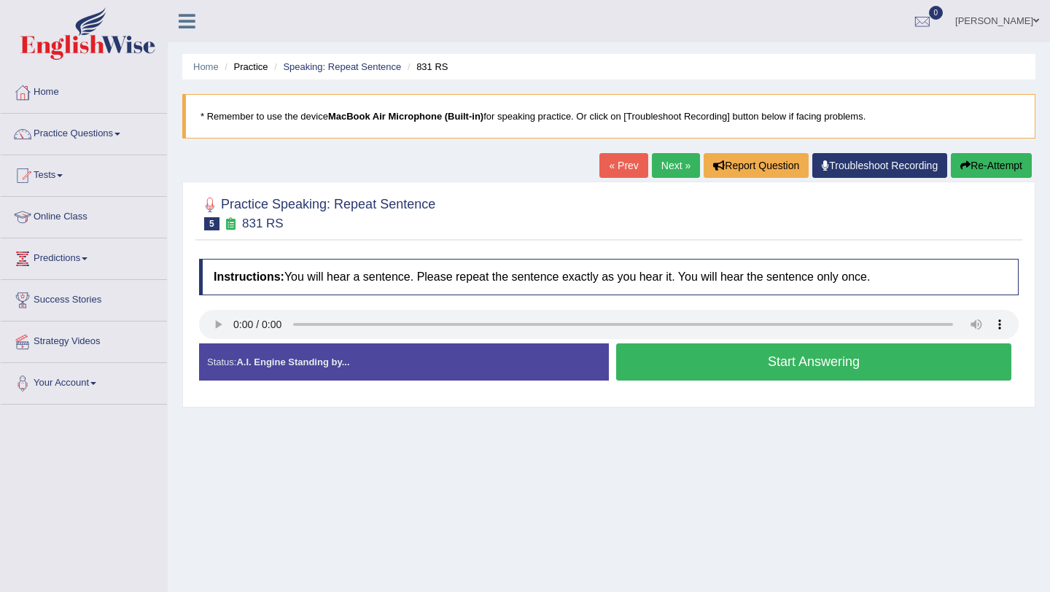
click at [780, 365] on button "Start Answering" at bounding box center [813, 361] width 395 height 37
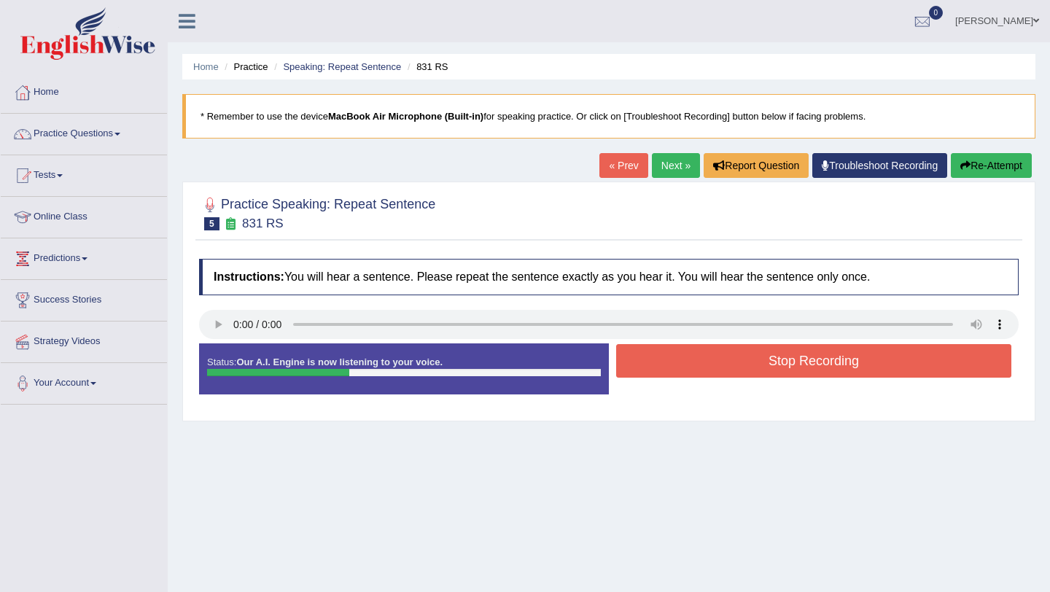
click at [799, 354] on button "Stop Recording" at bounding box center [813, 361] width 395 height 34
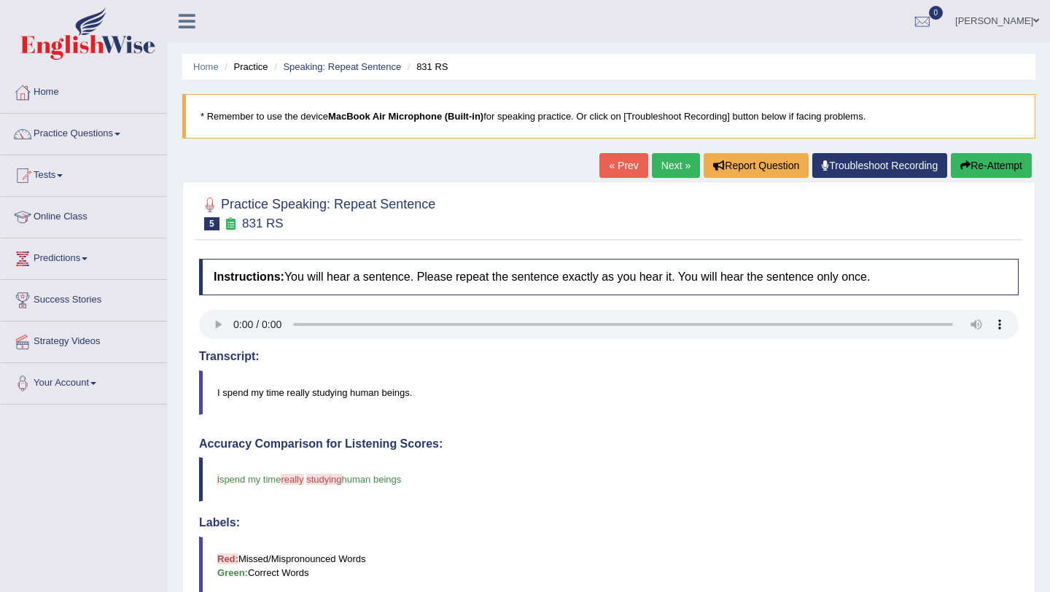
click at [661, 162] on link "Next »" at bounding box center [676, 165] width 48 height 25
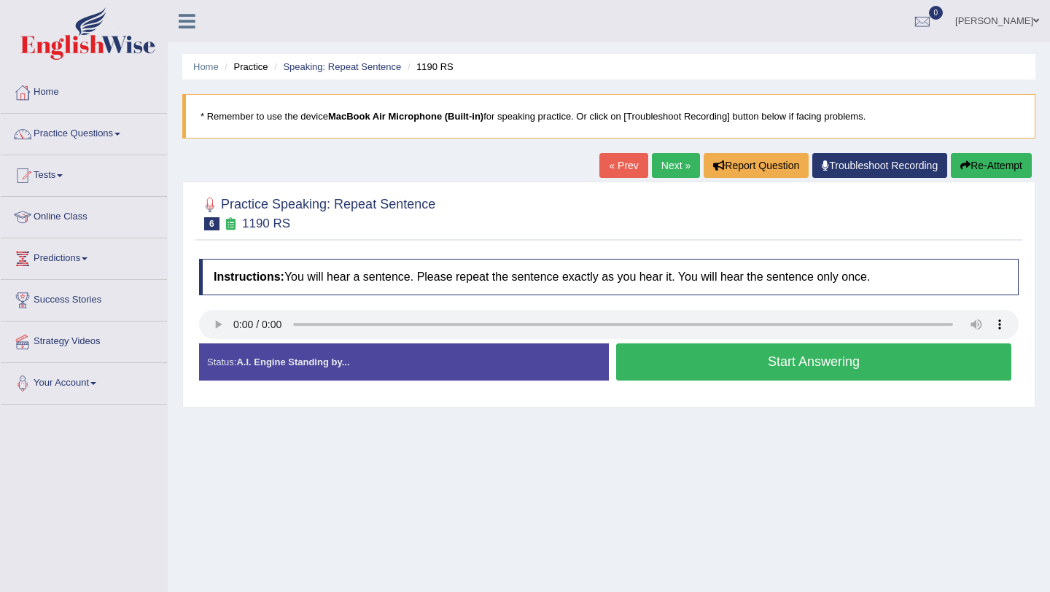
click at [769, 358] on button "Start Answering" at bounding box center [813, 361] width 395 height 37
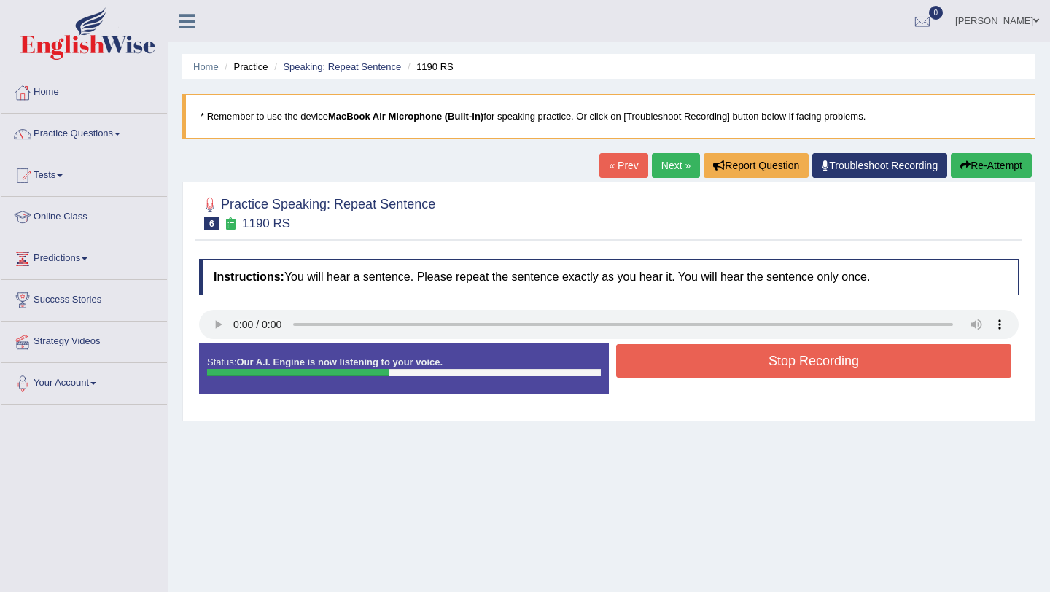
click at [769, 358] on button "Stop Recording" at bounding box center [813, 361] width 395 height 34
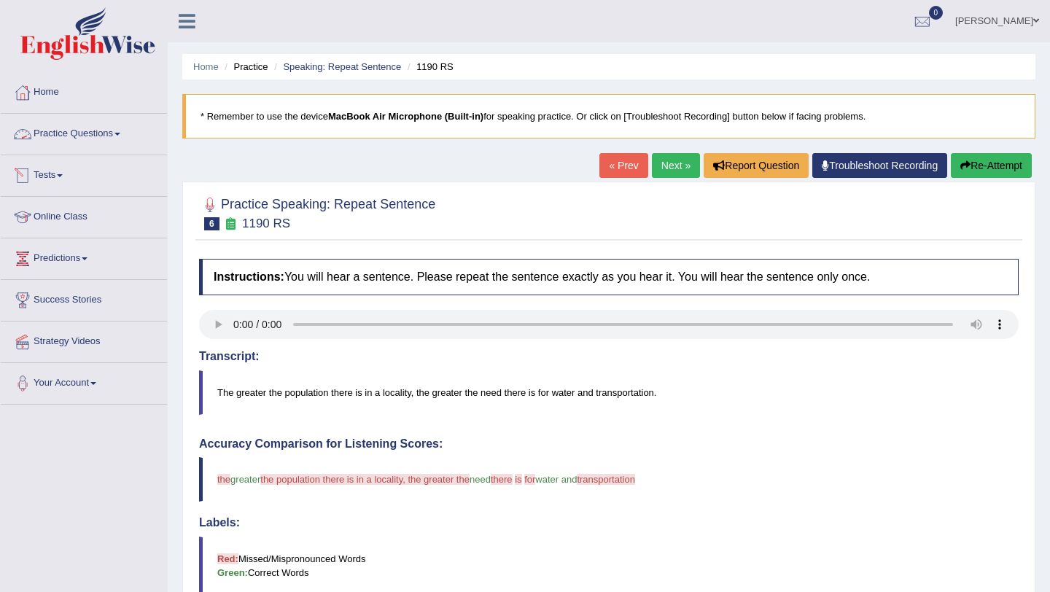
click at [62, 131] on link "Practice Questions" at bounding box center [84, 132] width 166 height 36
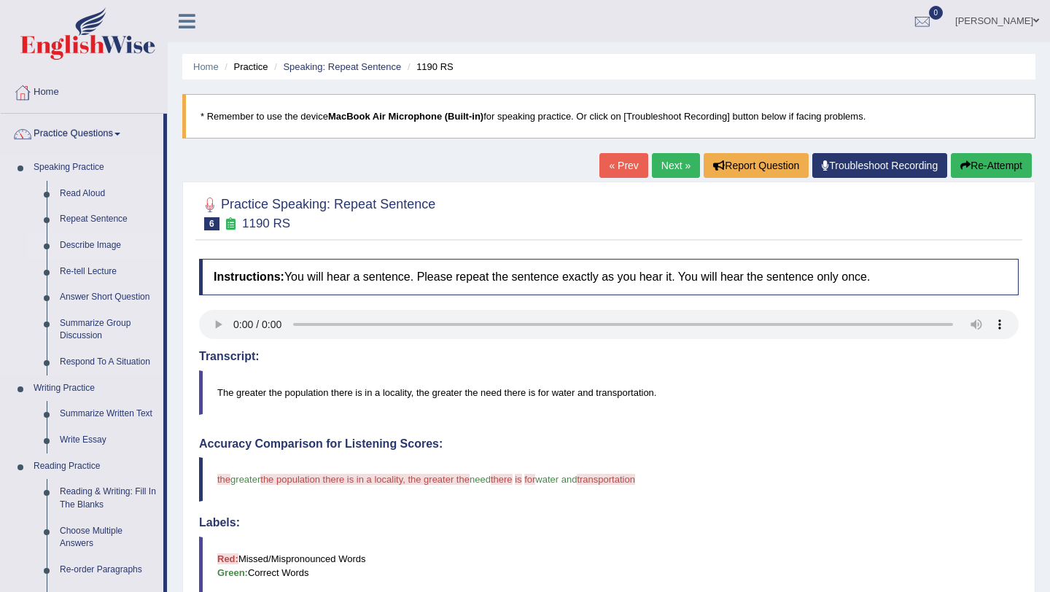
click at [88, 249] on link "Describe Image" at bounding box center [108, 246] width 110 height 26
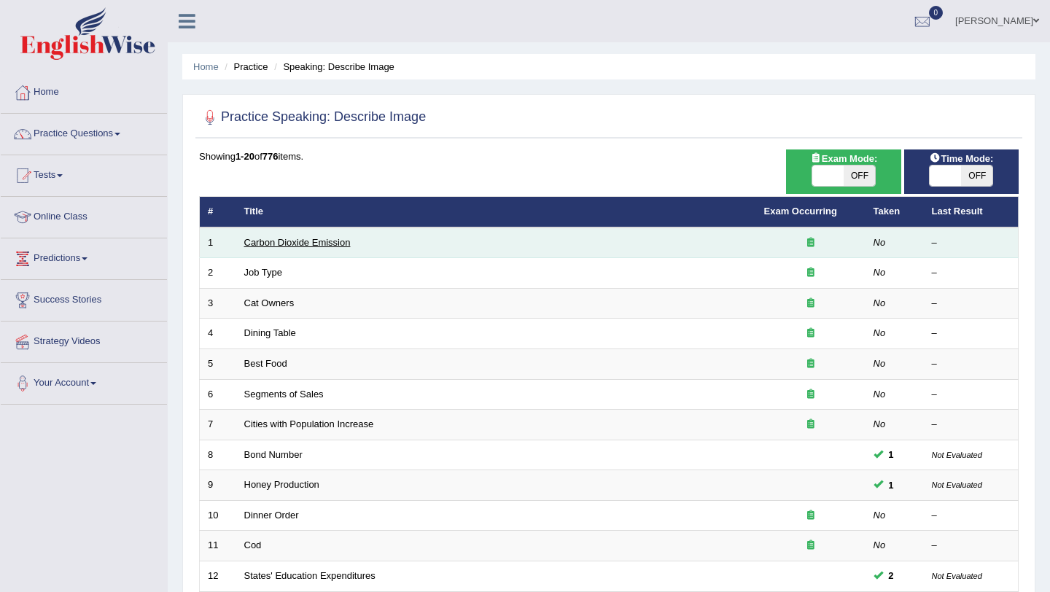
click at [303, 244] on link "Carbon Dioxide Emission" at bounding box center [297, 242] width 106 height 11
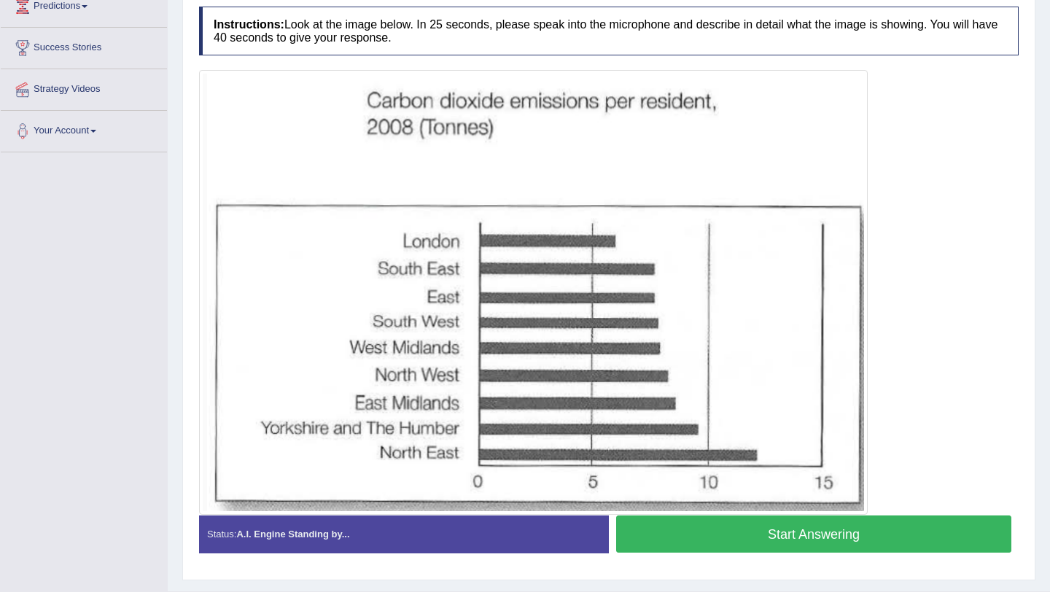
scroll to position [237, 0]
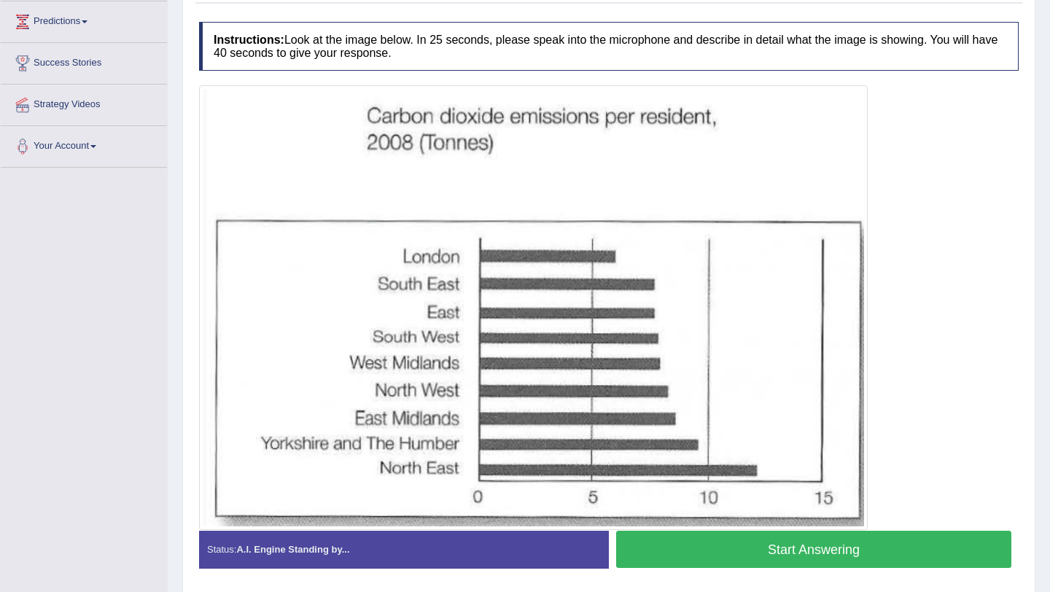
click at [796, 552] on button "Start Answering" at bounding box center [813, 549] width 395 height 37
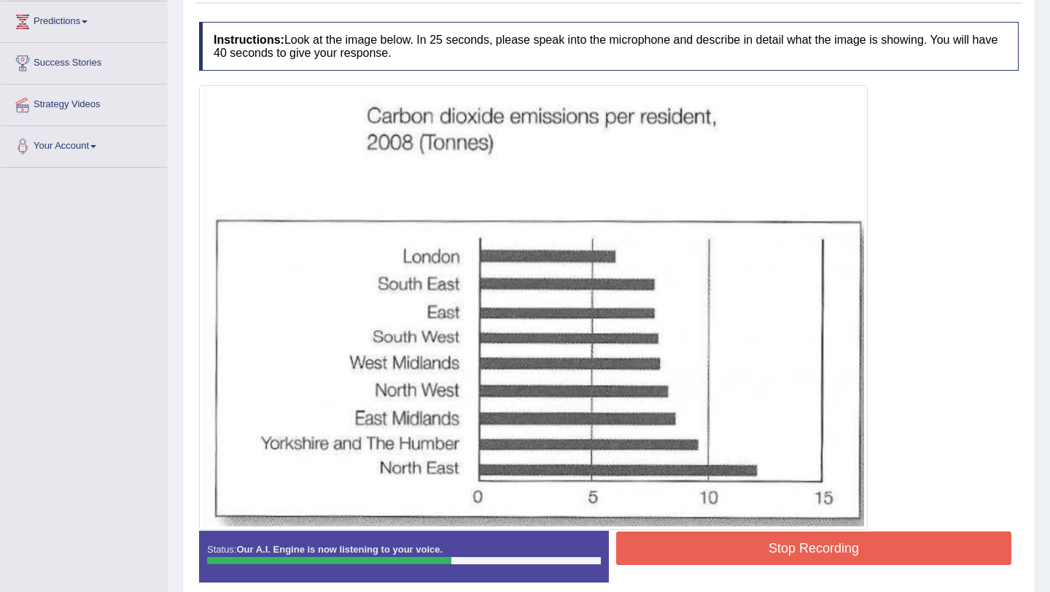
click at [803, 544] on button "Stop Recording" at bounding box center [813, 549] width 395 height 34
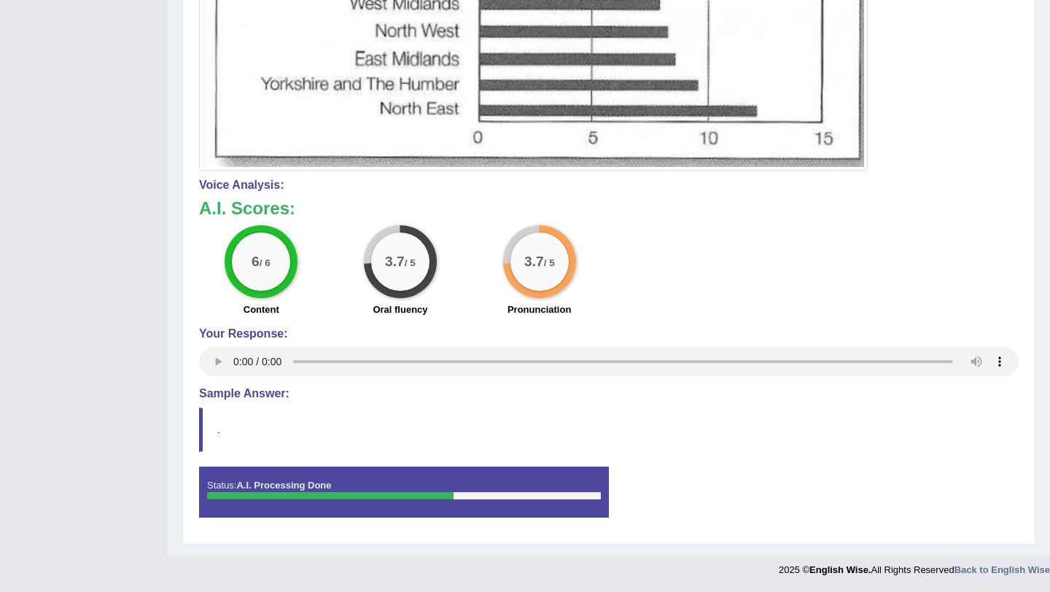
scroll to position [0, 0]
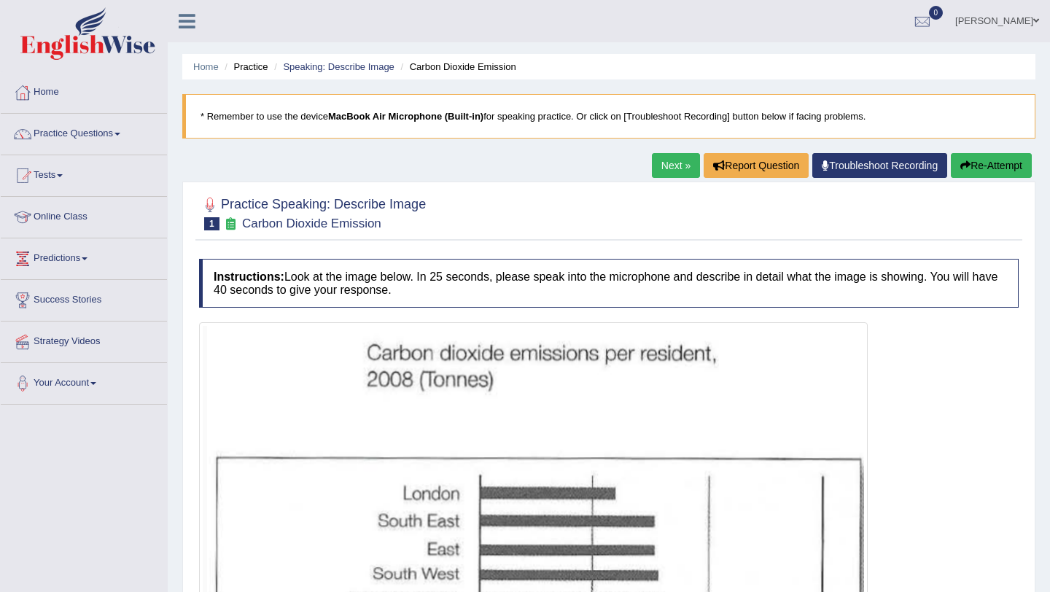
click at [664, 162] on link "Next »" at bounding box center [676, 165] width 48 height 25
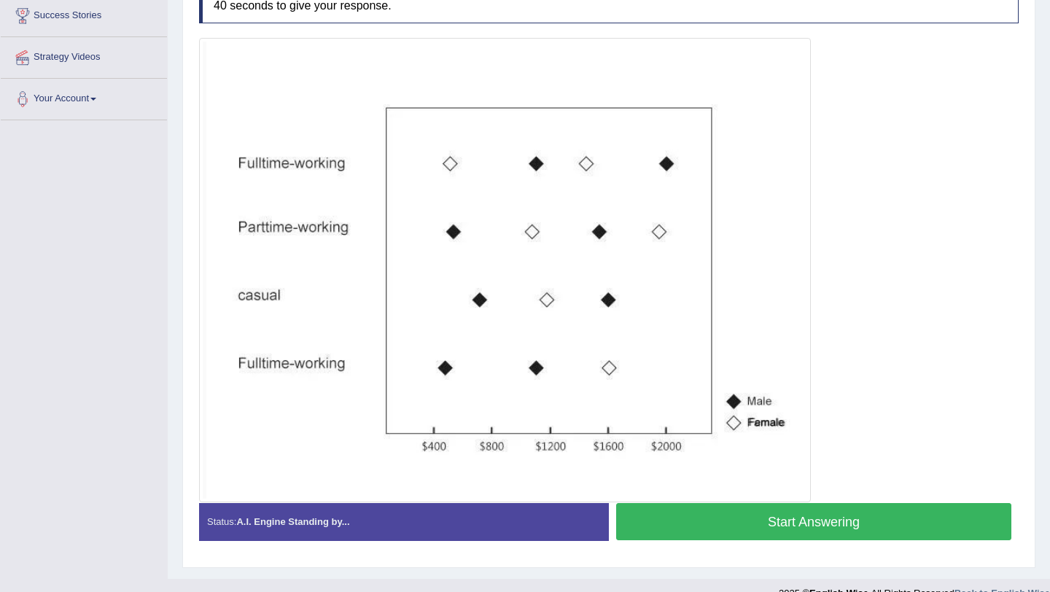
scroll to position [308, 0]
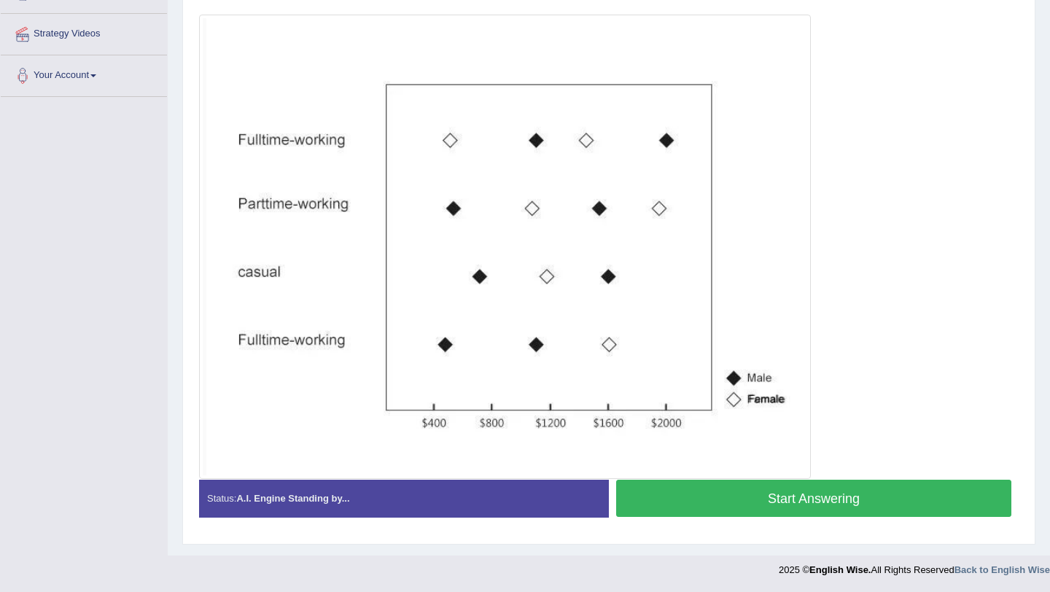
click at [812, 497] on button "Start Answering" at bounding box center [813, 498] width 395 height 37
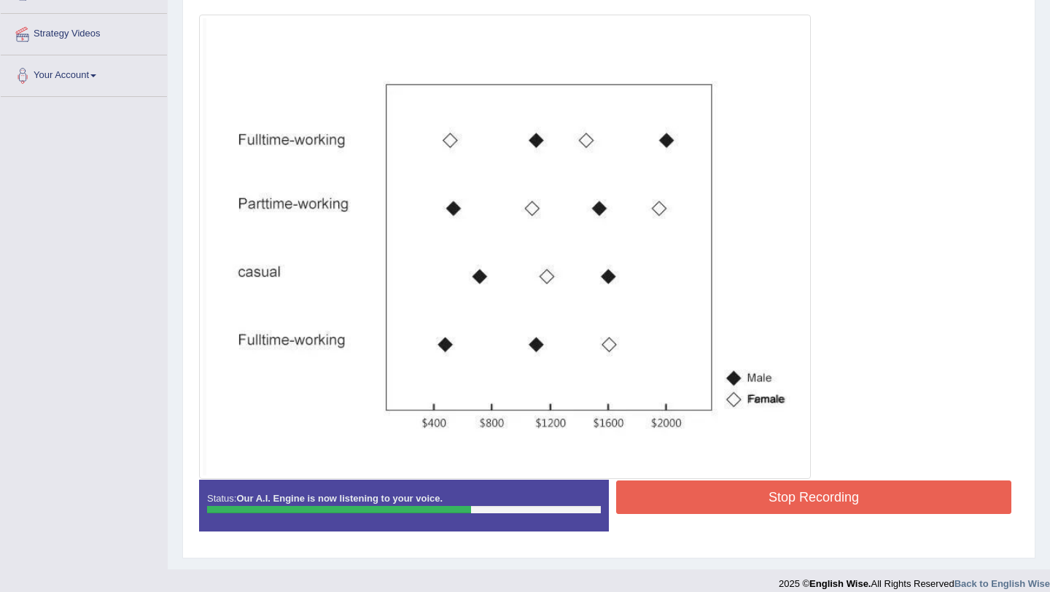
click at [839, 505] on button "Stop Recording" at bounding box center [813, 498] width 395 height 34
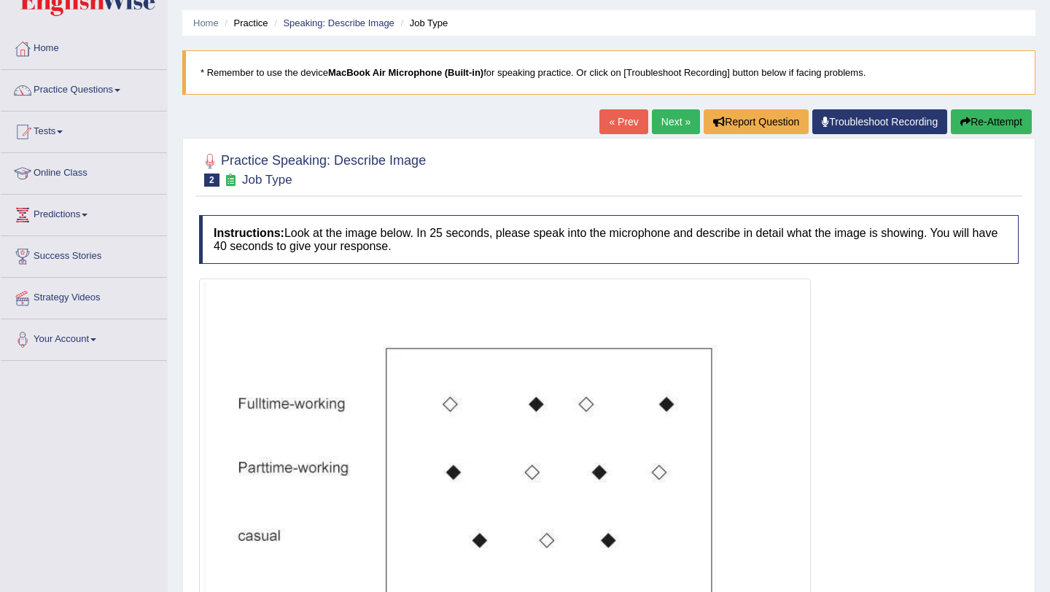
scroll to position [48, 0]
